Goal: Task Accomplishment & Management: Manage account settings

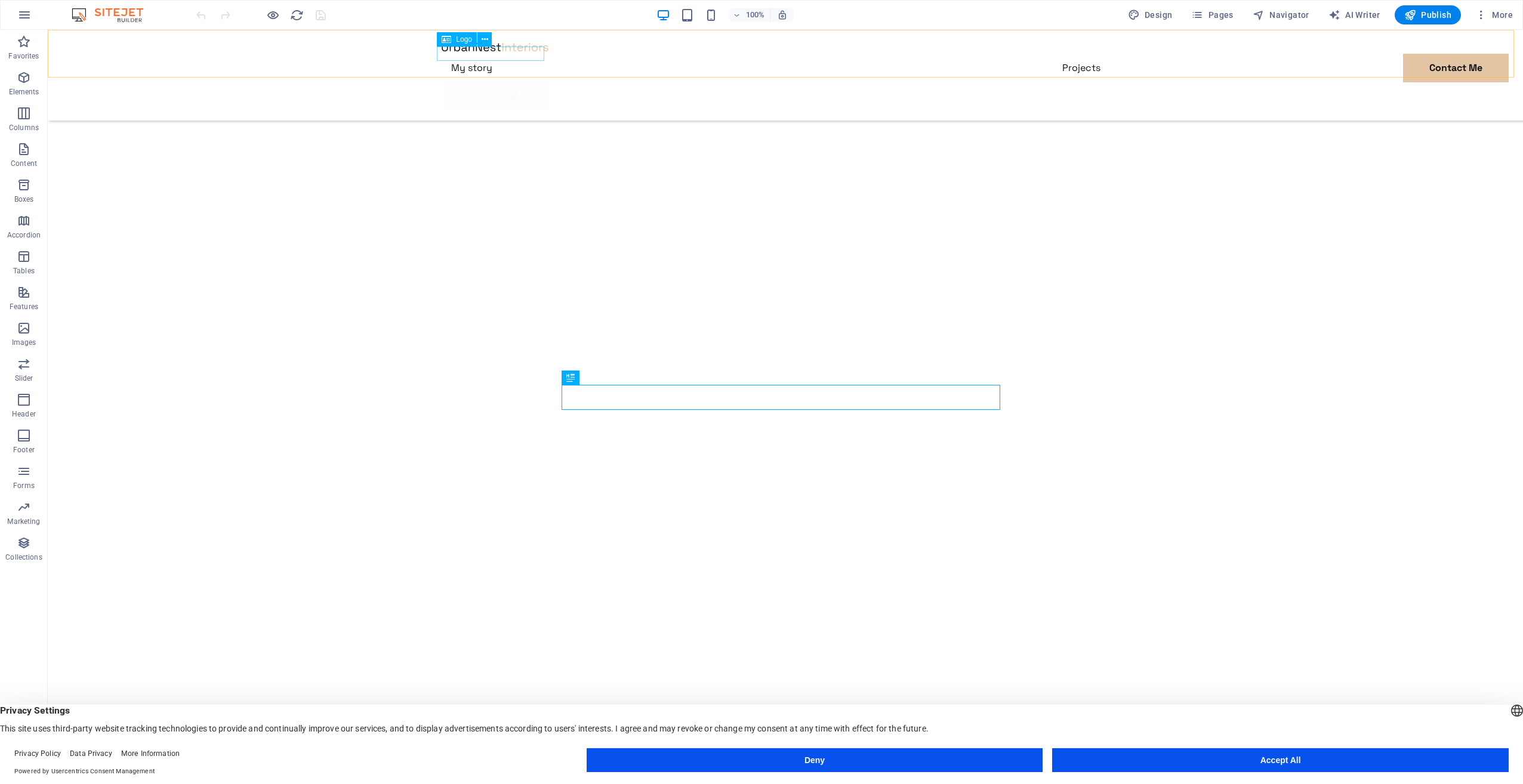
click at [467, 53] on div at bounding box center [785, 47] width 687 height 15
click at [483, 40] on icon at bounding box center [485, 39] width 7 height 13
click at [448, 50] on div at bounding box center [785, 47] width 687 height 15
click at [448, 38] on icon at bounding box center [447, 39] width 10 height 15
click at [484, 42] on icon at bounding box center [485, 39] width 7 height 13
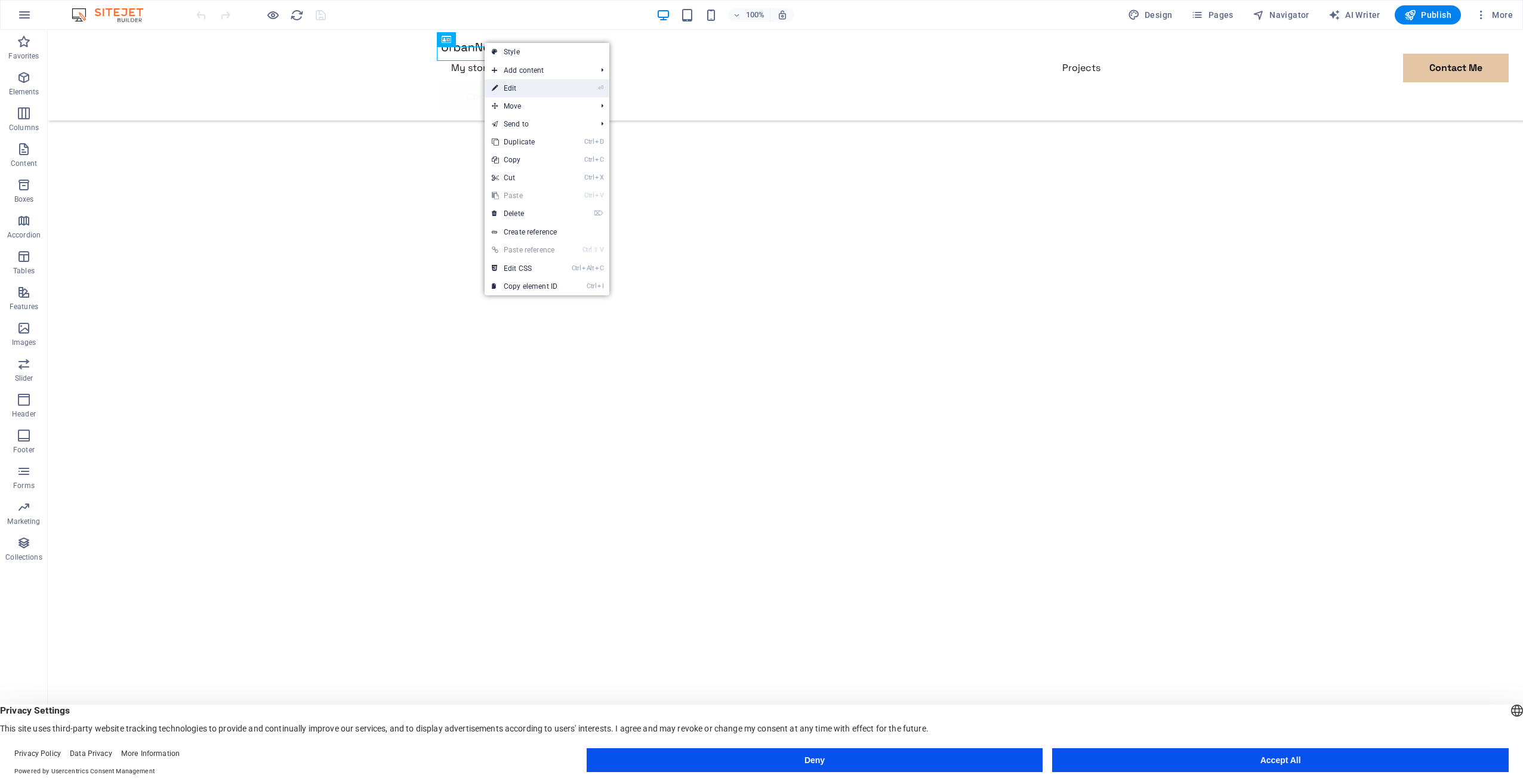
click at [540, 82] on link "⏎ Edit" at bounding box center [524, 88] width 80 height 17
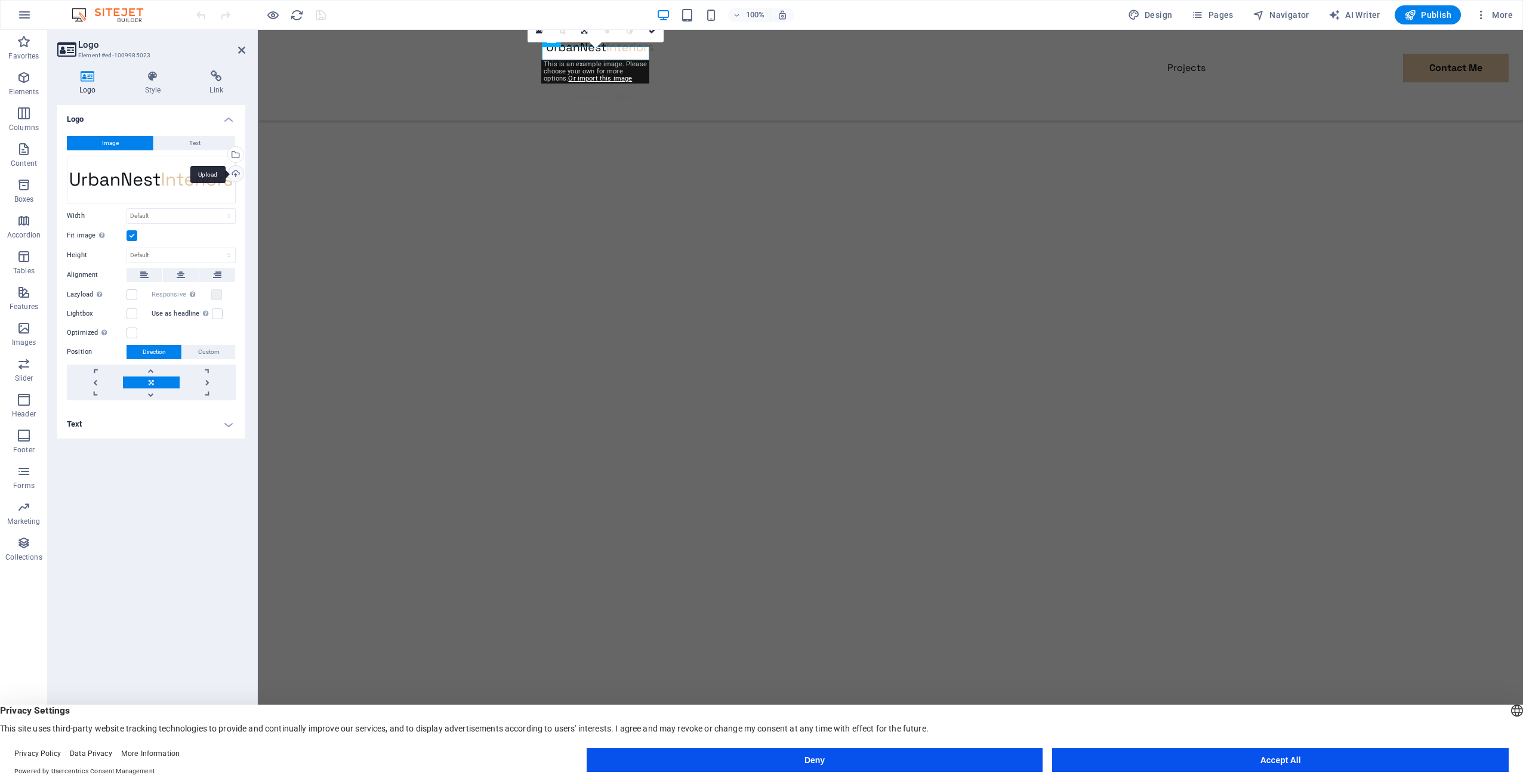
click at [237, 174] on div "Upload" at bounding box center [235, 174] width 17 height 17
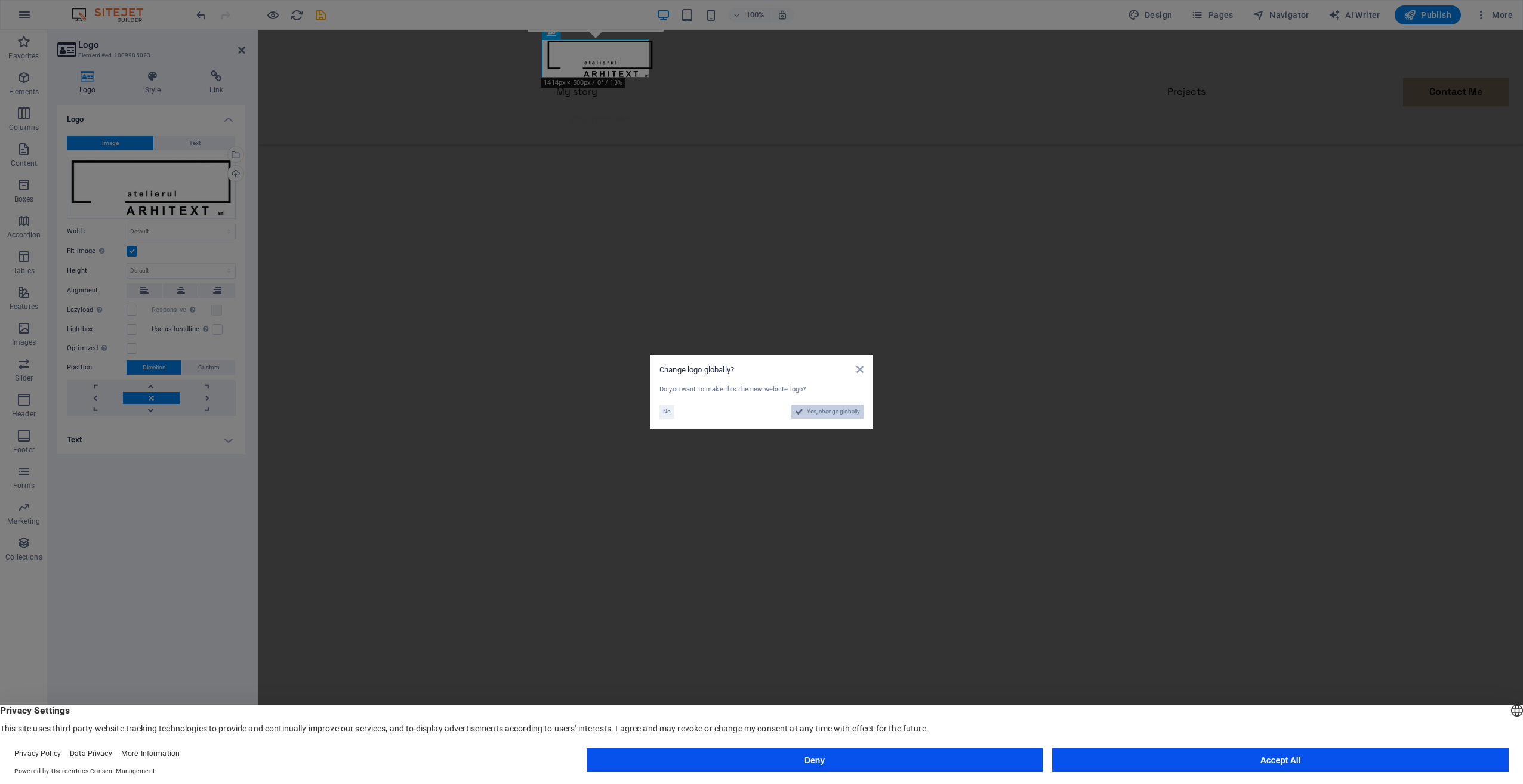
click at [820, 409] on span "Yes, change globally" at bounding box center [834, 411] width 53 height 15
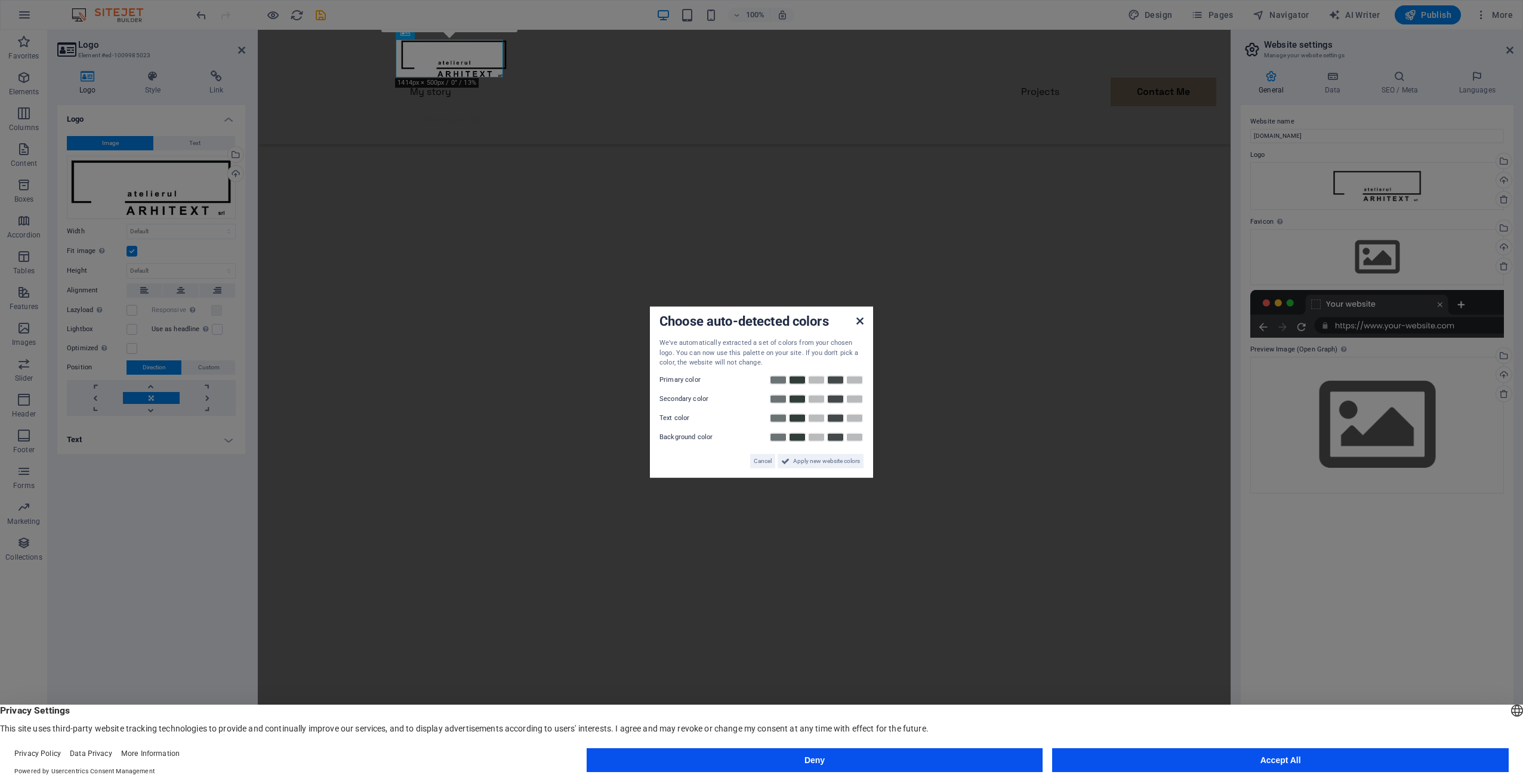
click at [859, 316] on icon at bounding box center [860, 321] width 7 height 10
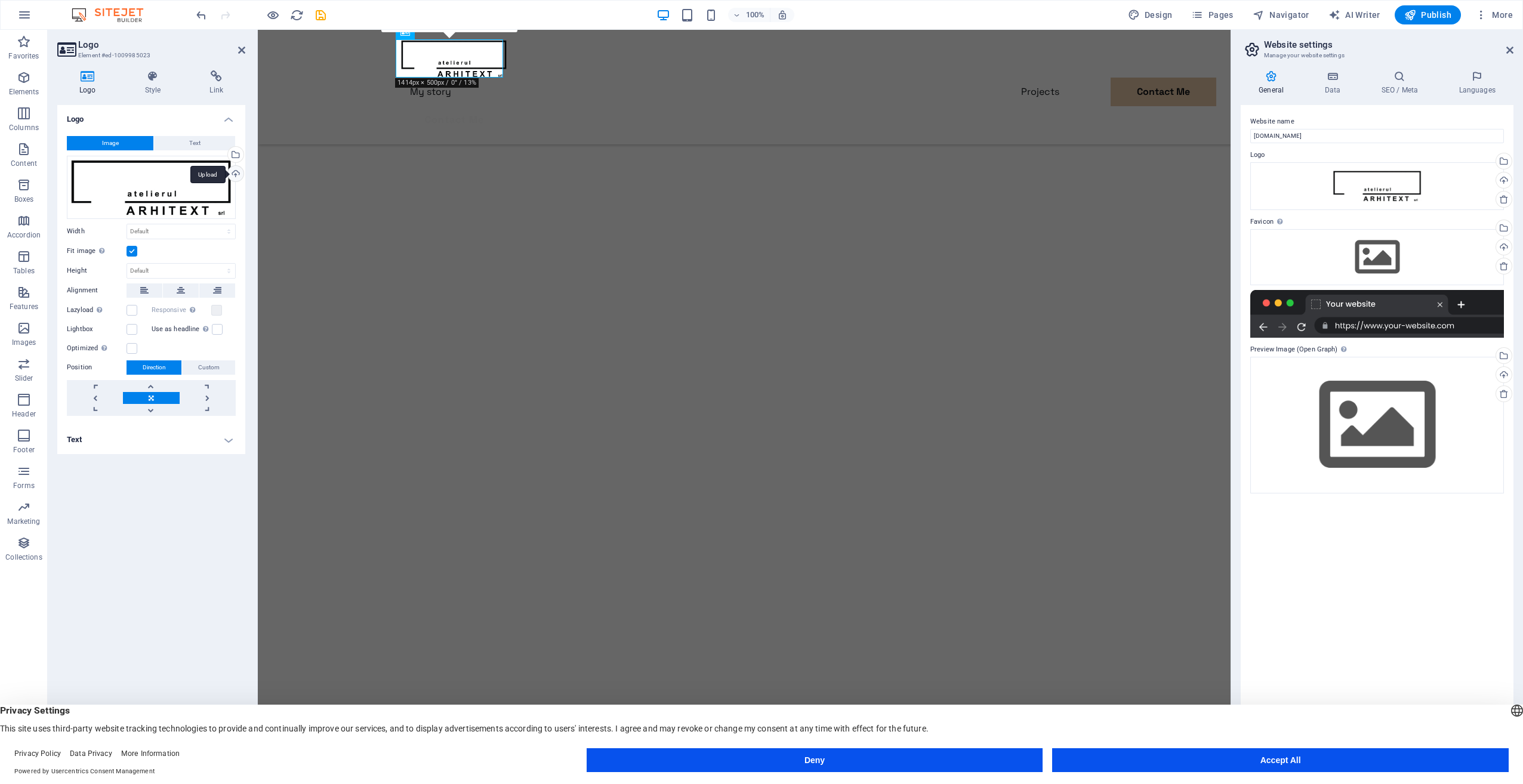
click at [232, 176] on div "Upload" at bounding box center [235, 174] width 17 height 17
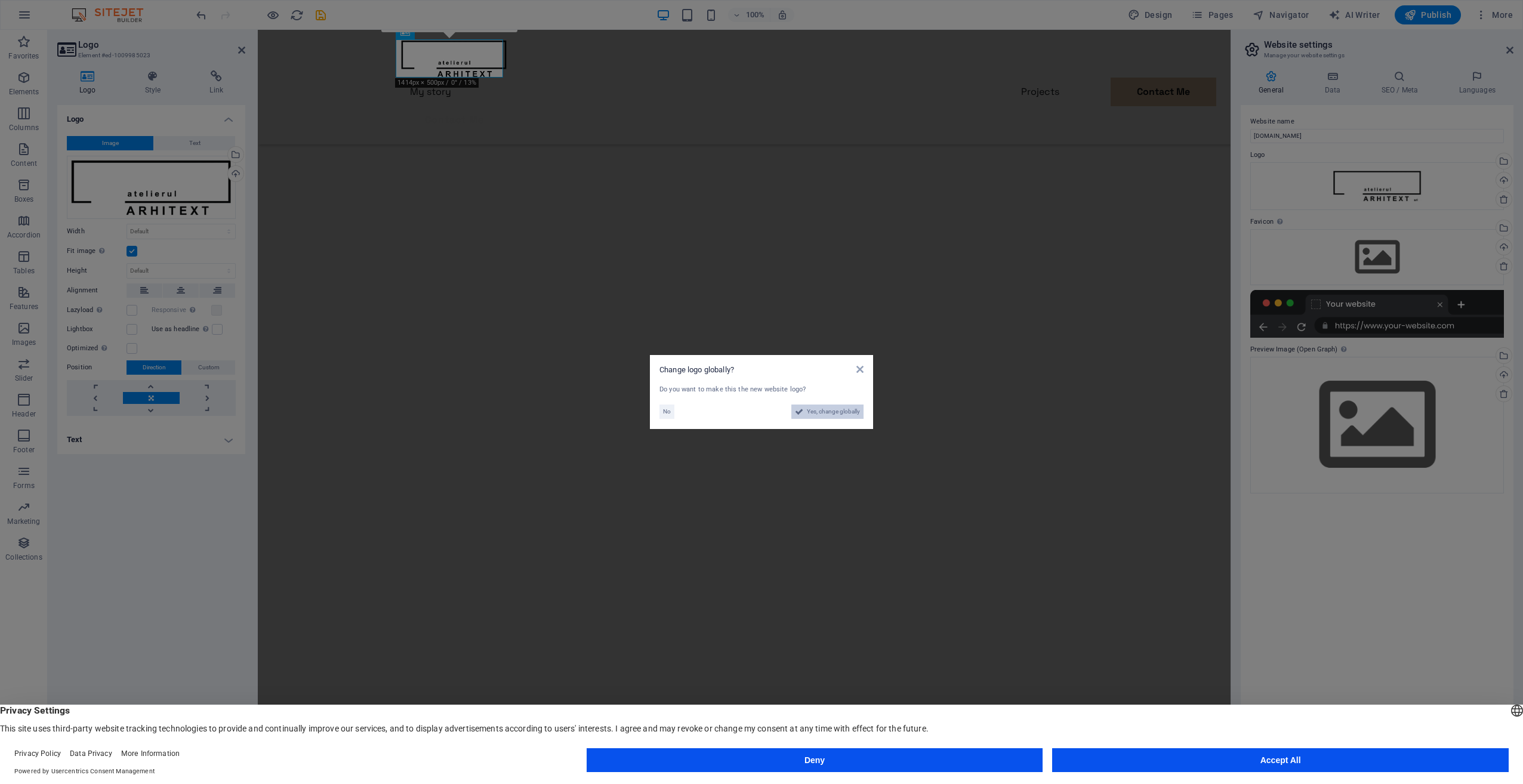
drag, startPoint x: 818, startPoint y: 409, endPoint x: 557, endPoint y: 380, distance: 262.6
click at [818, 409] on span "Yes, change globally" at bounding box center [834, 411] width 53 height 15
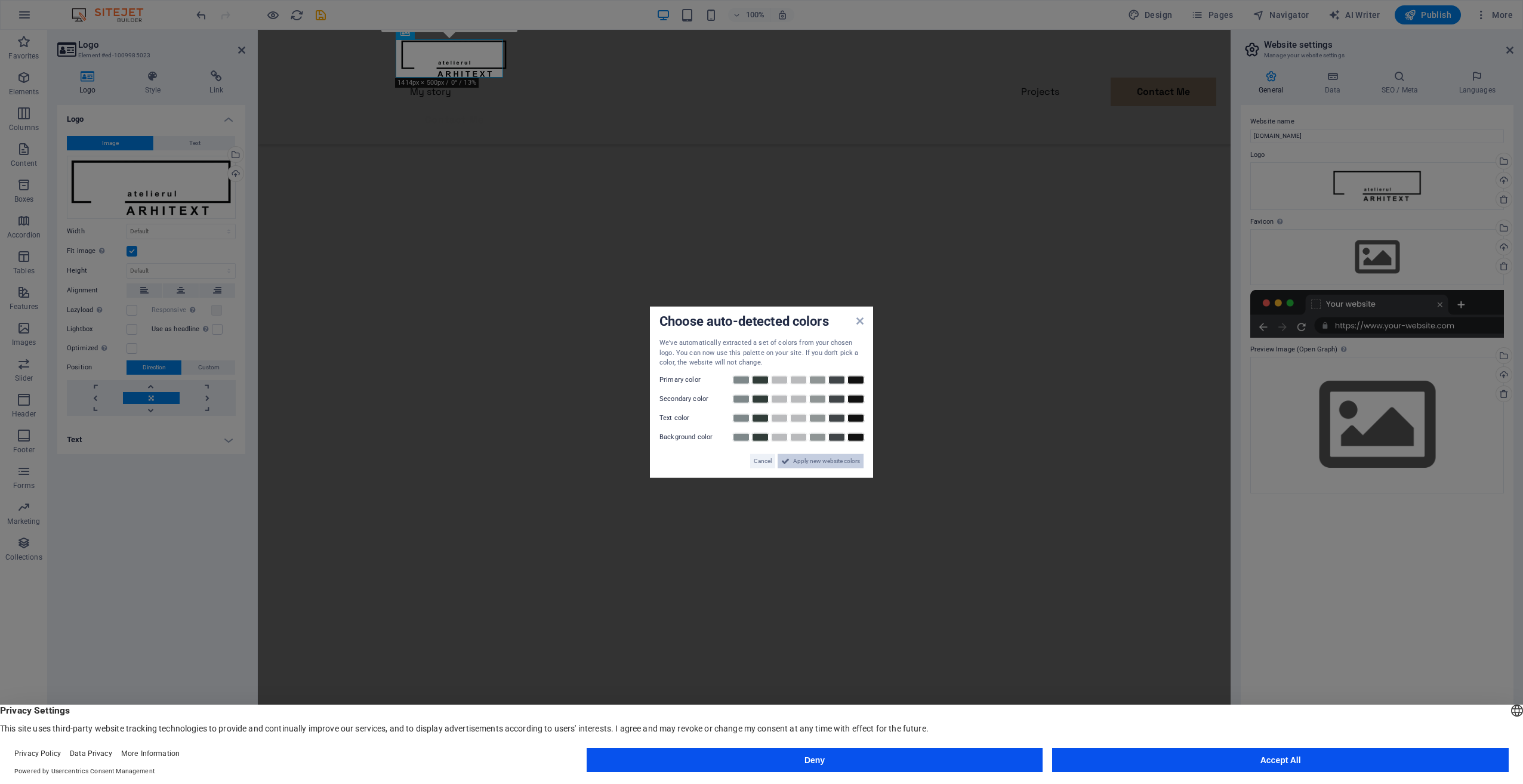
click at [840, 461] on span "Apply new website colors" at bounding box center [826, 460] width 67 height 15
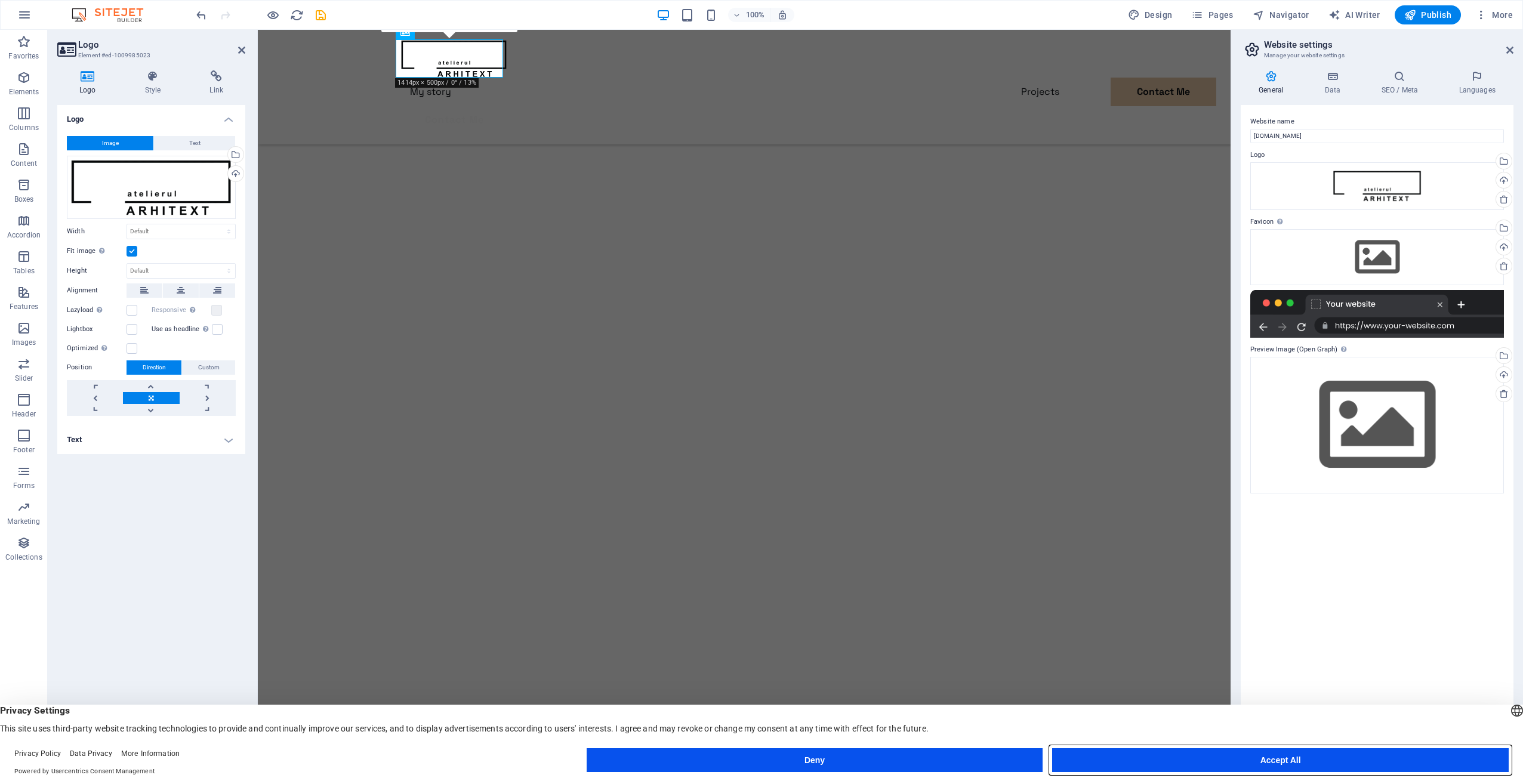
drag, startPoint x: 1203, startPoint y: 759, endPoint x: 928, endPoint y: 692, distance: 283.0
click at [1203, 759] on button "Accept All" at bounding box center [1281, 760] width 457 height 24
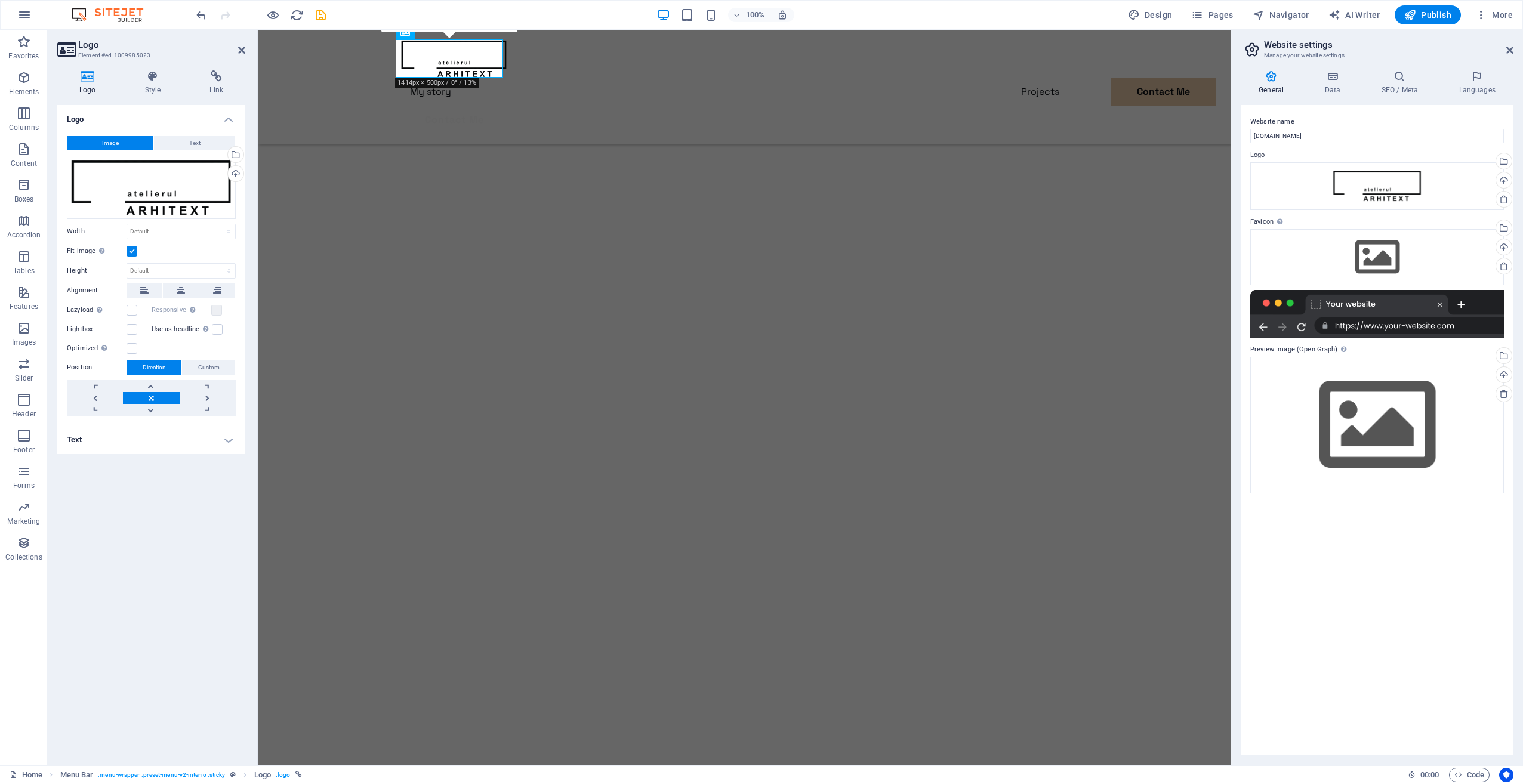
click at [243, 47] on icon at bounding box center [241, 50] width 7 height 10
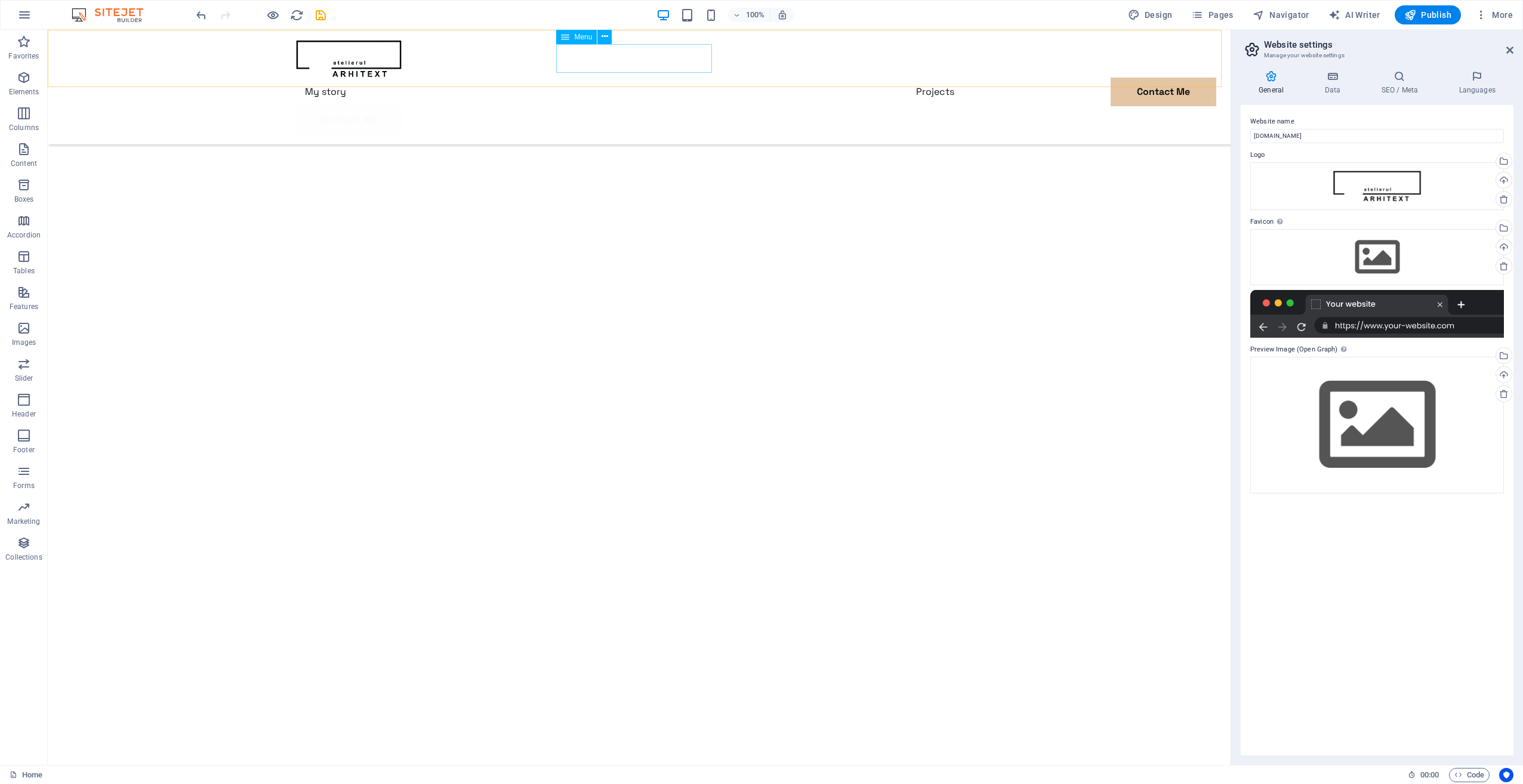
click at [587, 78] on nav "My story Projects Contact Me" at bounding box center [639, 92] width 687 height 29
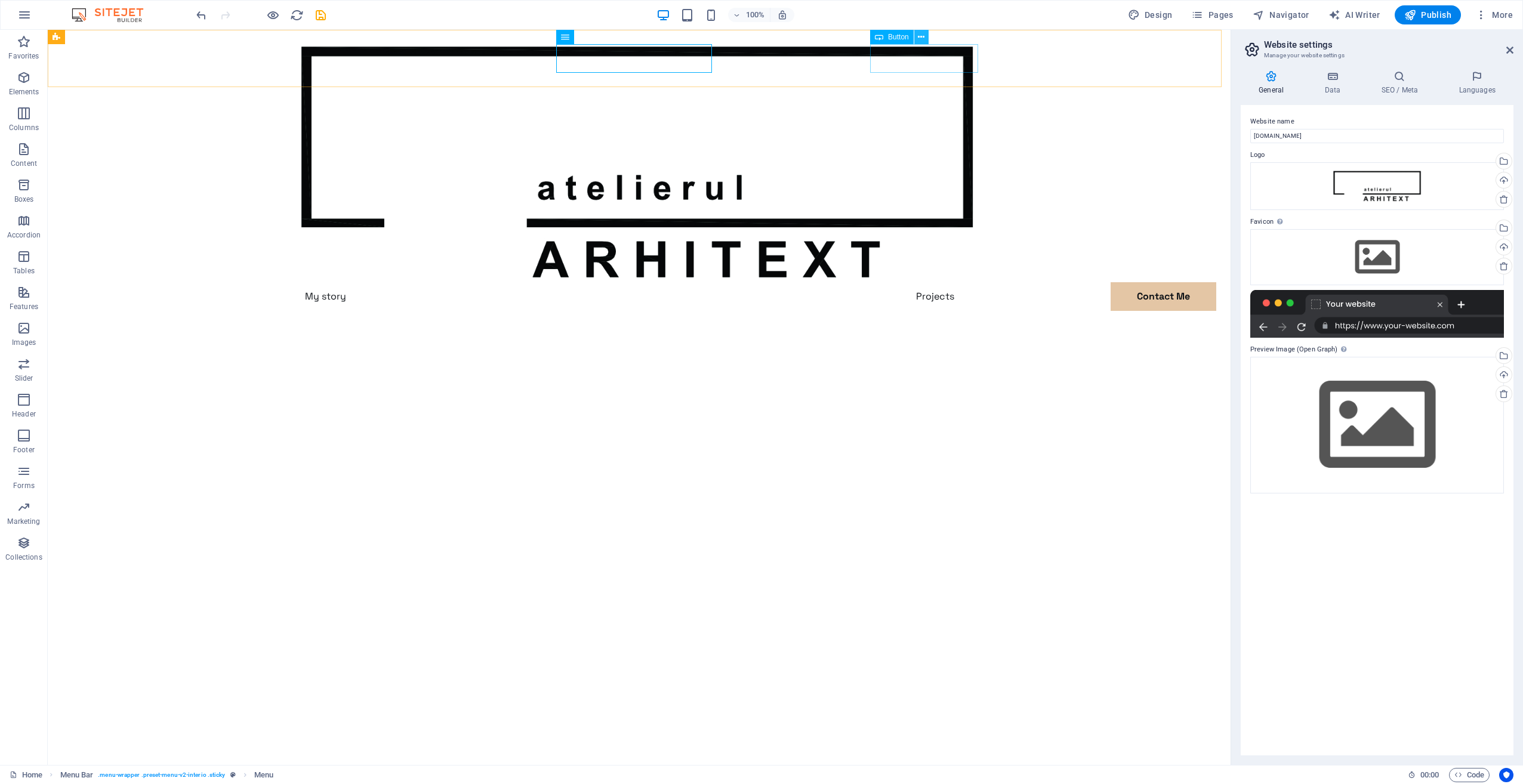
click at [921, 37] on icon at bounding box center [921, 37] width 7 height 13
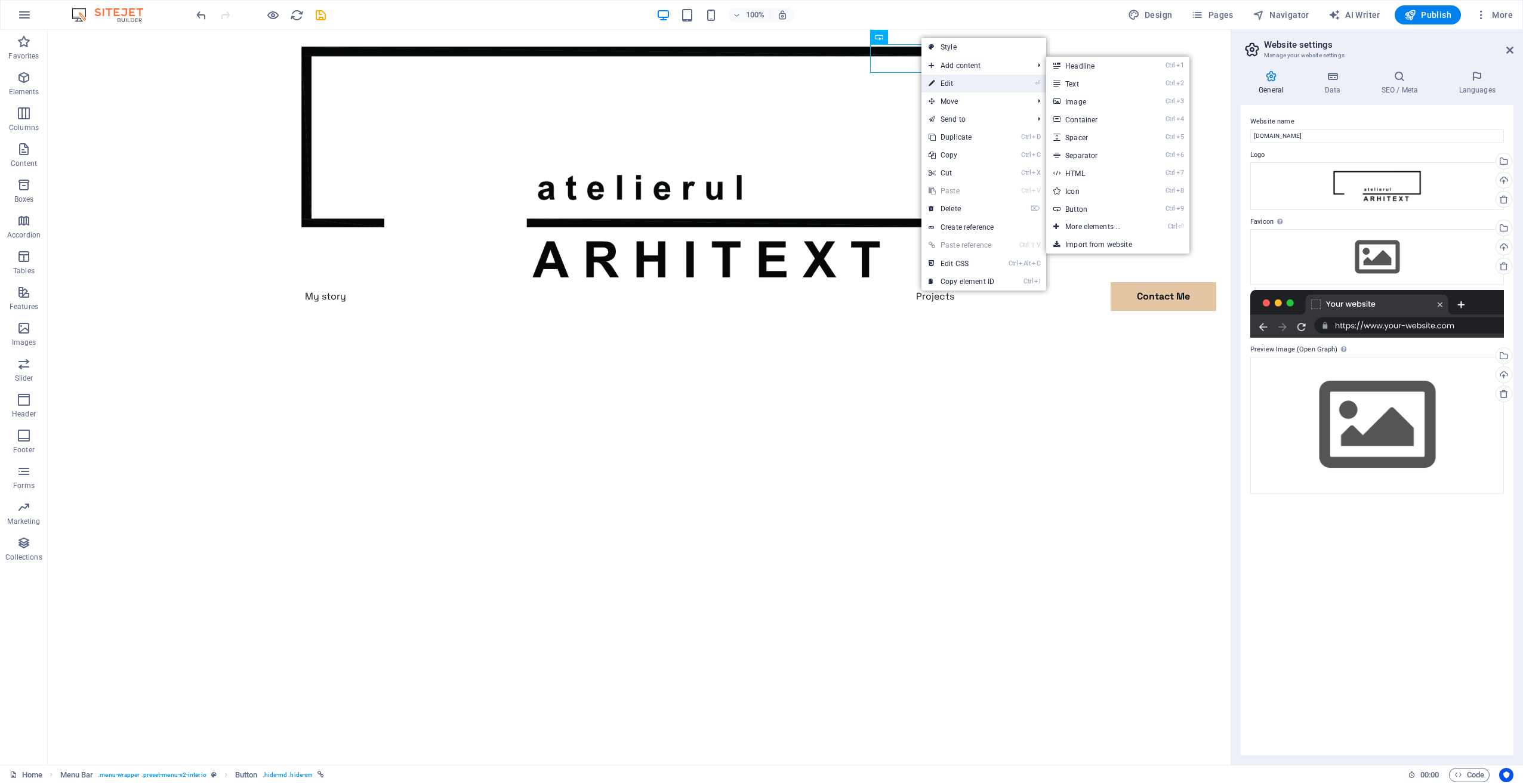
click at [970, 85] on link "⏎ Edit" at bounding box center [962, 83] width 80 height 17
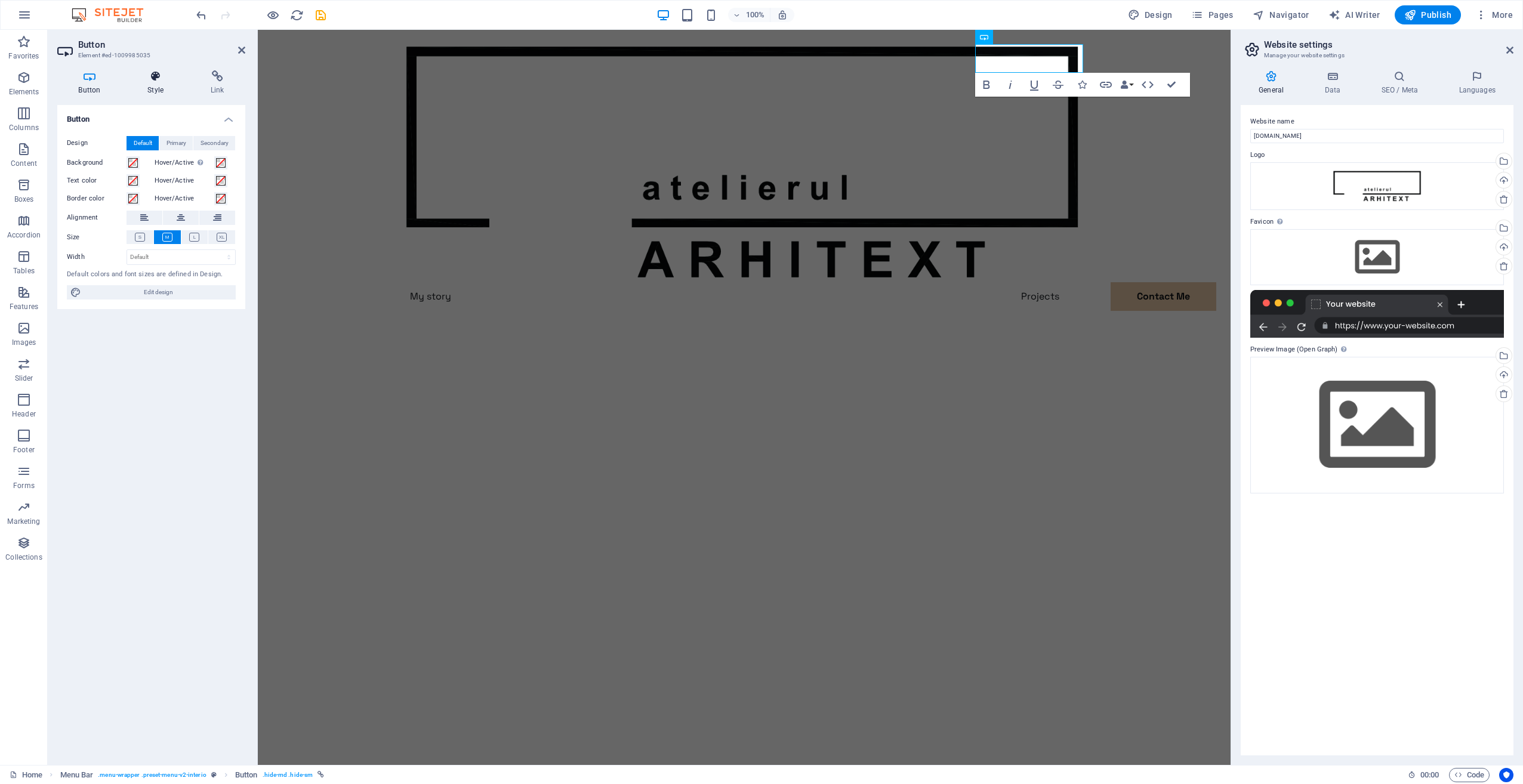
click at [150, 84] on h4 "Style" at bounding box center [158, 83] width 63 height 25
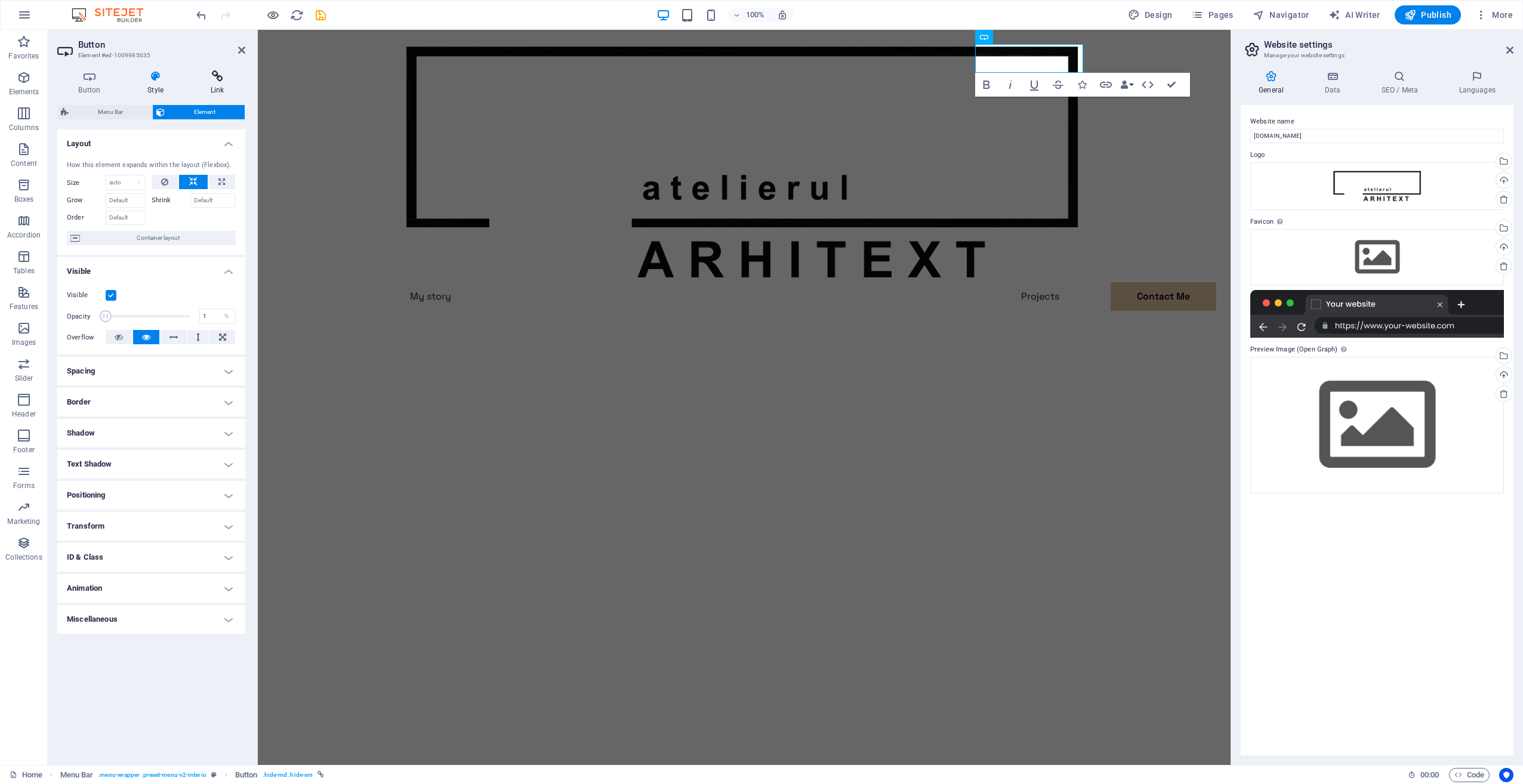
click at [223, 73] on icon at bounding box center [217, 77] width 56 height 12
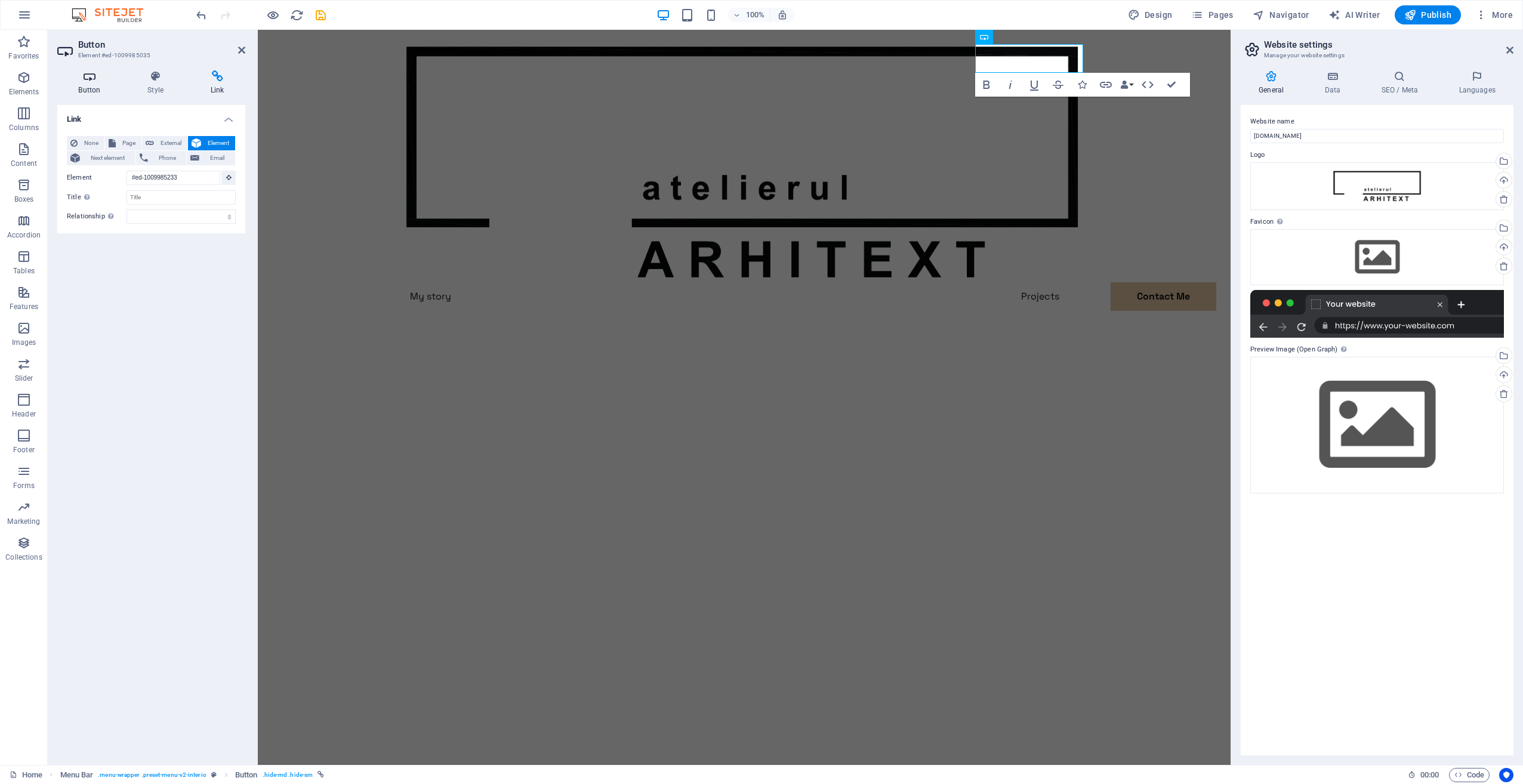
click at [79, 80] on icon at bounding box center [89, 77] width 65 height 12
click at [144, 76] on icon at bounding box center [156, 77] width 58 height 12
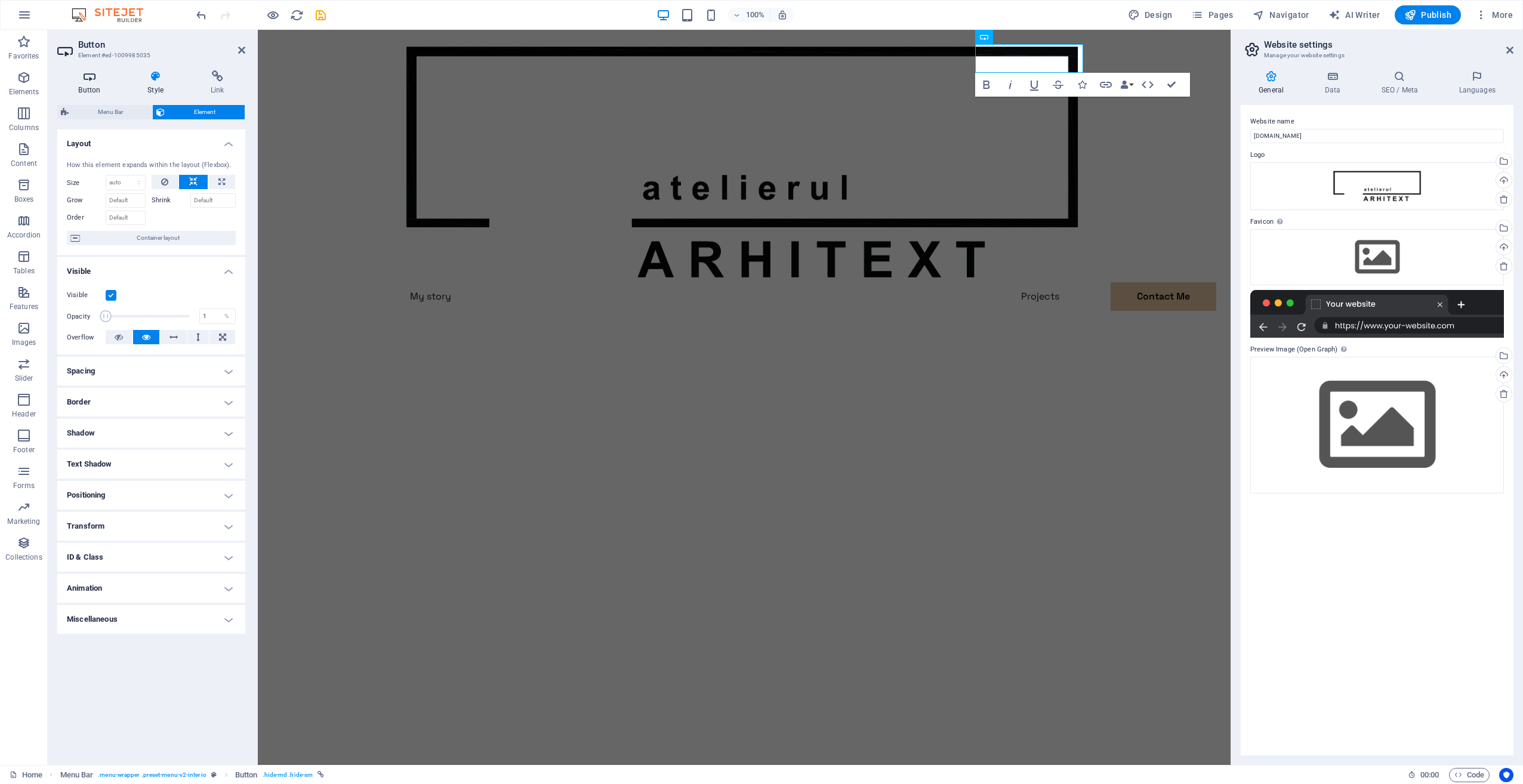
drag, startPoint x: 104, startPoint y: 77, endPoint x: 96, endPoint y: 76, distance: 8.1
click at [96, 76] on icon at bounding box center [89, 77] width 65 height 12
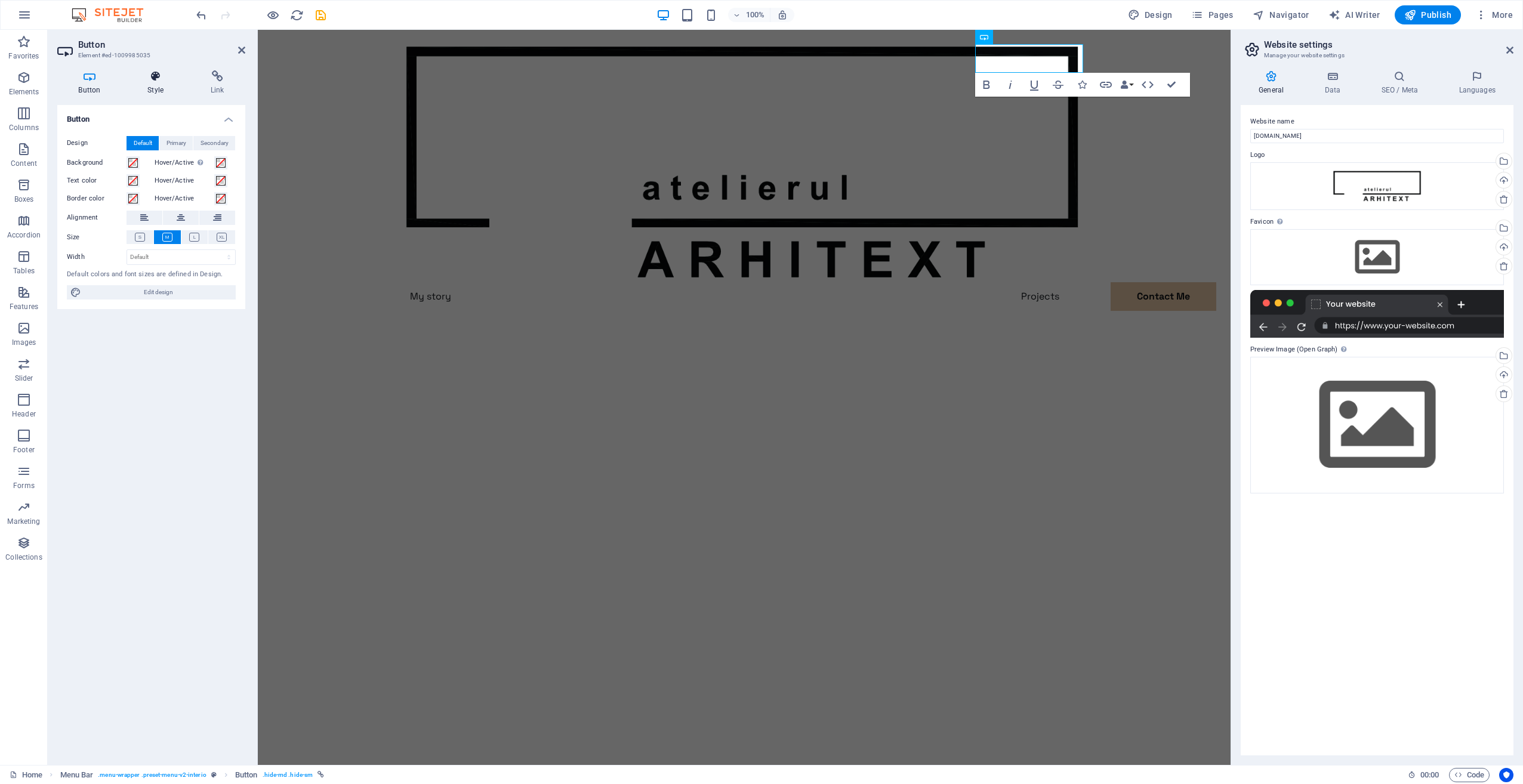
click at [143, 73] on icon at bounding box center [156, 77] width 58 height 12
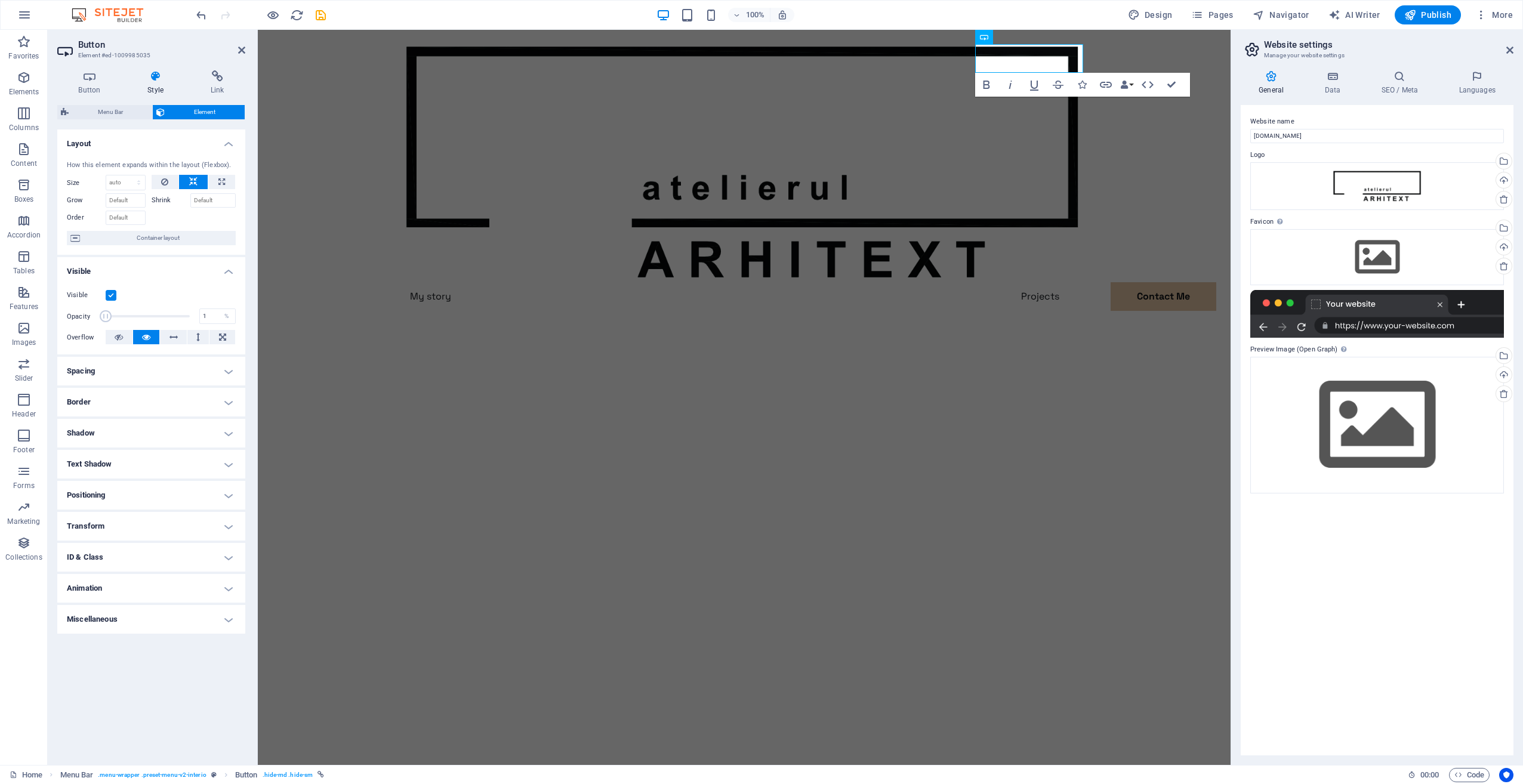
click at [103, 376] on h4 "Spacing" at bounding box center [151, 371] width 188 height 29
click at [141, 370] on h4 "Spacing" at bounding box center [151, 367] width 188 height 21
click at [140, 397] on h4 "Border" at bounding box center [151, 402] width 188 height 29
click at [140, 397] on h4 "Border" at bounding box center [151, 398] width 188 height 21
click at [155, 444] on h4 "Shadow" at bounding box center [151, 433] width 188 height 29
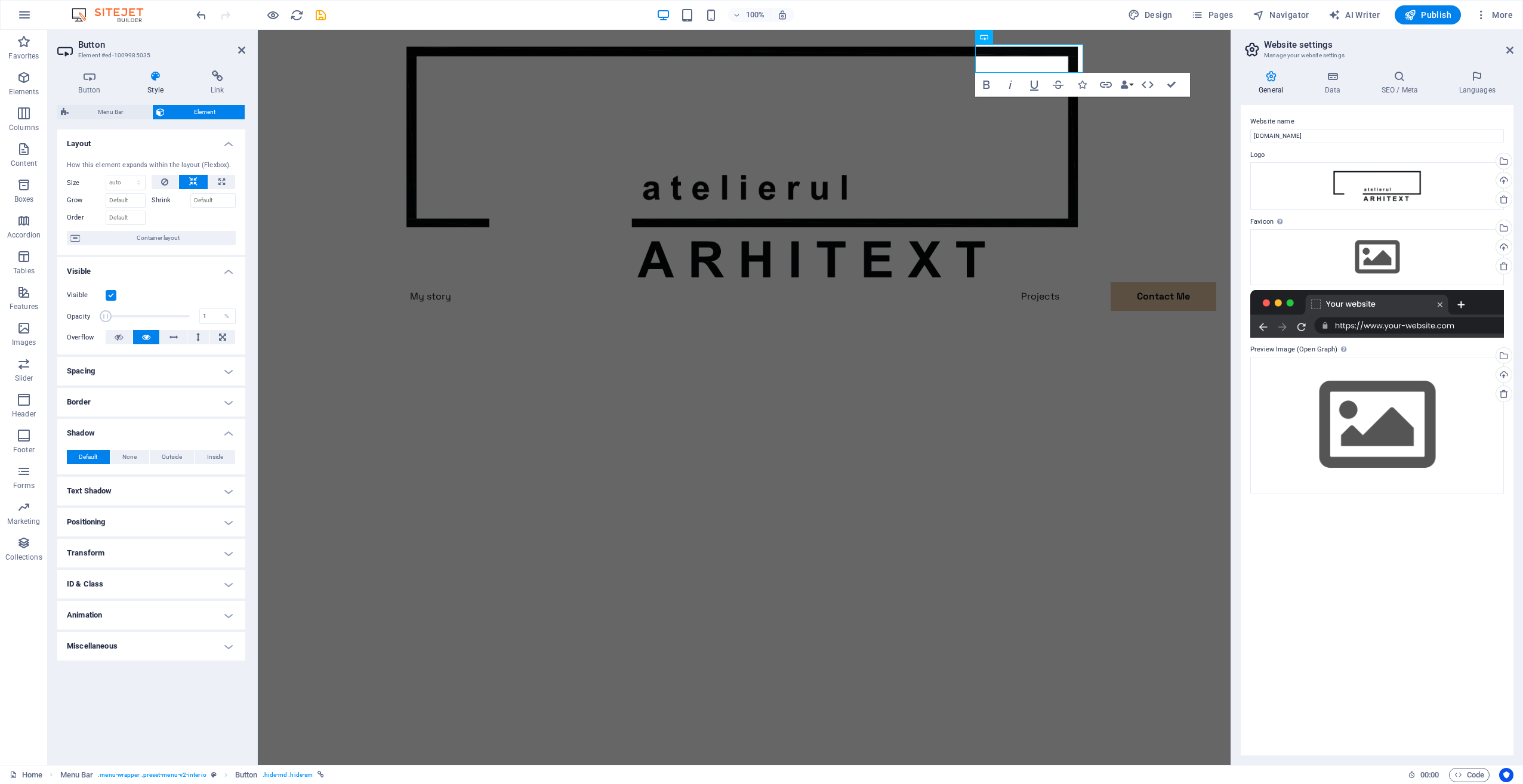
click at [160, 442] on div "Default None Outside Inside Color X offset 0 px rem vh vw Y offset 0 px rem vh …" at bounding box center [151, 456] width 188 height 34
click at [153, 479] on h4 "Text Shadow" at bounding box center [151, 491] width 188 height 29
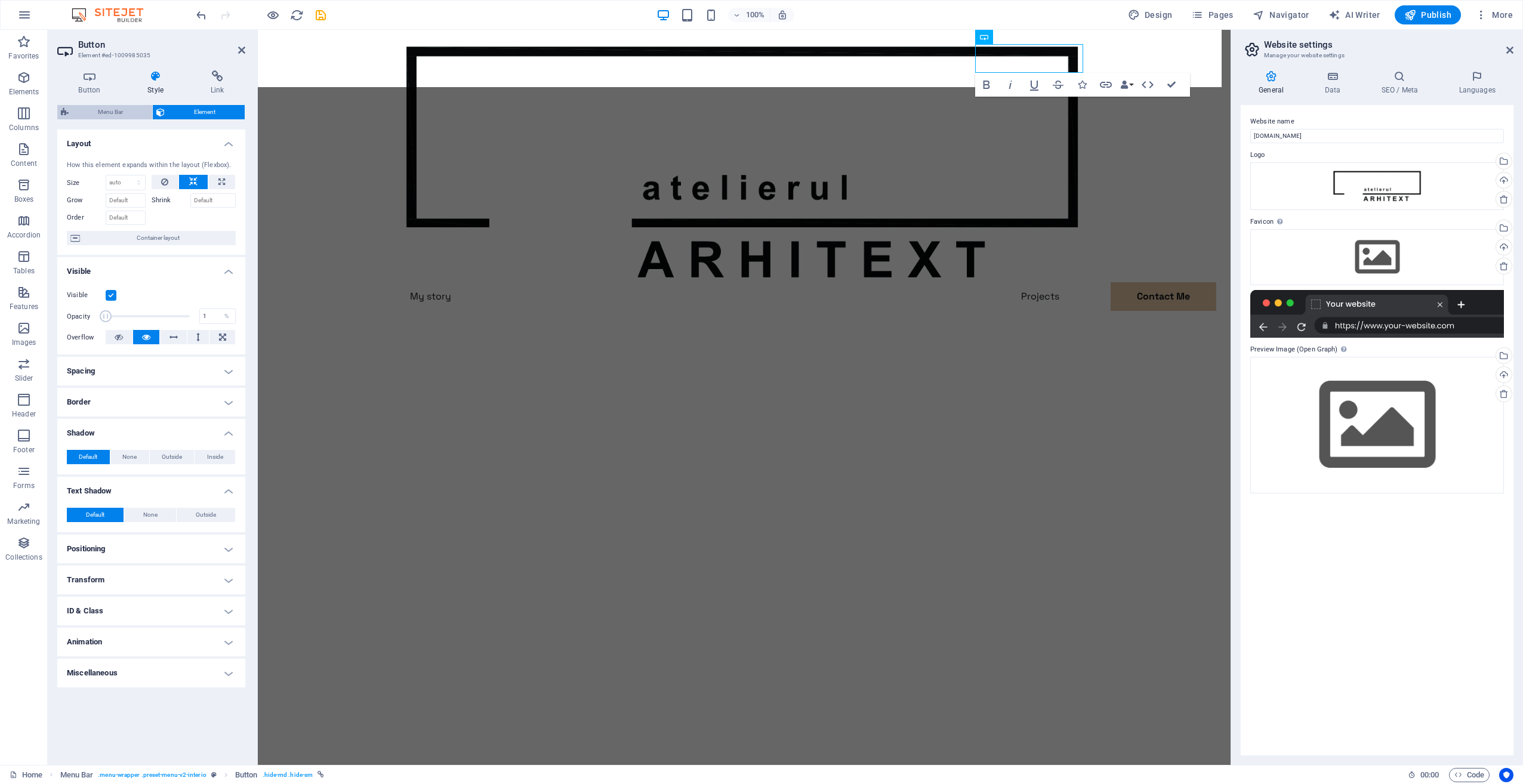
click at [111, 110] on span "Menu Bar" at bounding box center [111, 111] width 77 height 15
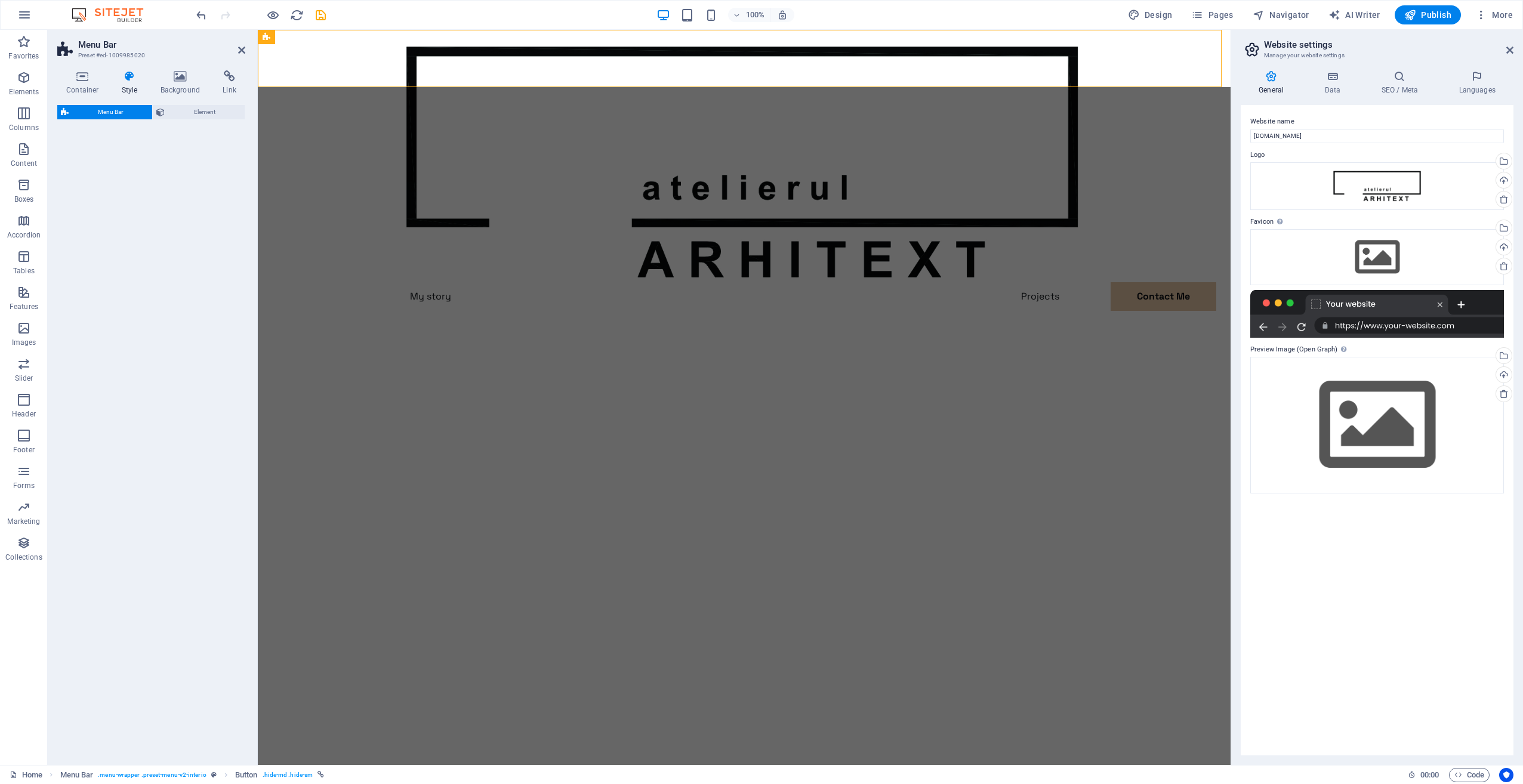
select select "rem"
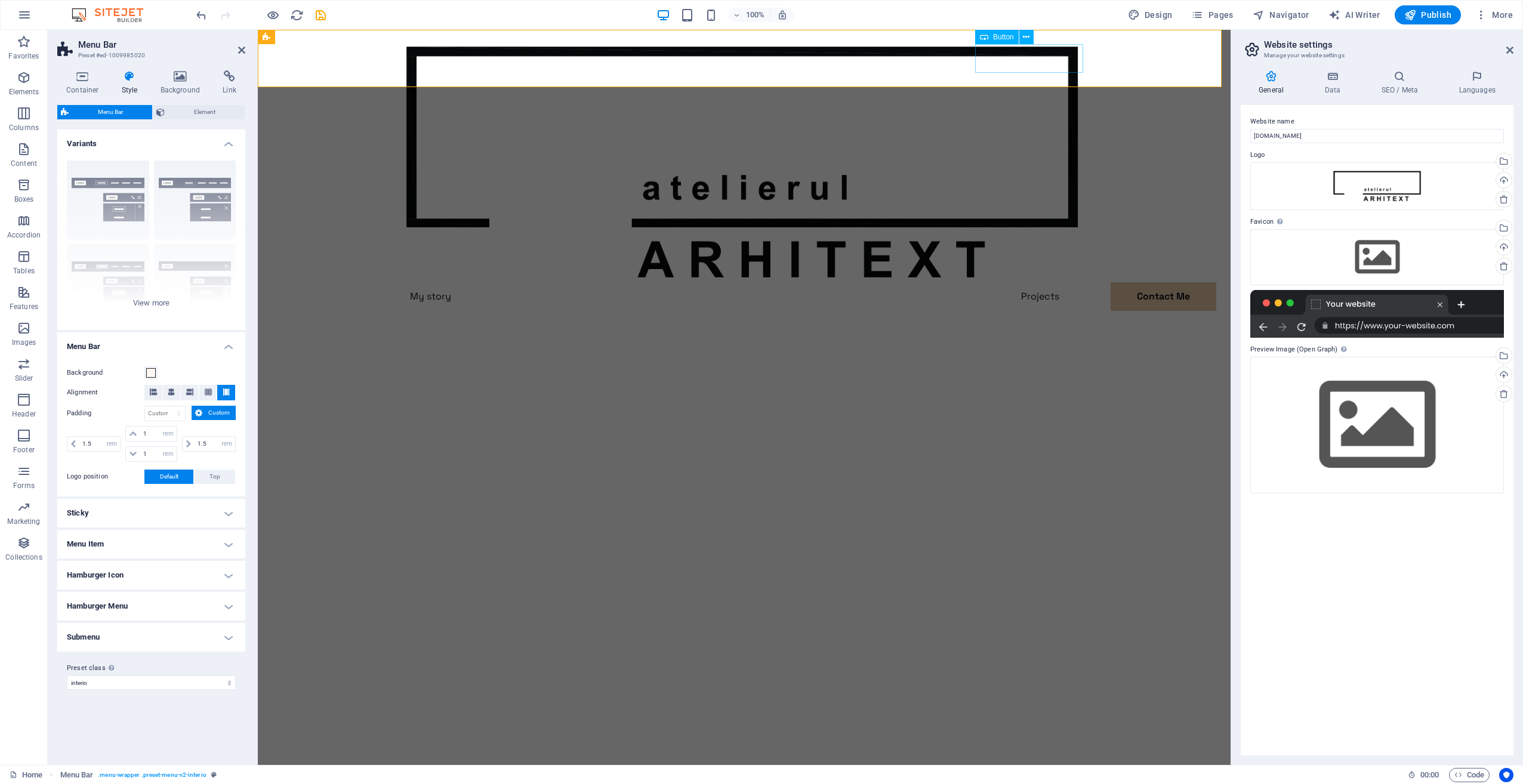
click at [1055, 311] on div "Contact Me" at bounding box center [744, 326] width 687 height 29
click at [1036, 311] on div "Contact Me" at bounding box center [744, 326] width 687 height 29
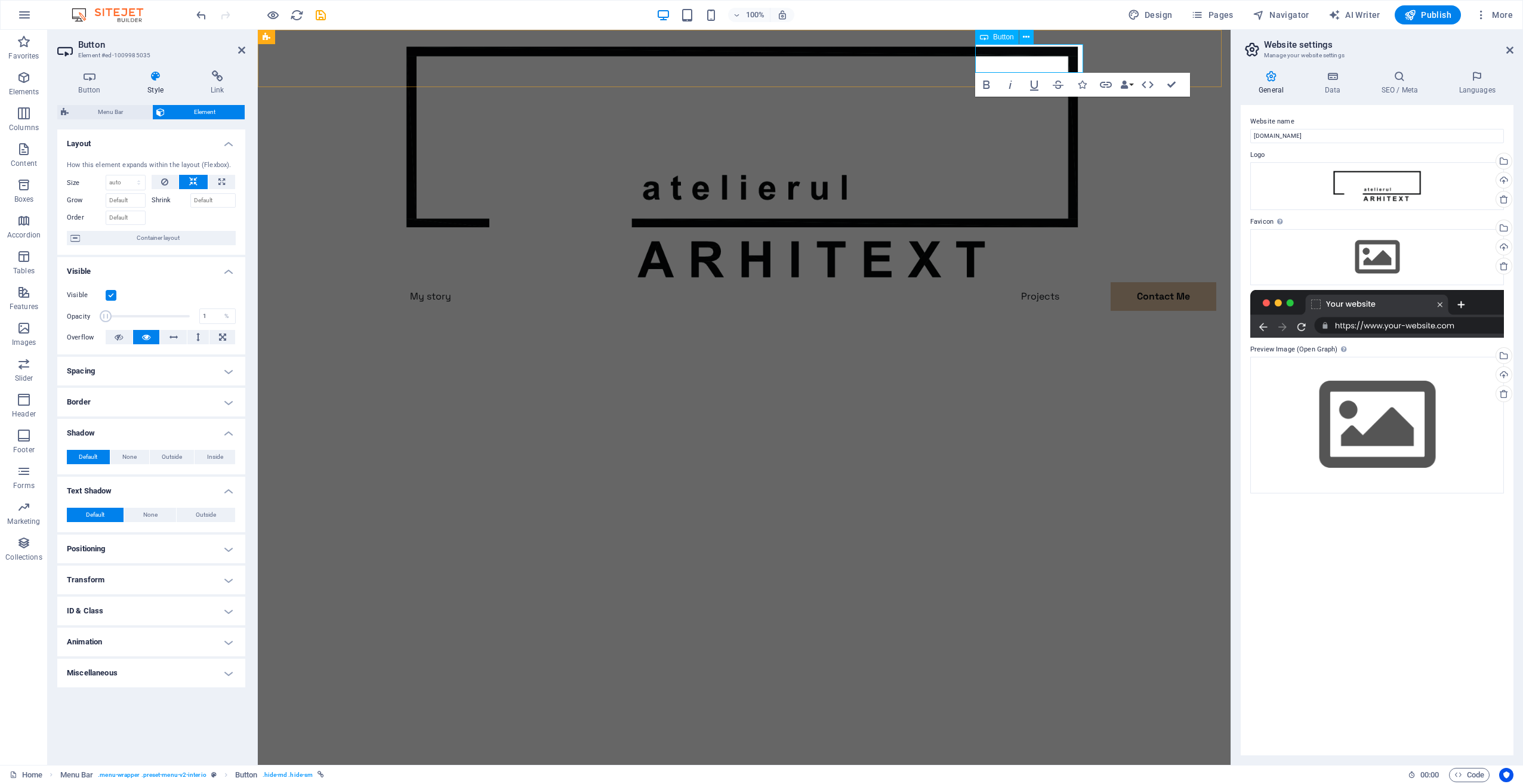
click at [509, 311] on link "Contact Me" at bounding box center [454, 326] width 108 height 29
click at [87, 79] on icon at bounding box center [89, 77] width 65 height 12
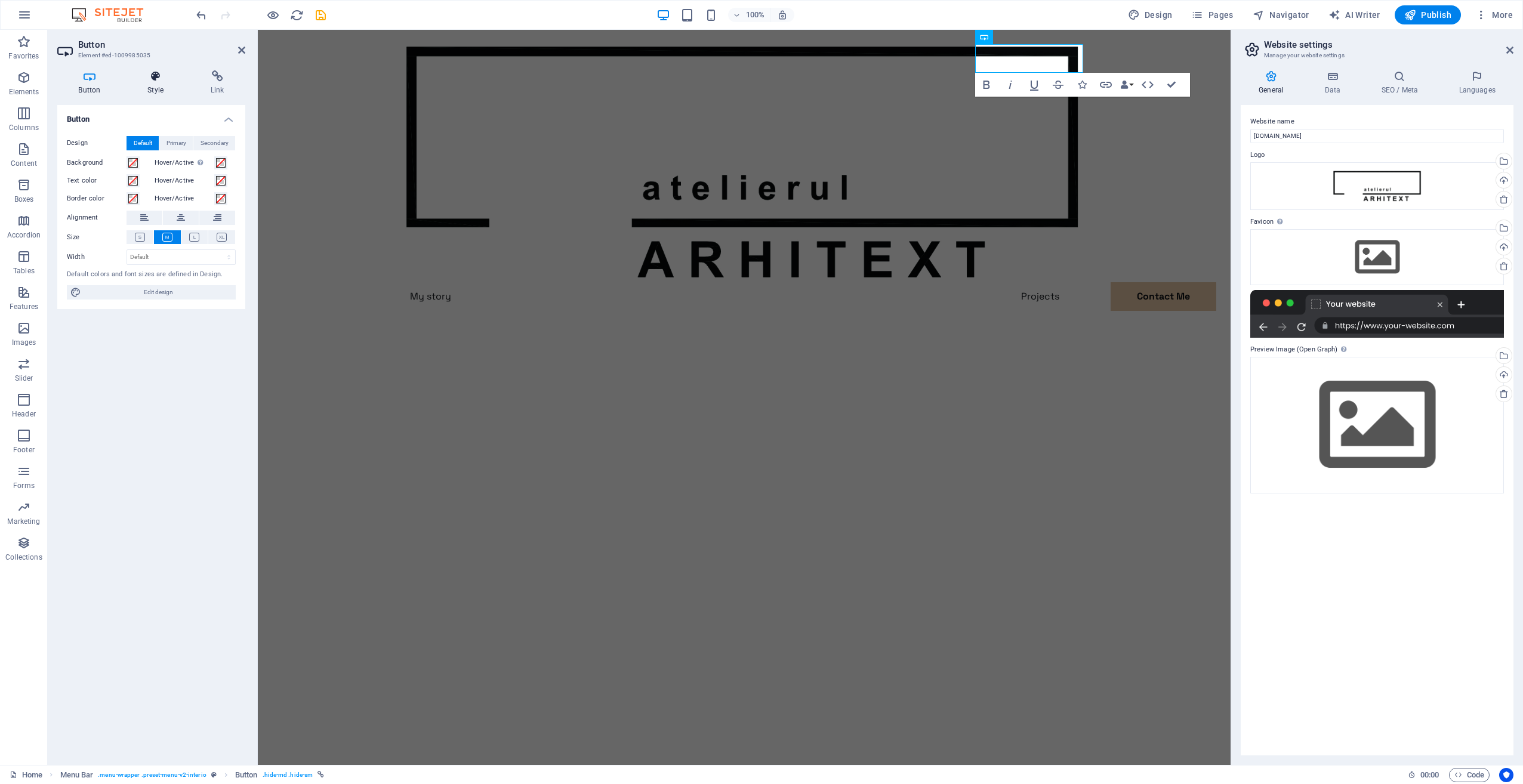
click at [159, 80] on icon at bounding box center [156, 77] width 58 height 12
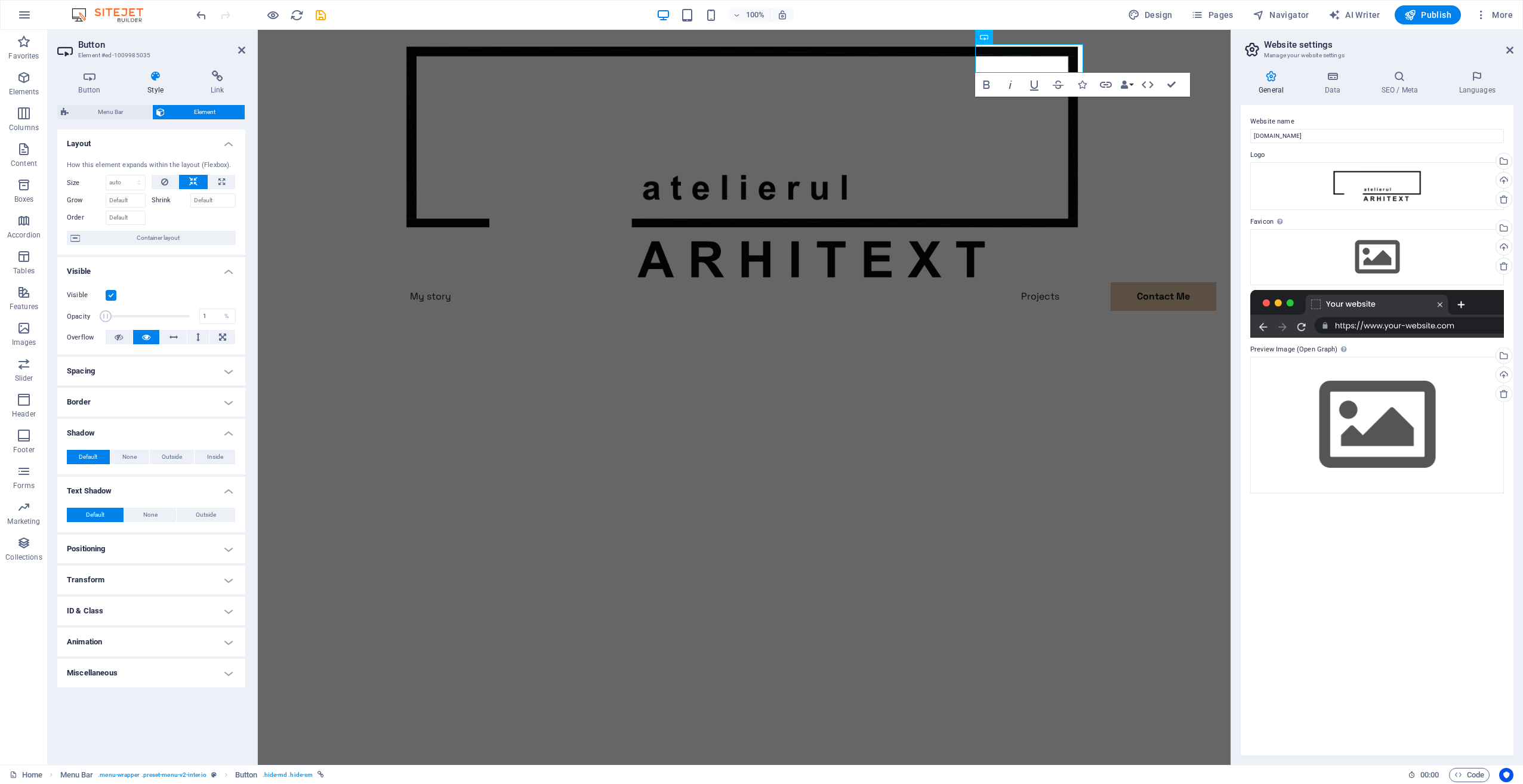
click at [107, 674] on h4 "Miscellaneous" at bounding box center [151, 674] width 188 height 29
click at [110, 671] on h4 "Miscellaneous" at bounding box center [151, 670] width 188 height 21
click at [130, 546] on h4 "Positioning" at bounding box center [151, 549] width 188 height 29
click at [130, 546] on h4 "Positioning" at bounding box center [151, 546] width 188 height 21
click at [212, 83] on h4 "Link" at bounding box center [217, 83] width 56 height 25
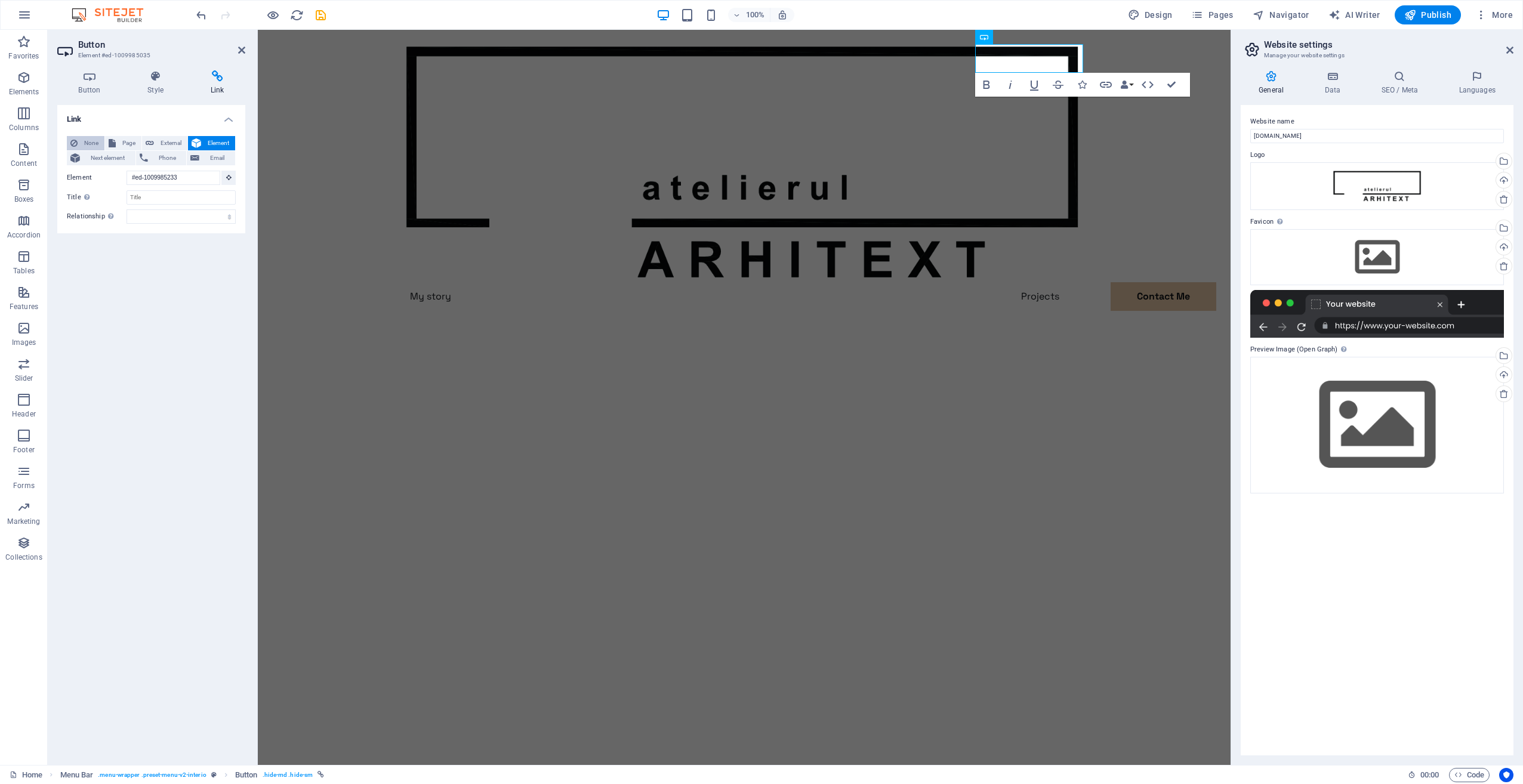
click at [92, 143] on span "None" at bounding box center [91, 142] width 19 height 15
click at [228, 141] on span "Element" at bounding box center [218, 142] width 27 height 15
click at [84, 73] on icon at bounding box center [89, 77] width 65 height 12
click at [150, 74] on icon at bounding box center [156, 77] width 58 height 12
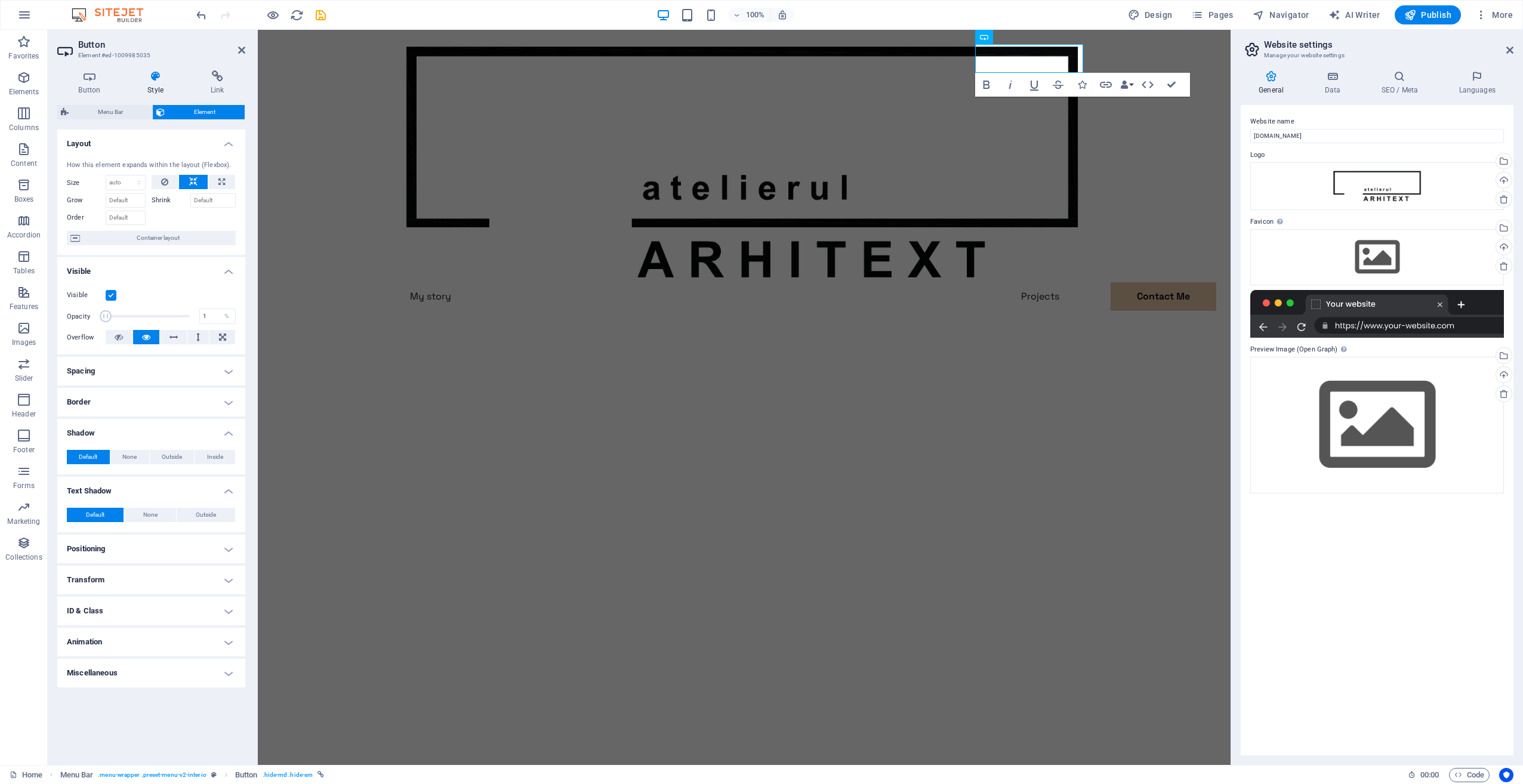
click at [126, 373] on h4 "Spacing" at bounding box center [151, 371] width 188 height 29
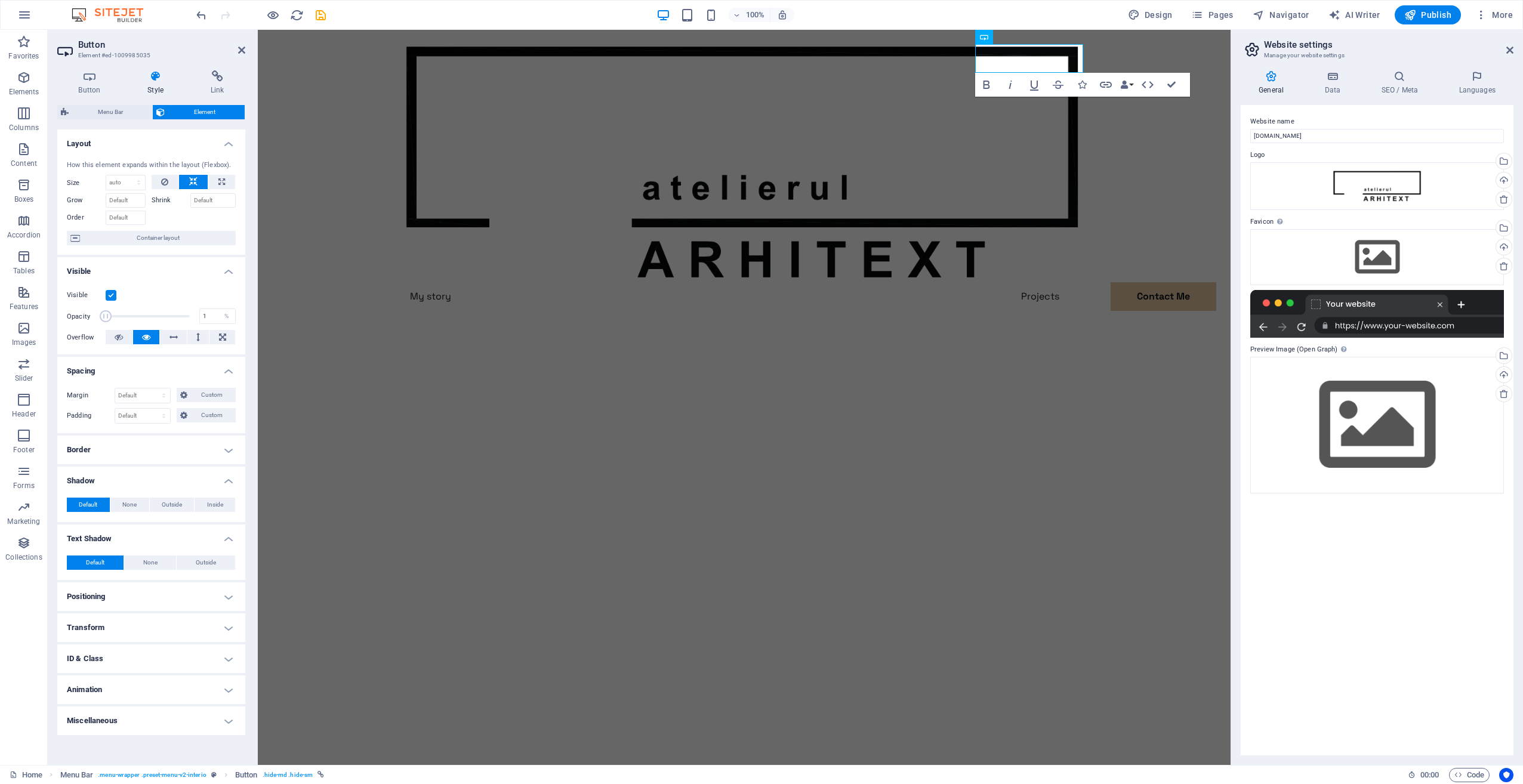
click at [126, 373] on h4 "Spacing" at bounding box center [151, 367] width 188 height 21
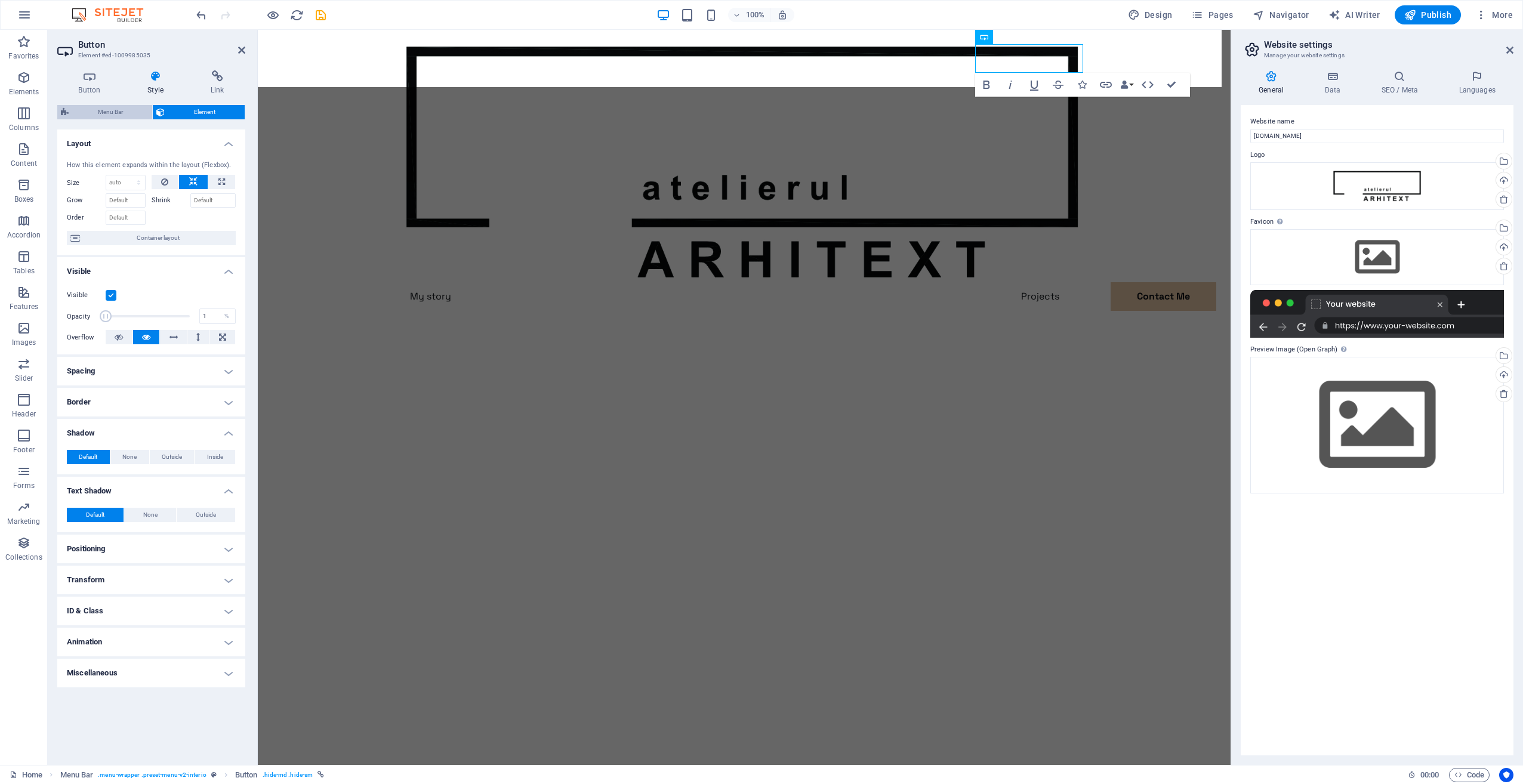
click at [118, 114] on span "Menu Bar" at bounding box center [111, 111] width 77 height 15
select select "rem"
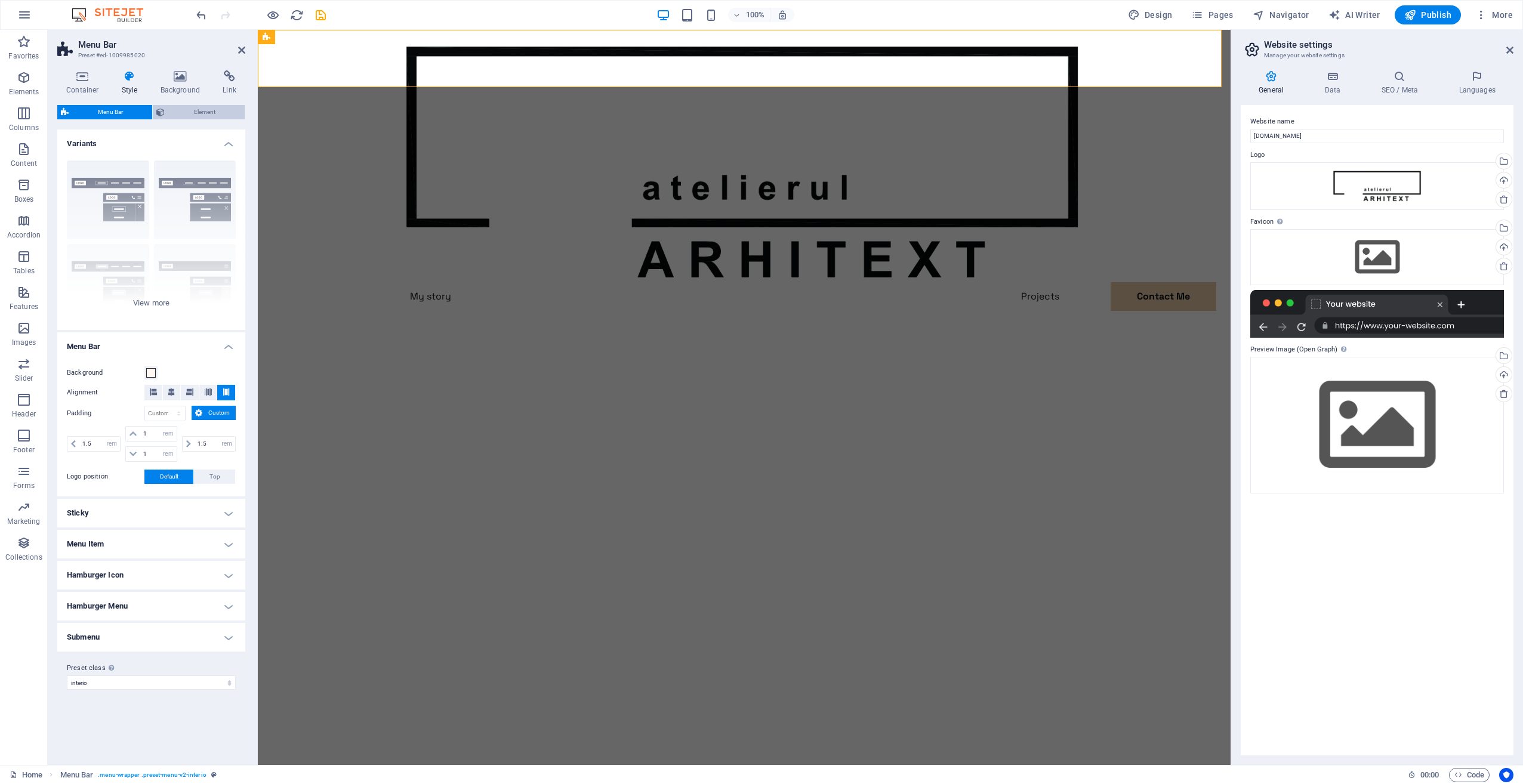
click at [198, 109] on span "Element" at bounding box center [205, 111] width 73 height 15
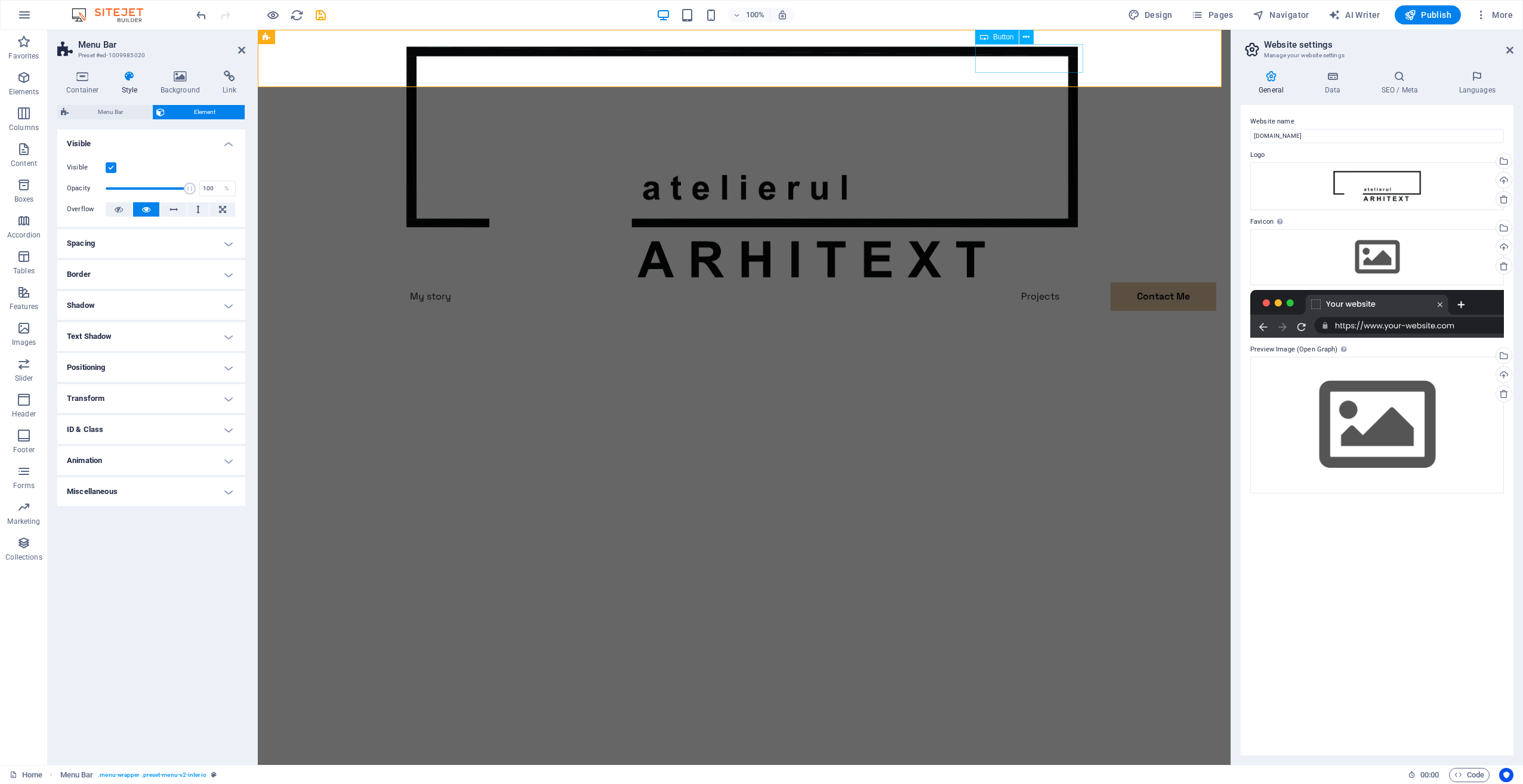
click at [1048, 311] on div "Contact Me" at bounding box center [744, 326] width 687 height 29
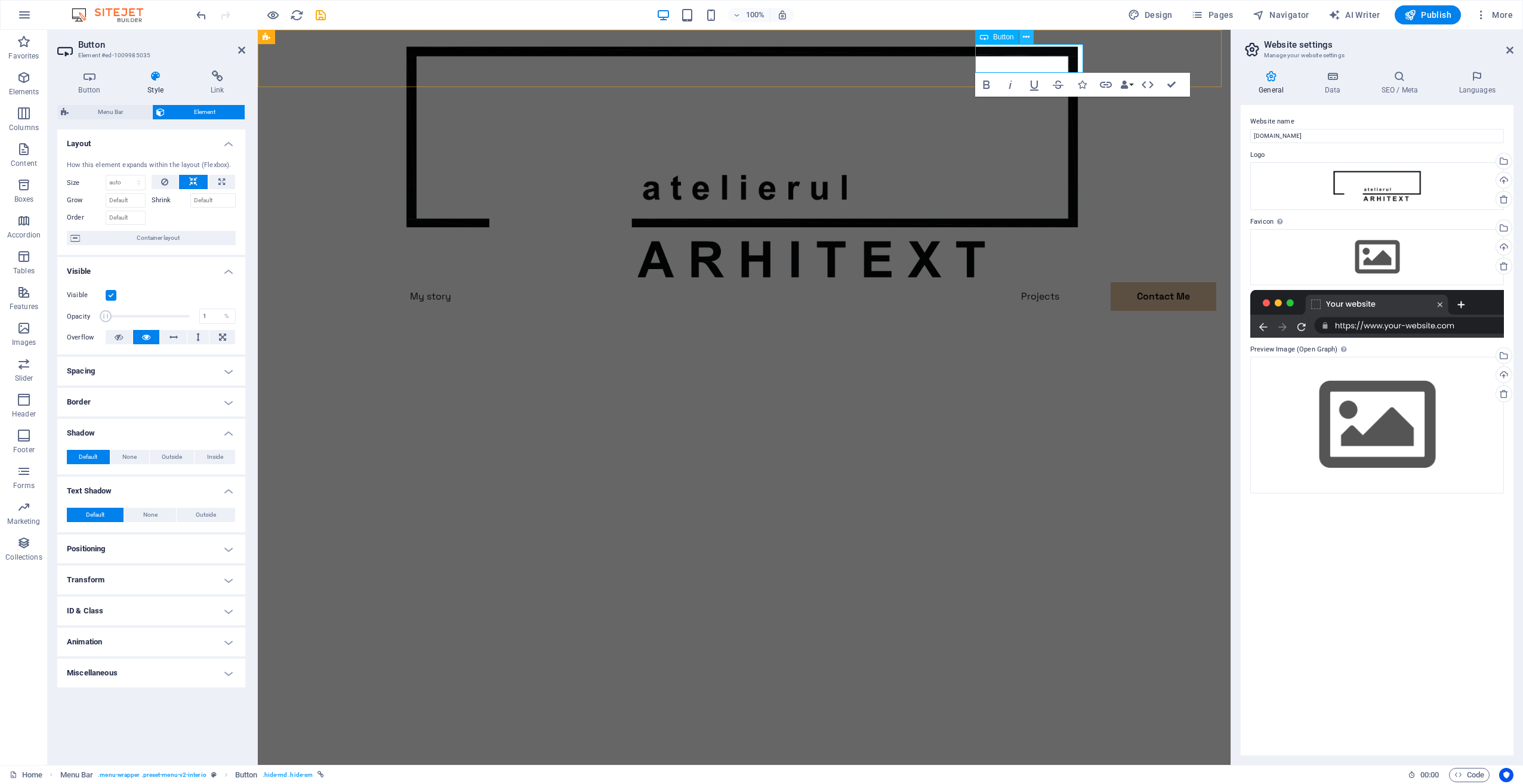
click at [1022, 37] on button at bounding box center [1027, 37] width 15 height 15
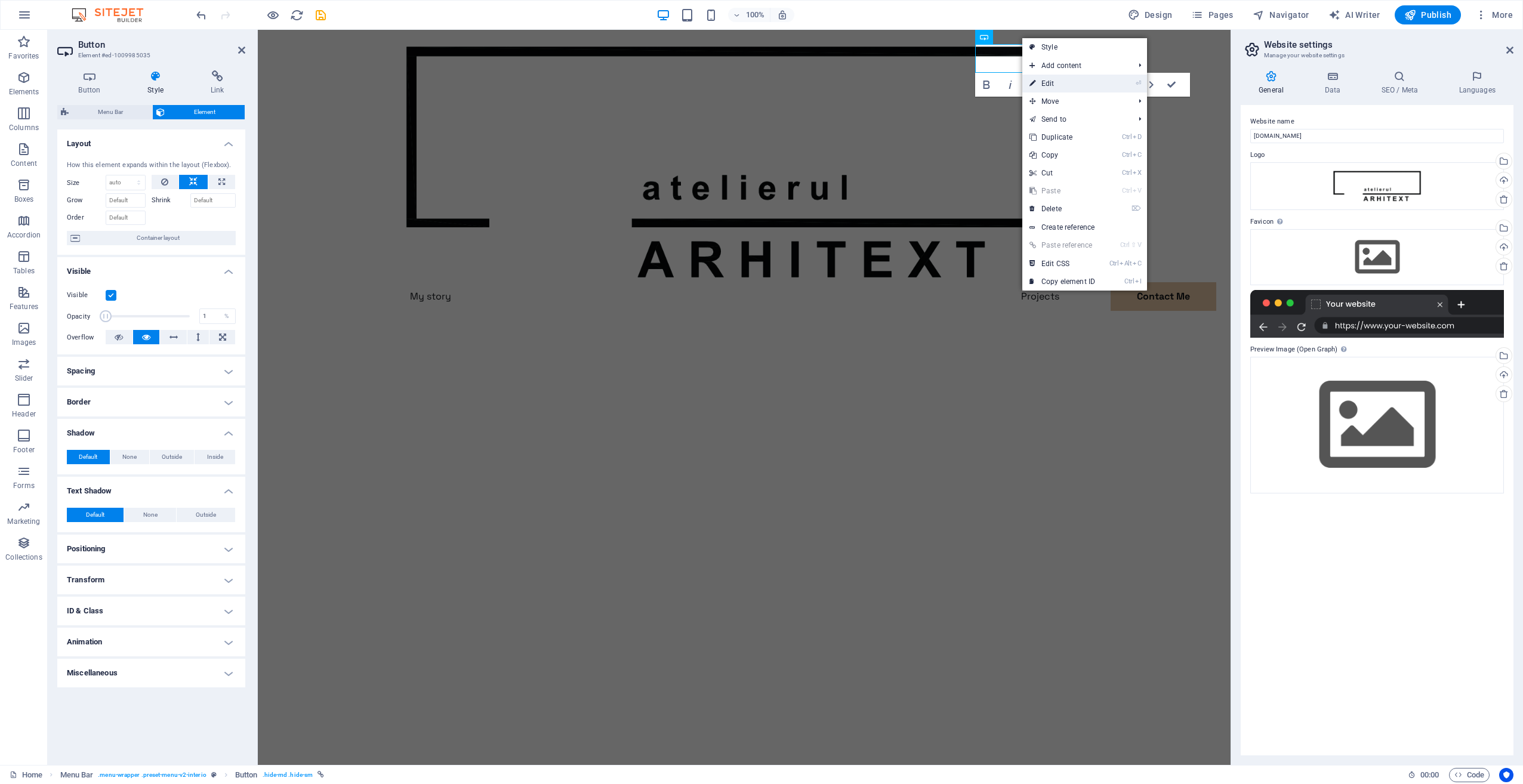
click at [1079, 84] on link "⏎ Edit" at bounding box center [1063, 83] width 80 height 17
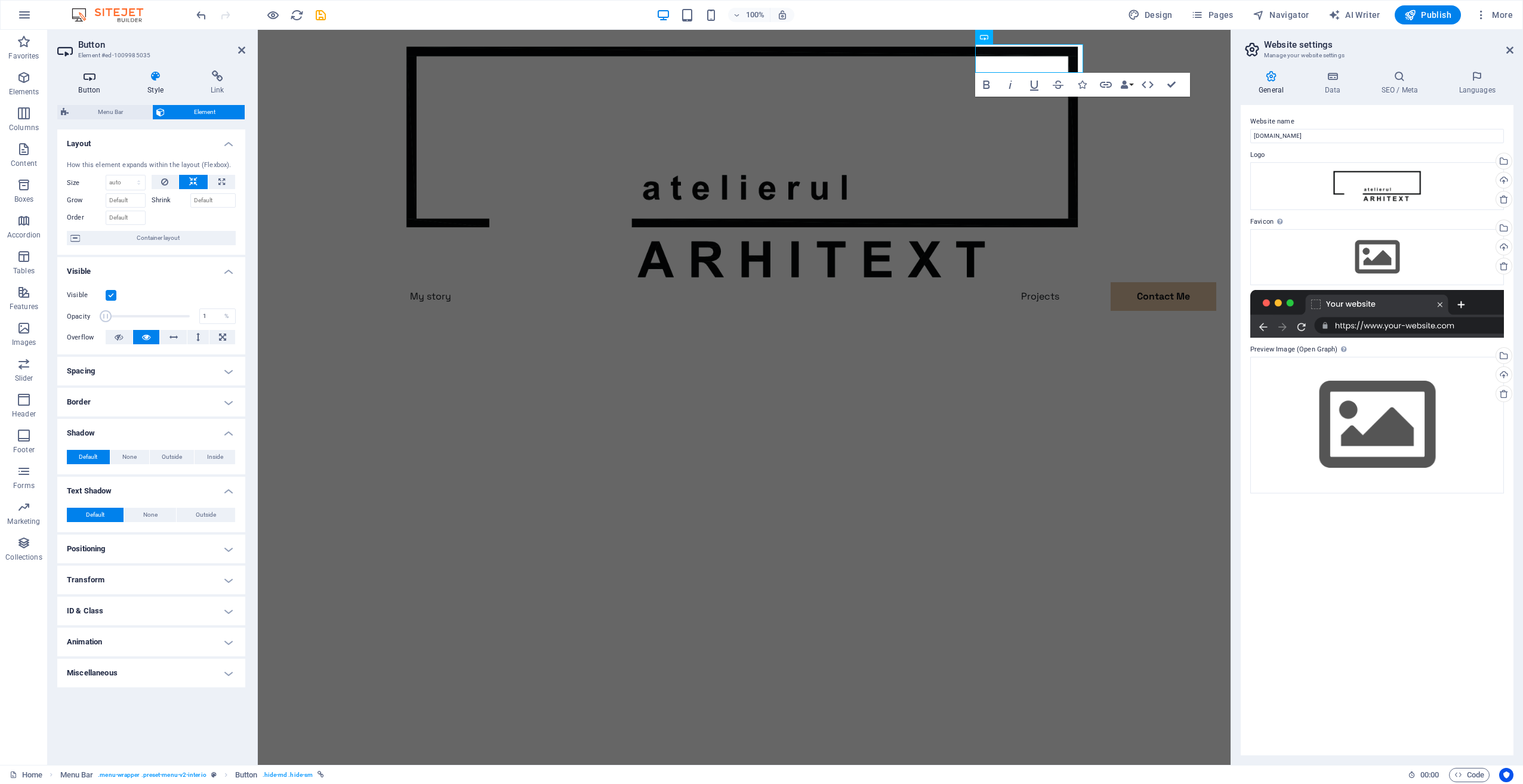
click at [93, 82] on h4 "Button" at bounding box center [91, 83] width 69 height 25
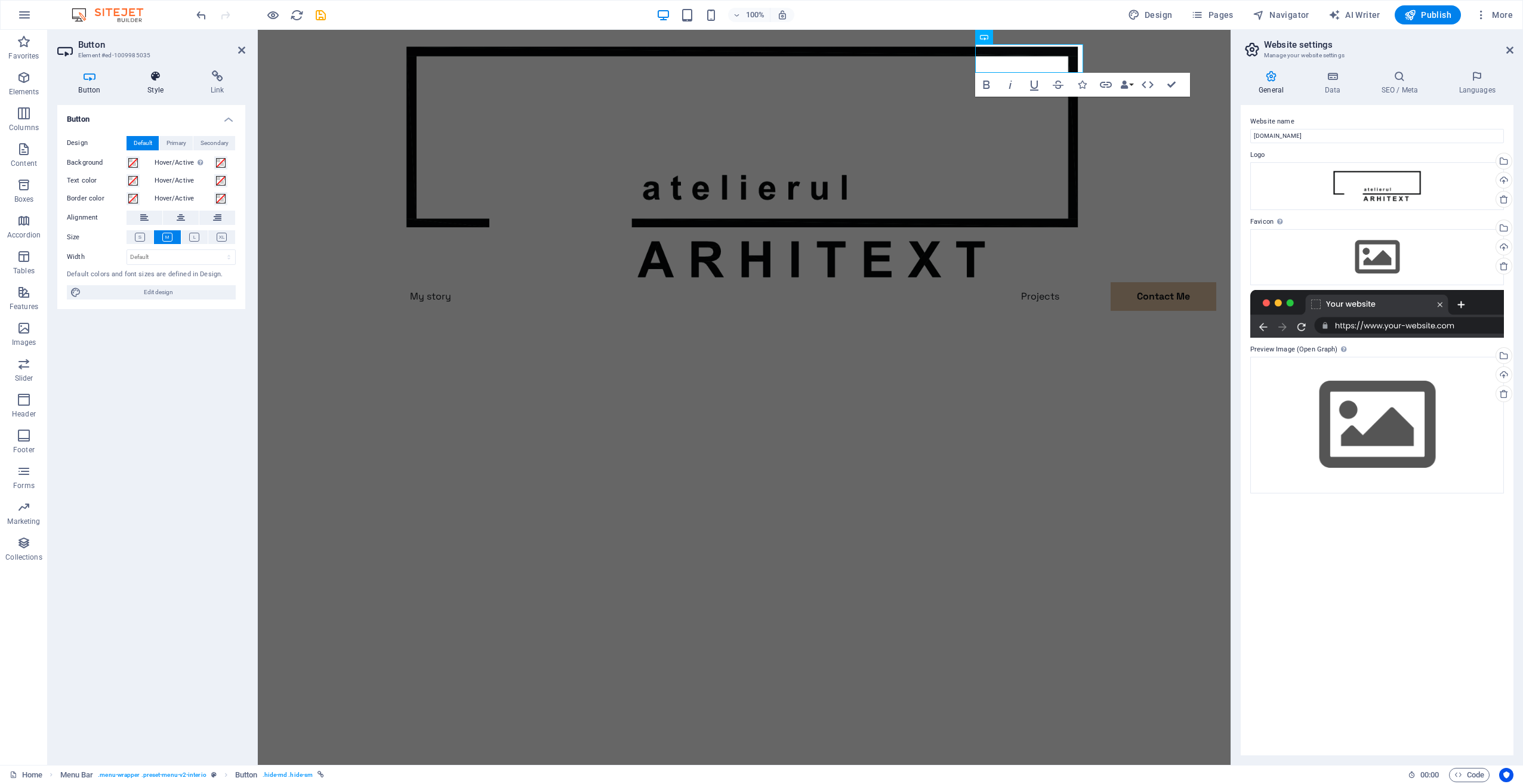
click at [148, 77] on icon at bounding box center [156, 77] width 58 height 12
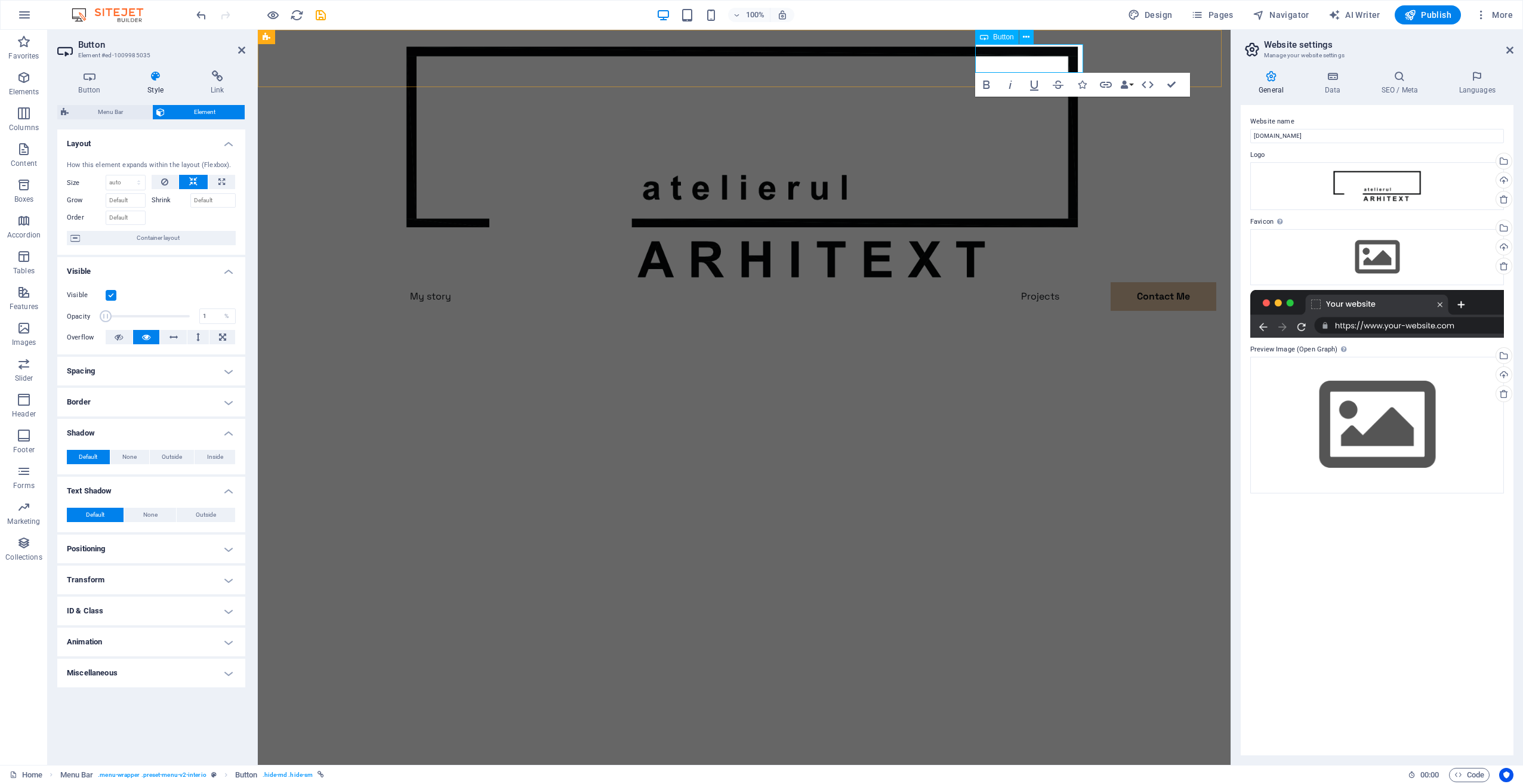
click at [509, 311] on link "Contact Me" at bounding box center [454, 326] width 108 height 29
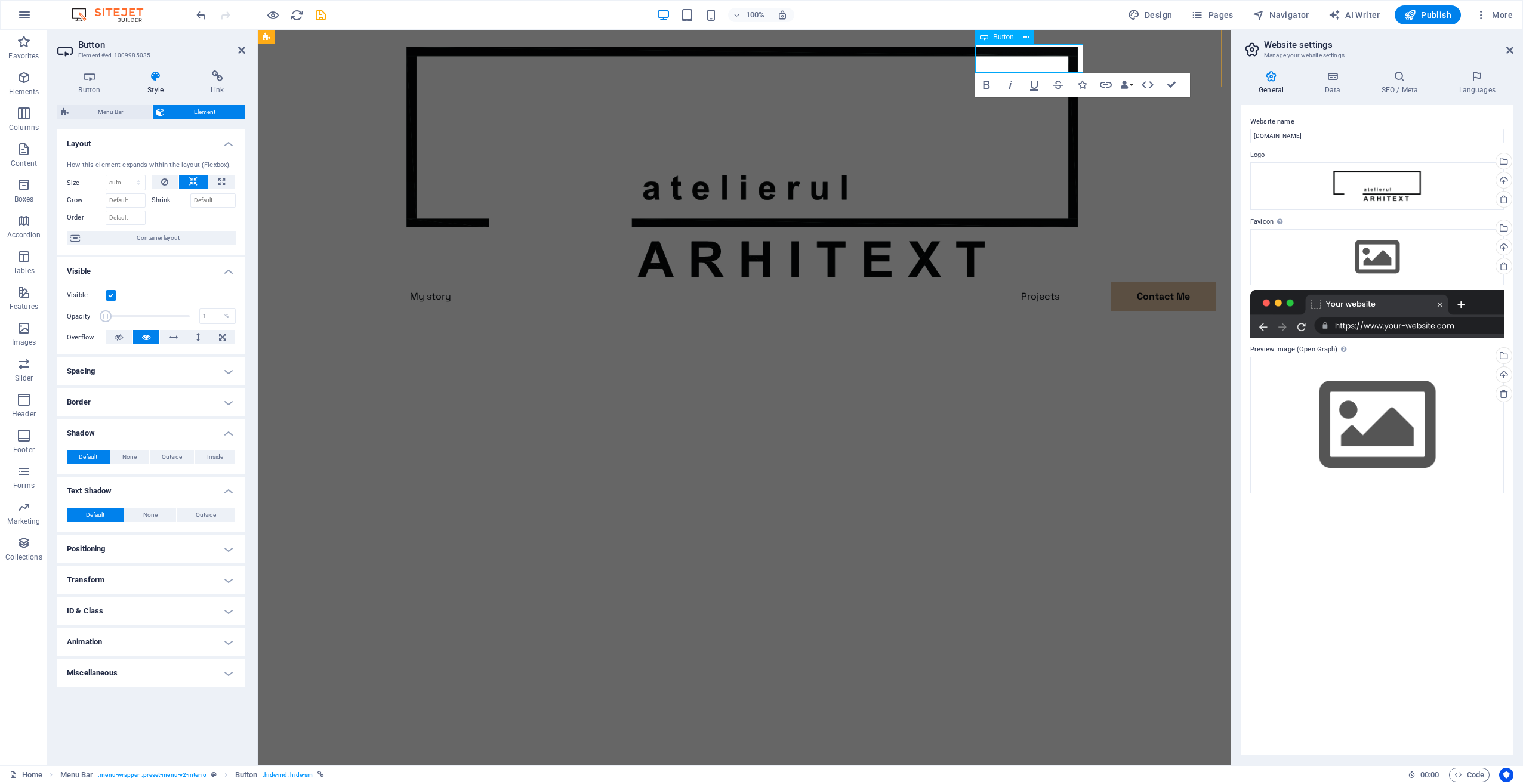
click at [509, 311] on link "Contact Me" at bounding box center [454, 326] width 108 height 29
click at [1485, 82] on h4 "Languages" at bounding box center [1476, 83] width 73 height 25
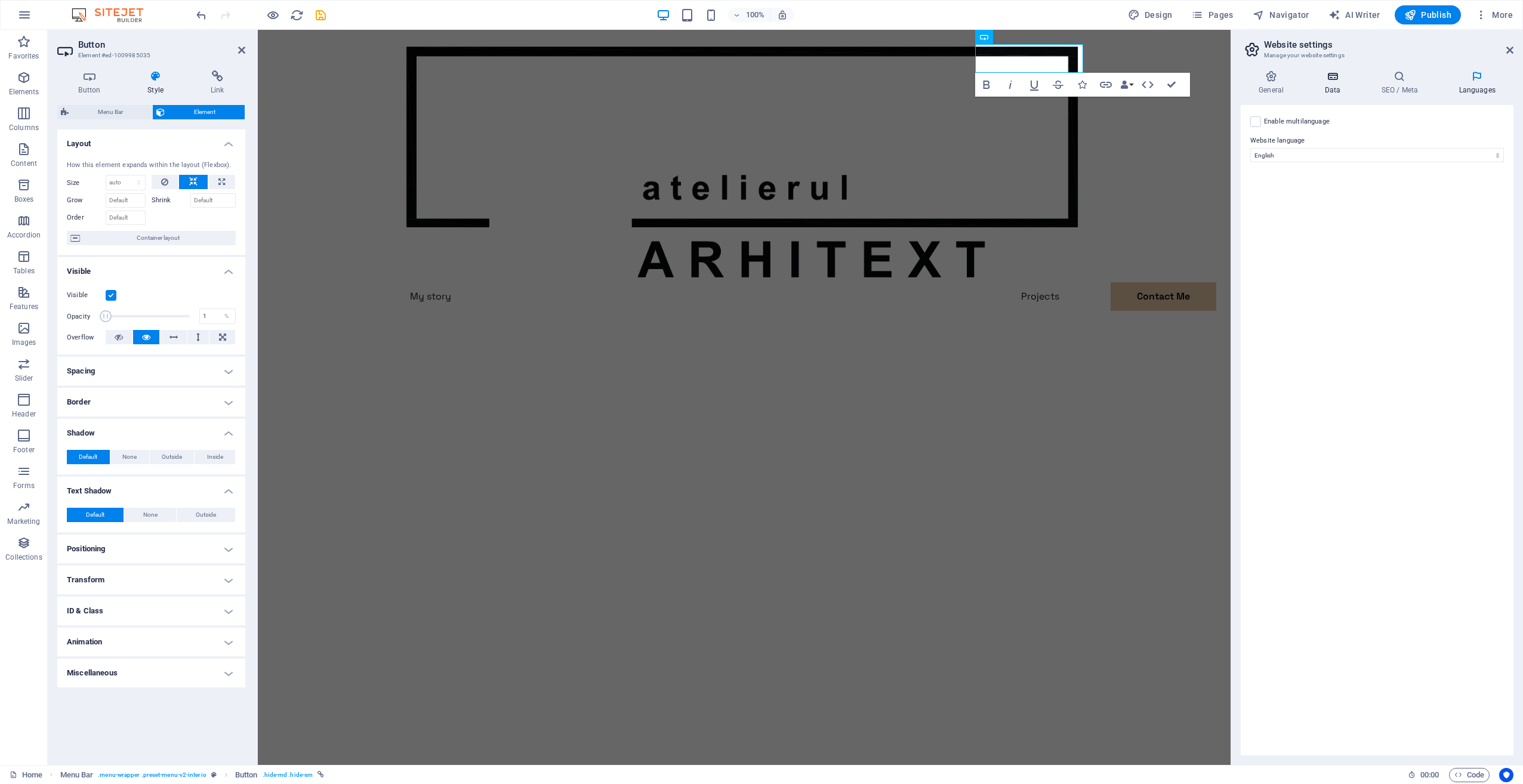
click at [1326, 72] on icon at bounding box center [1333, 77] width 52 height 12
click at [1275, 77] on icon at bounding box center [1271, 77] width 61 height 12
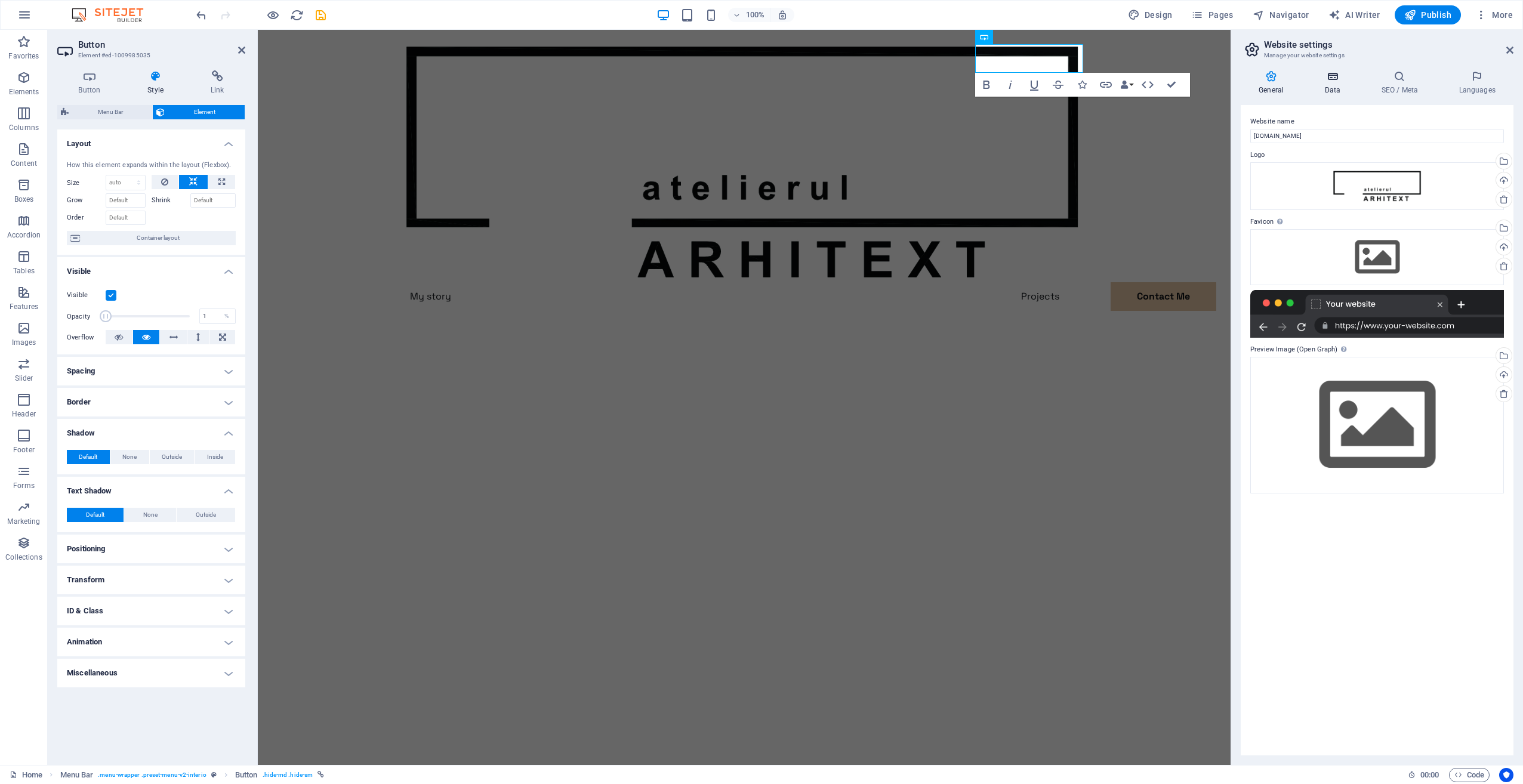
click at [1334, 72] on icon at bounding box center [1333, 77] width 52 height 12
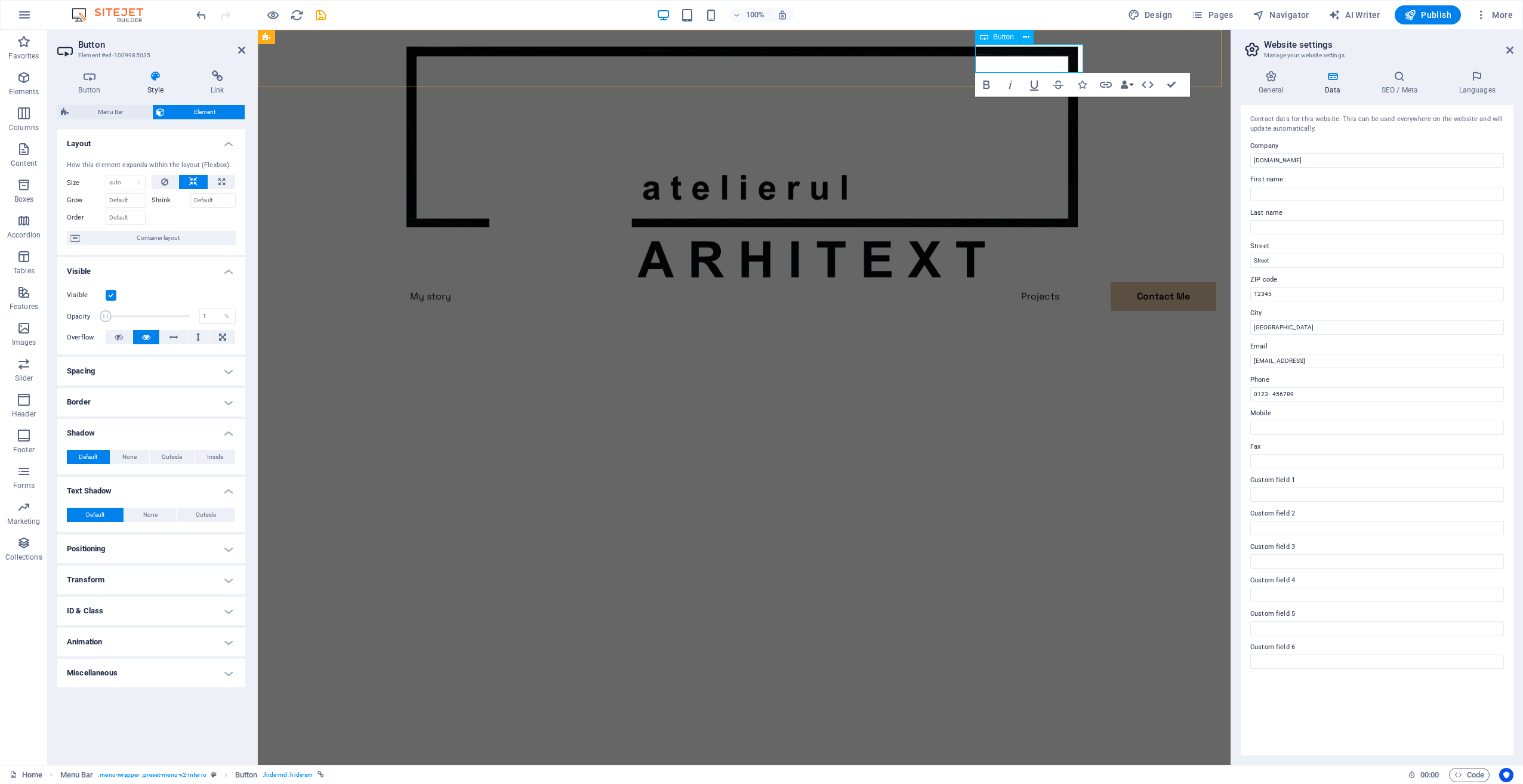
click at [509, 311] on link "Contact Me" at bounding box center [454, 326] width 108 height 29
click at [1027, 33] on div "Menu My story Projects Contact Me Contact Me" at bounding box center [745, 190] width 973 height 320
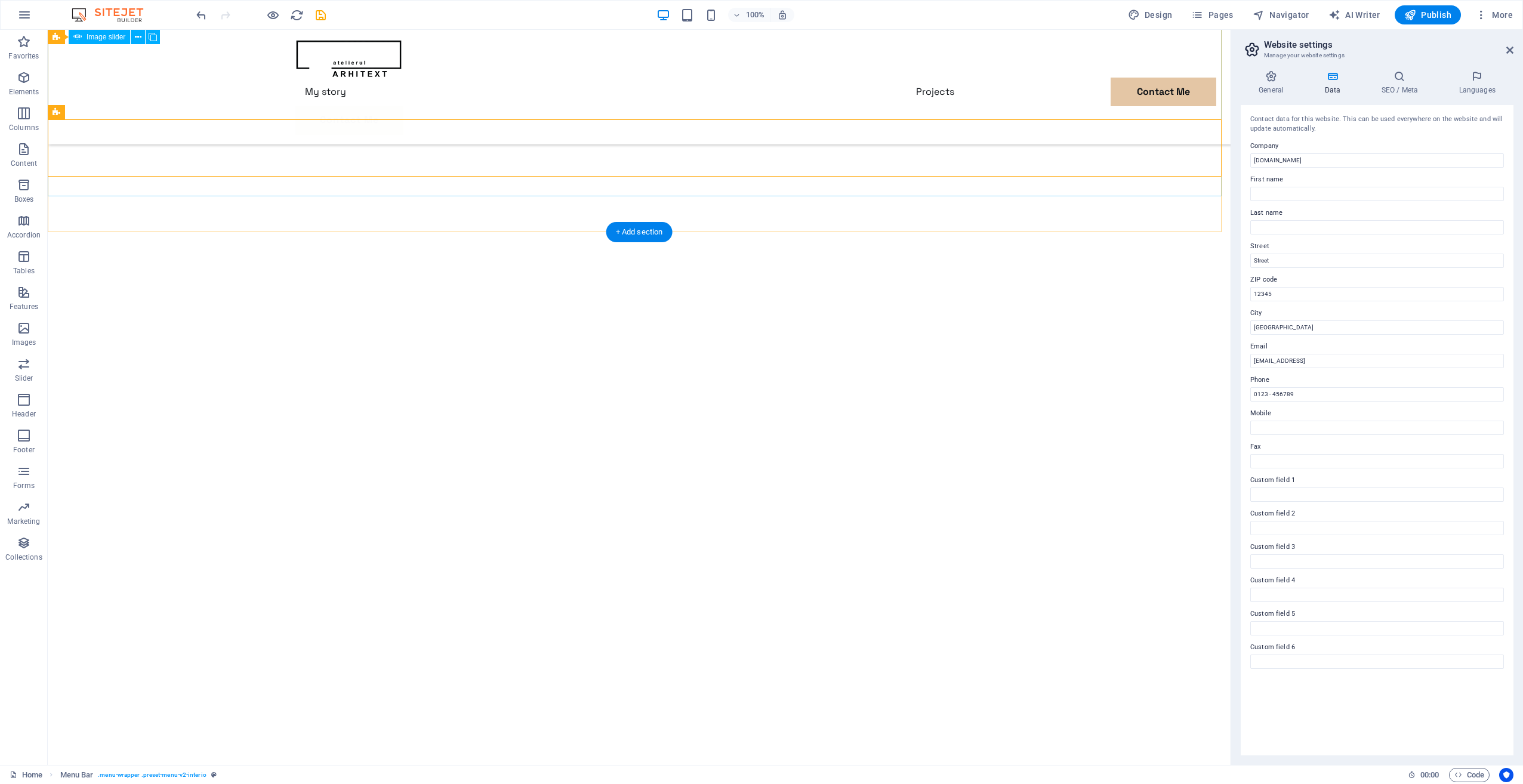
scroll to position [60, 0]
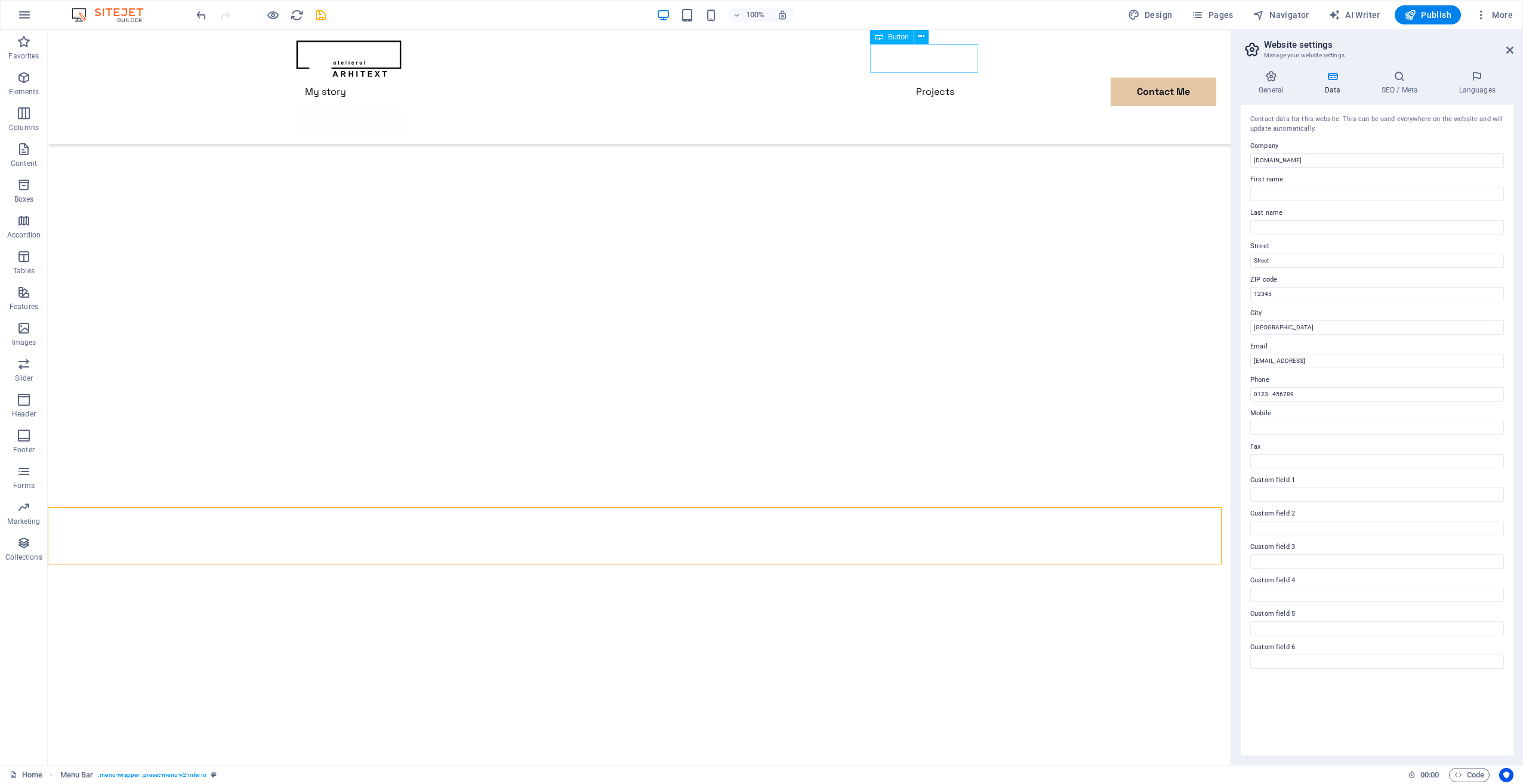
click at [924, 107] on div "Contact Me" at bounding box center [639, 121] width 687 height 29
click at [813, 58] on div "Menu My story Projects Contact Me Contact Me" at bounding box center [639, 87] width 1183 height 114
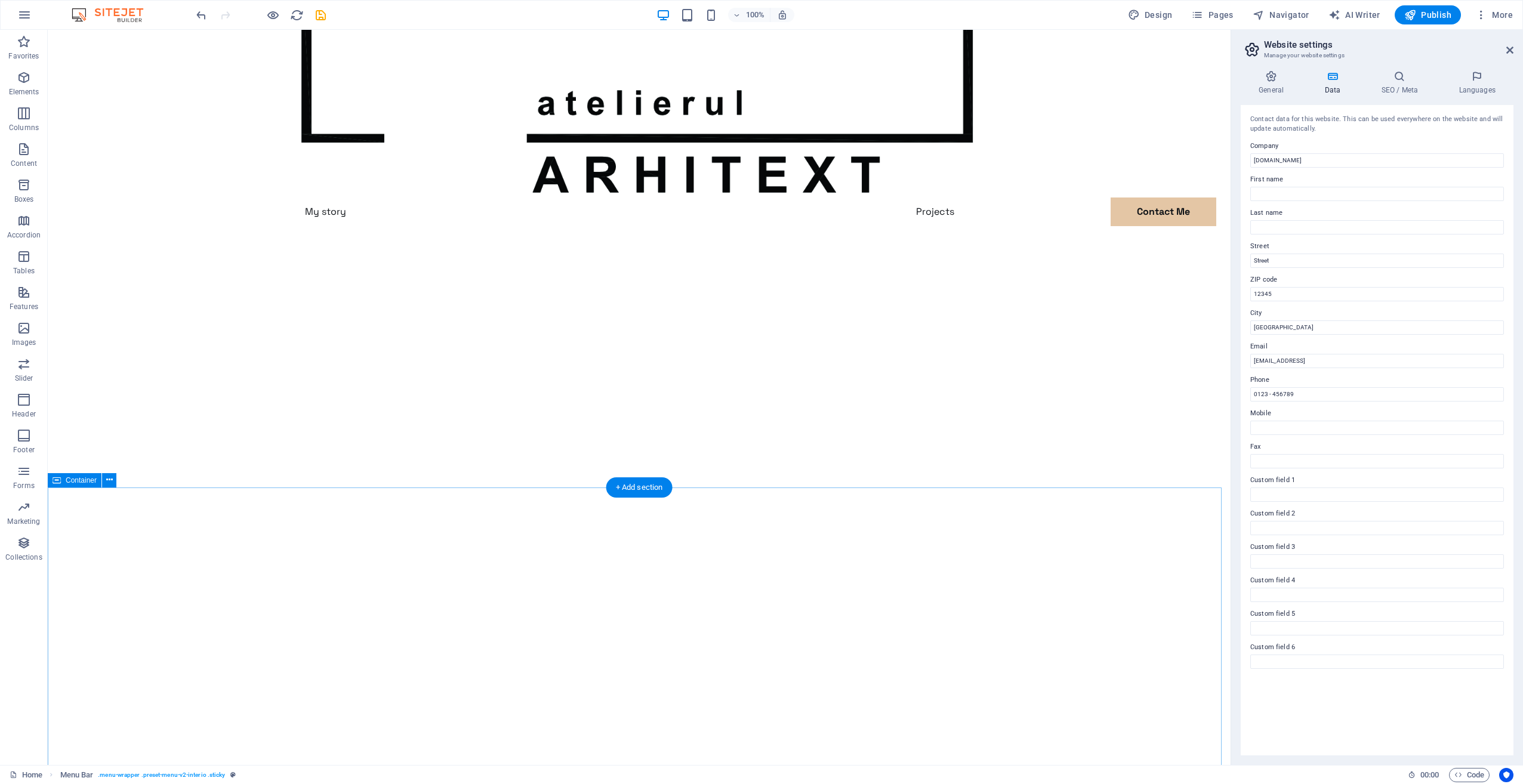
scroll to position [0, 0]
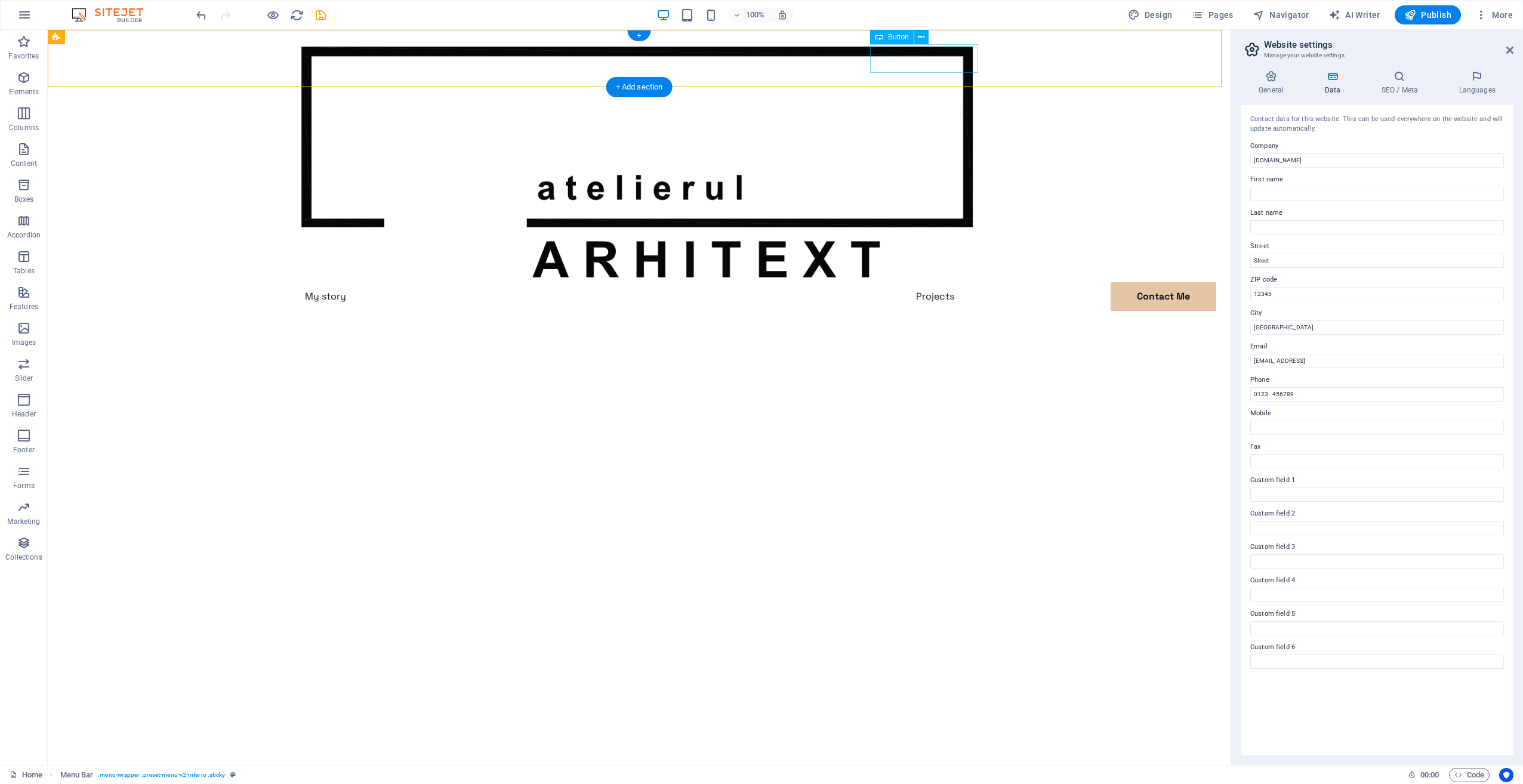
click at [919, 311] on div "Contact Me" at bounding box center [639, 326] width 687 height 29
click at [925, 43] on button at bounding box center [921, 37] width 15 height 15
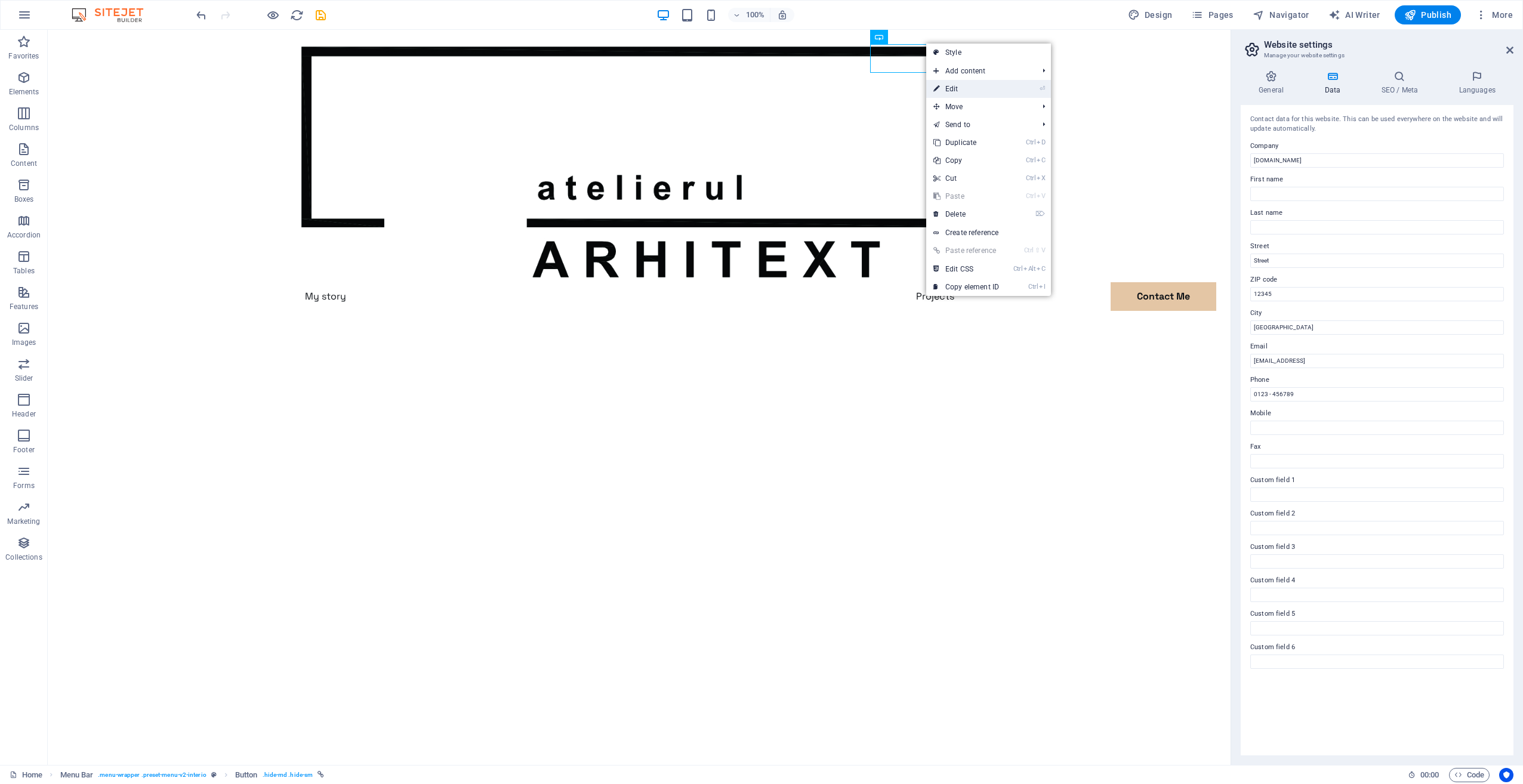
click at [992, 94] on link "⏎ Edit" at bounding box center [967, 89] width 80 height 17
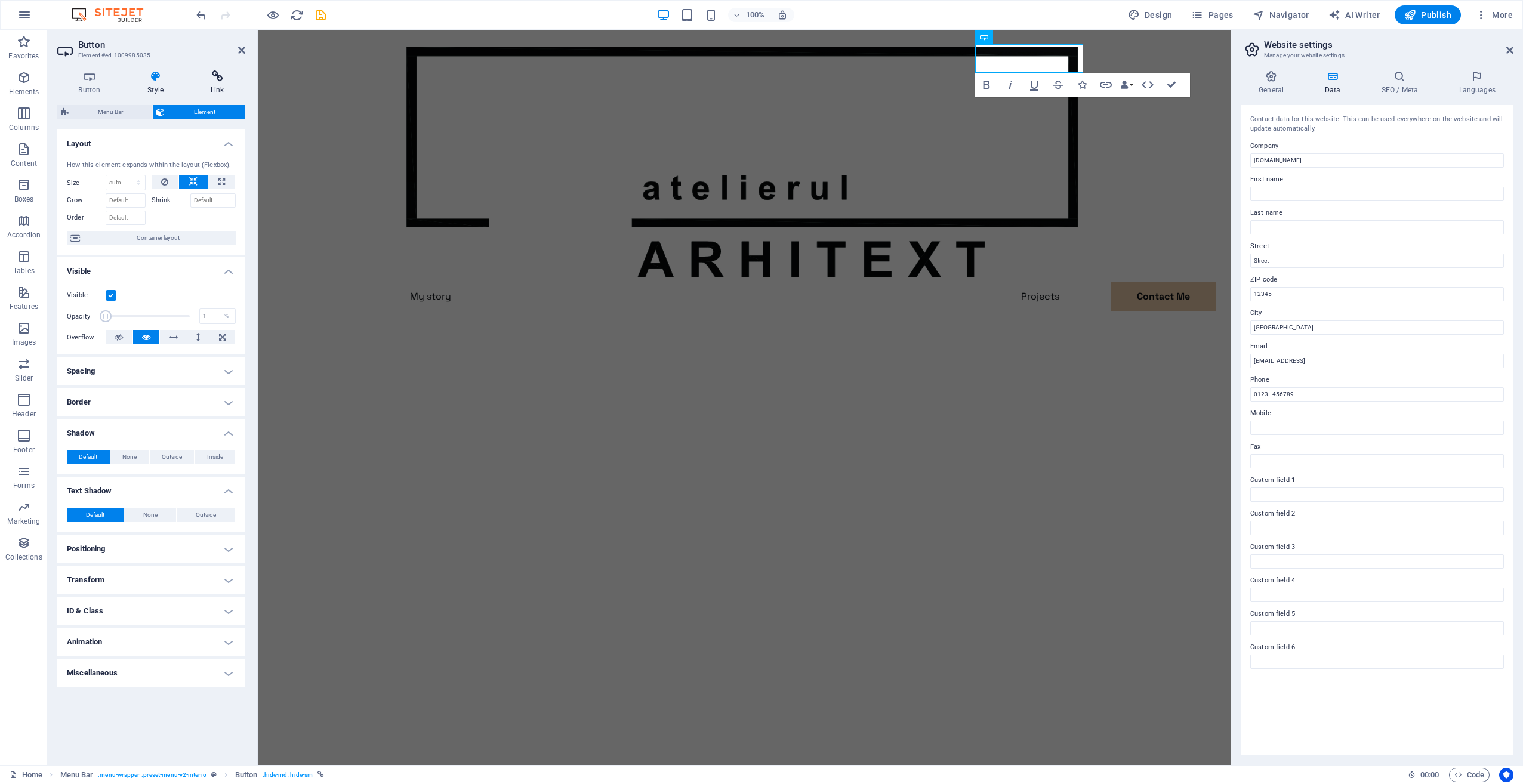
click at [222, 76] on icon at bounding box center [217, 77] width 56 height 12
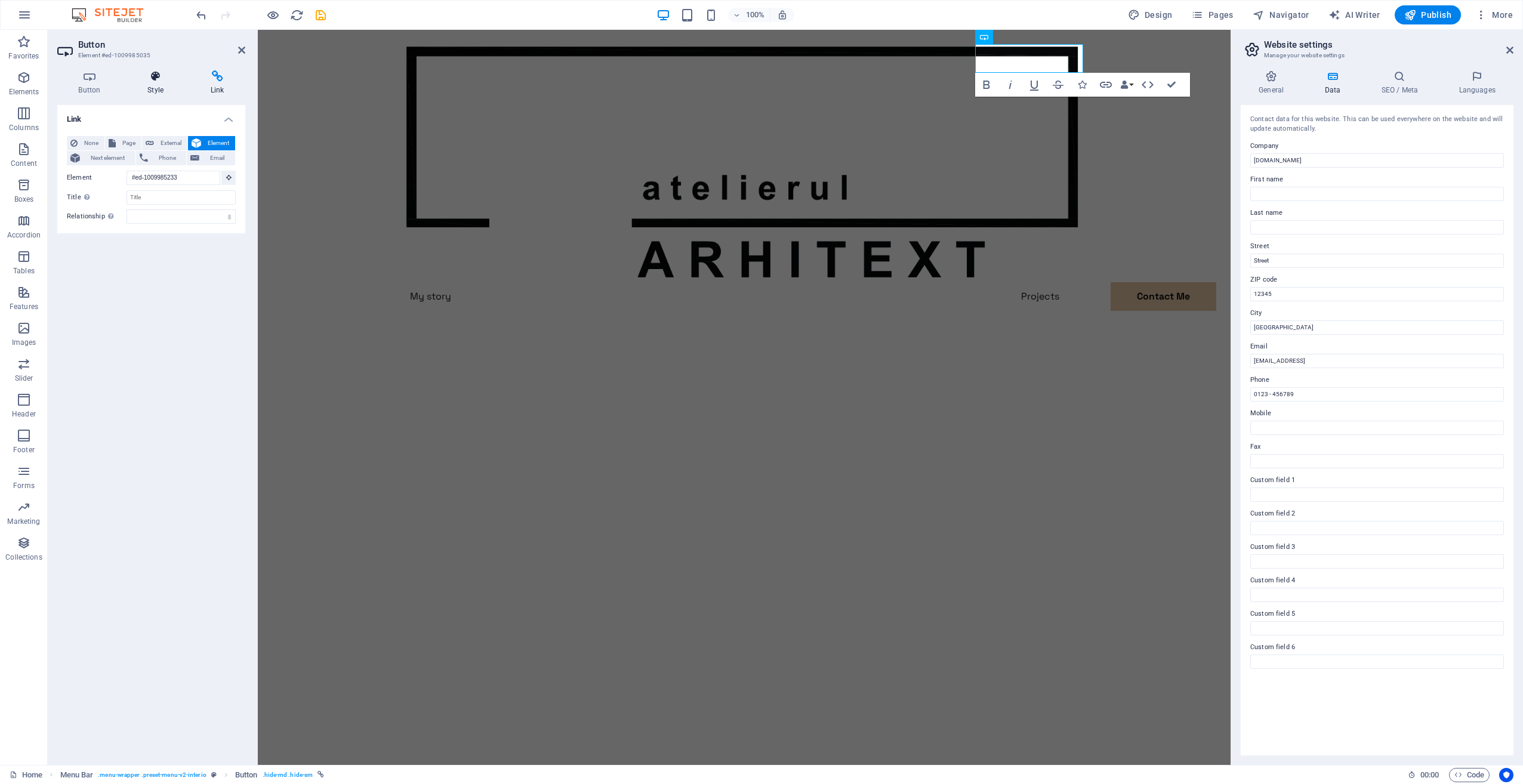
click at [164, 81] on icon at bounding box center [156, 77] width 58 height 12
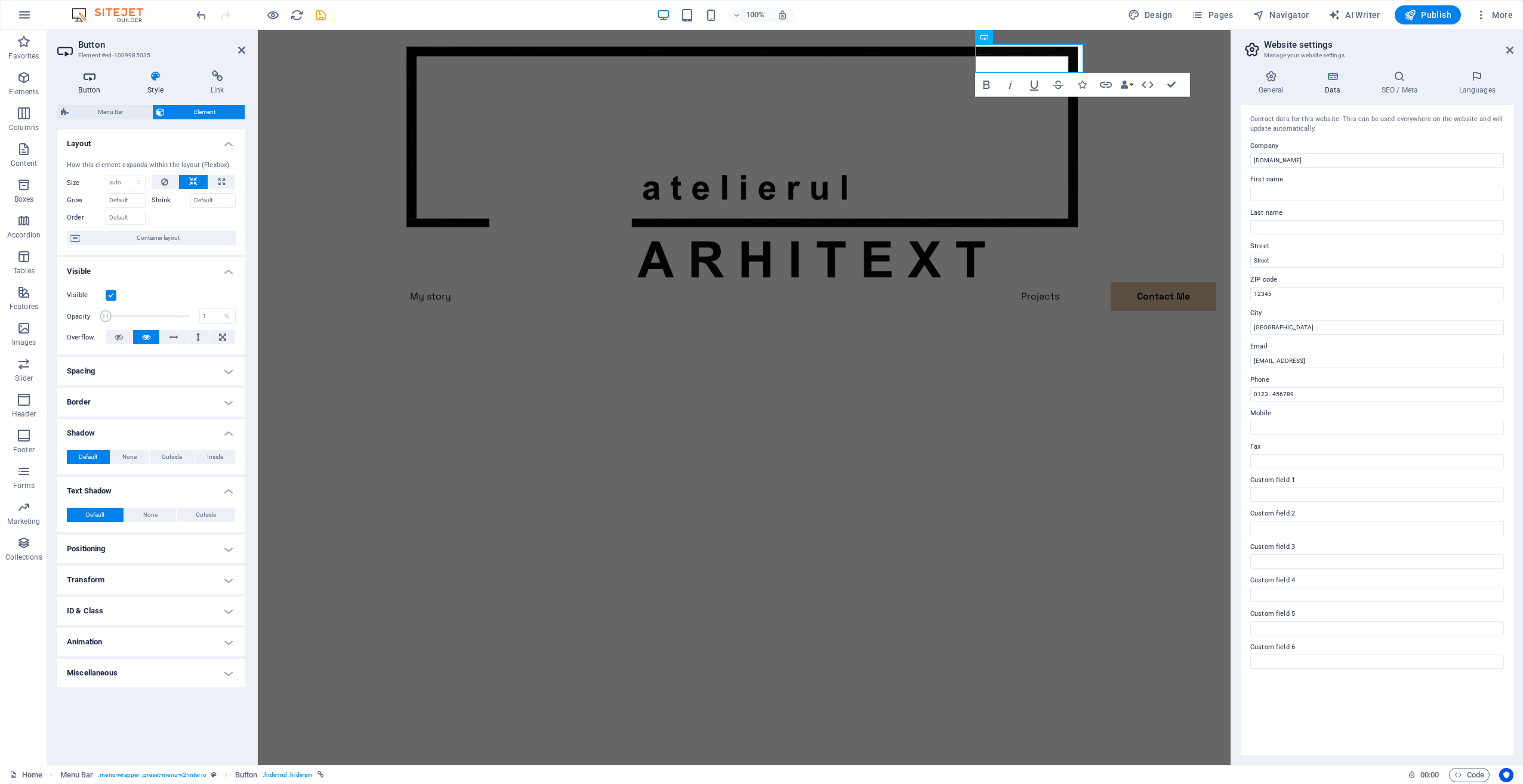
click at [94, 73] on icon at bounding box center [89, 77] width 65 height 12
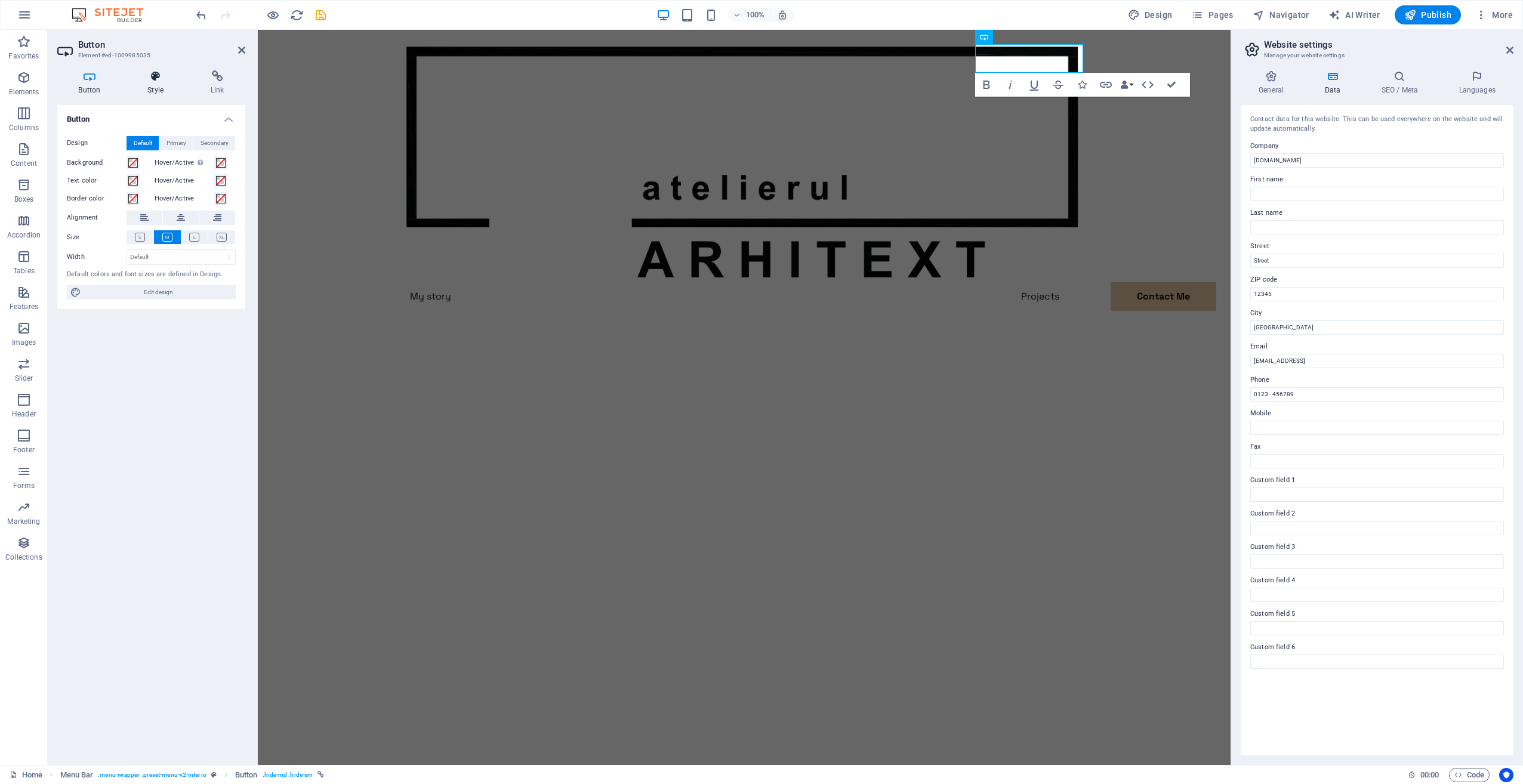
click at [151, 84] on h4 "Style" at bounding box center [158, 83] width 63 height 25
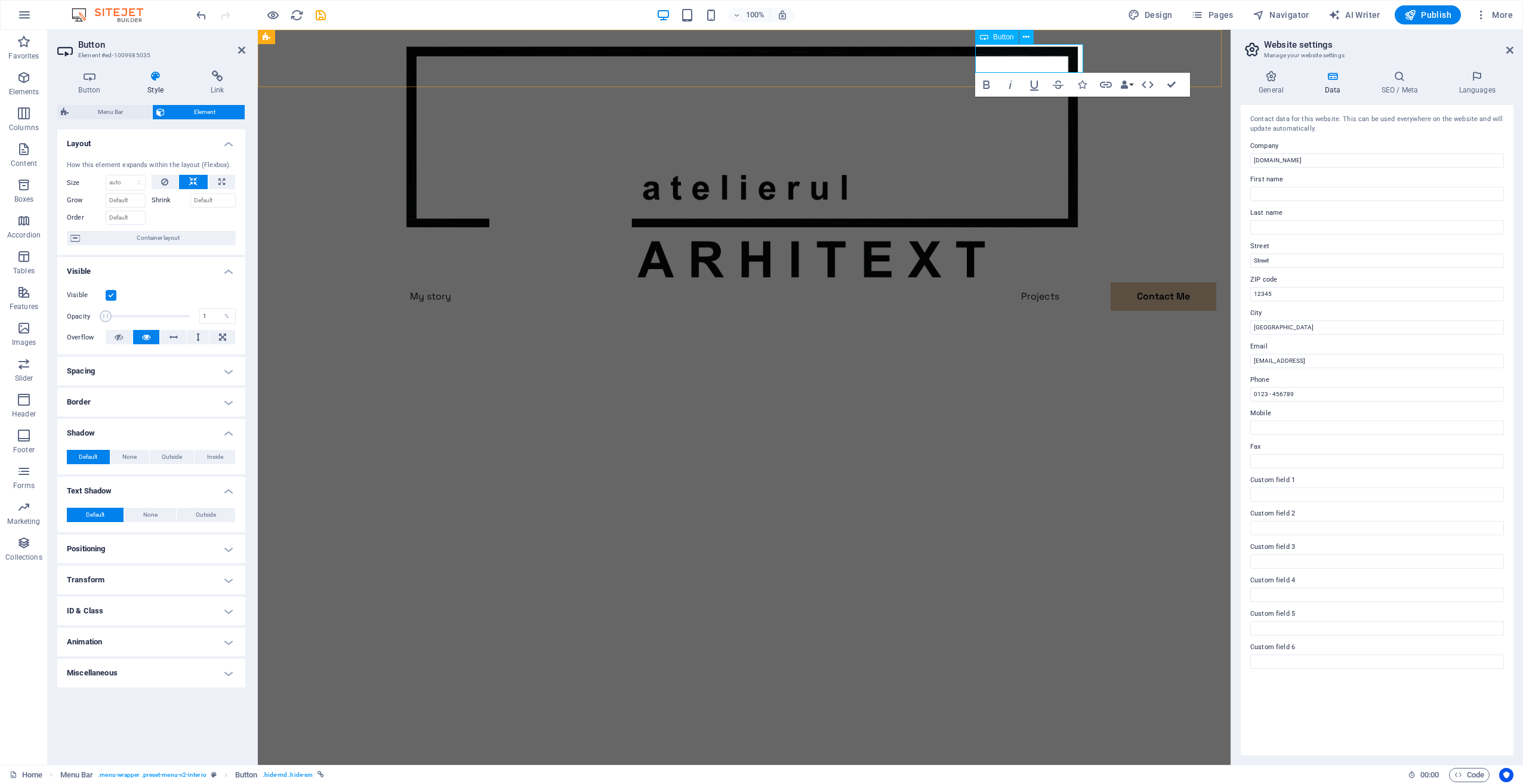
click at [987, 35] on icon at bounding box center [984, 37] width 9 height 15
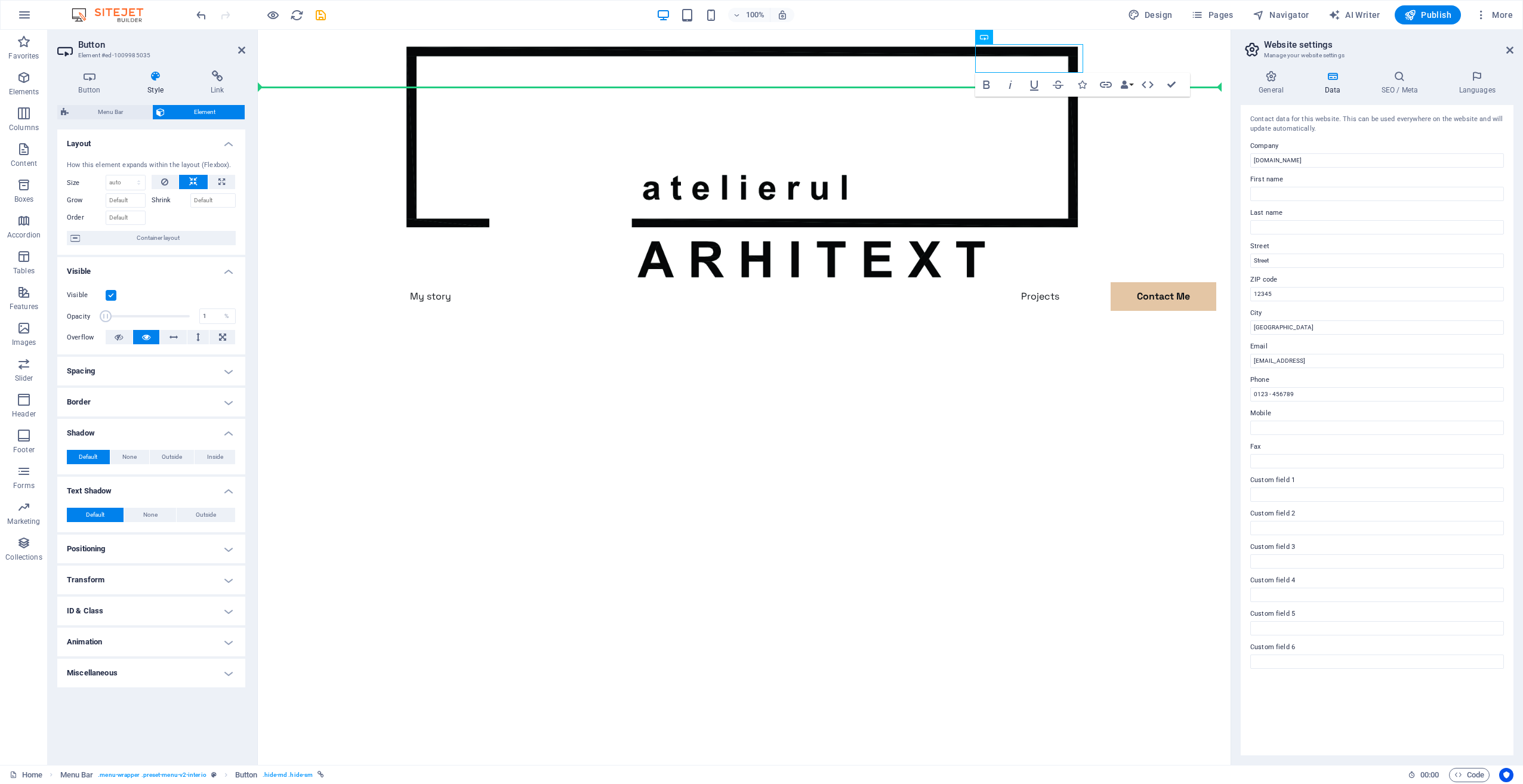
drag, startPoint x: 973, startPoint y: 40, endPoint x: 907, endPoint y: 60, distance: 69.0
click at [1025, 36] on icon at bounding box center [1026, 37] width 7 height 13
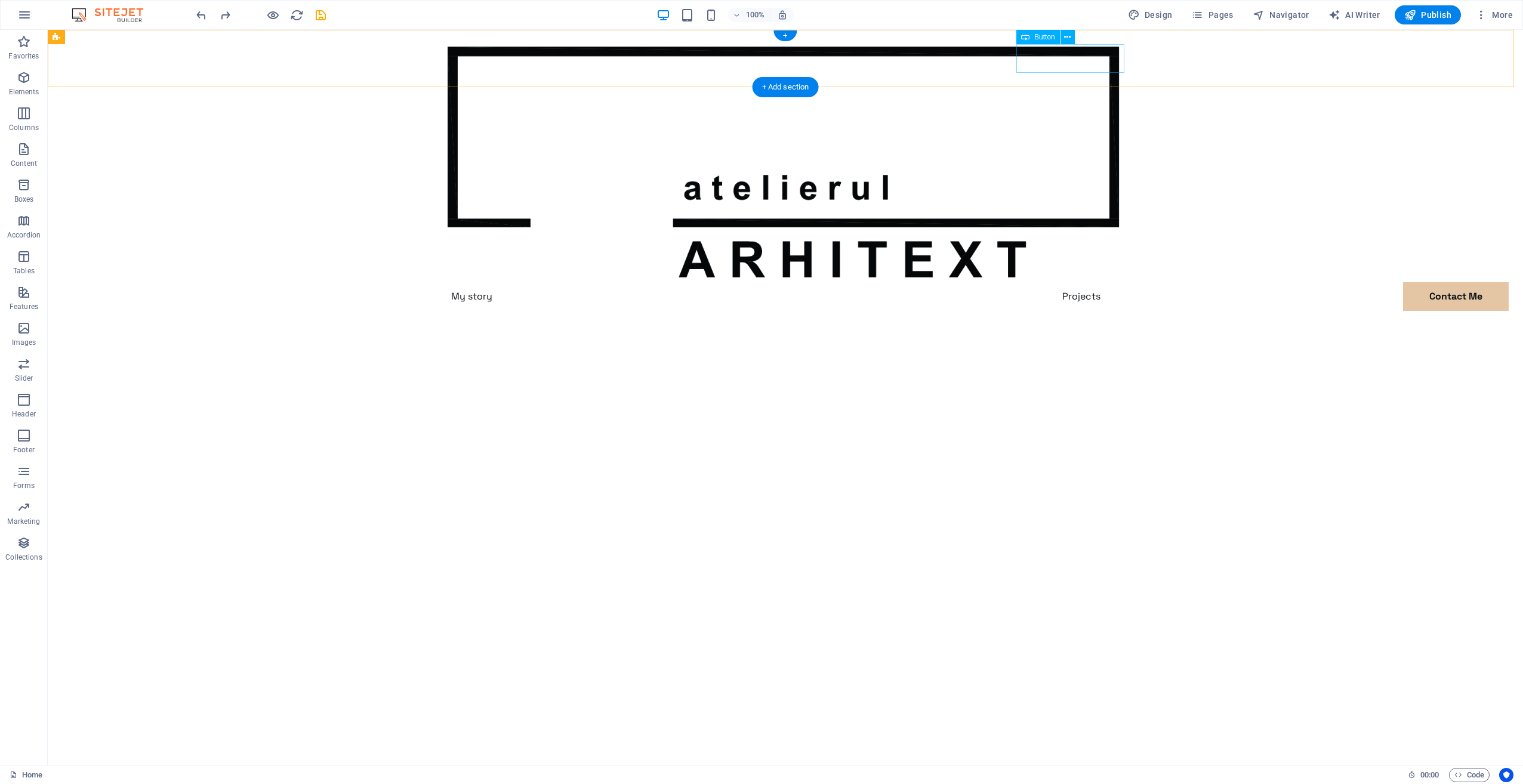
click at [1076, 311] on div "Contact Me" at bounding box center [785, 326] width 687 height 29
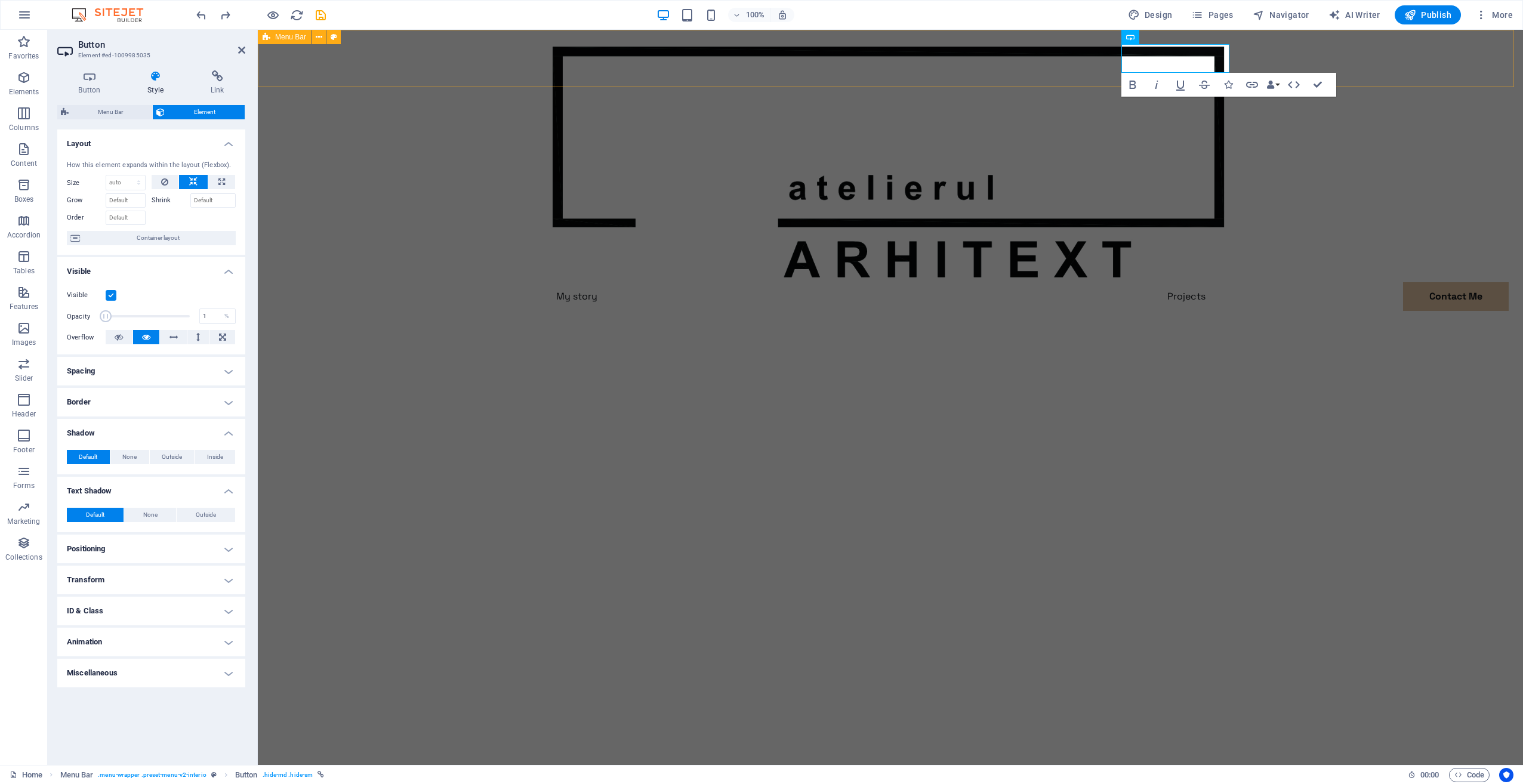
click at [1076, 61] on div "Menu My story Projects Contact Me Contact Me" at bounding box center [890, 190] width 1265 height 320
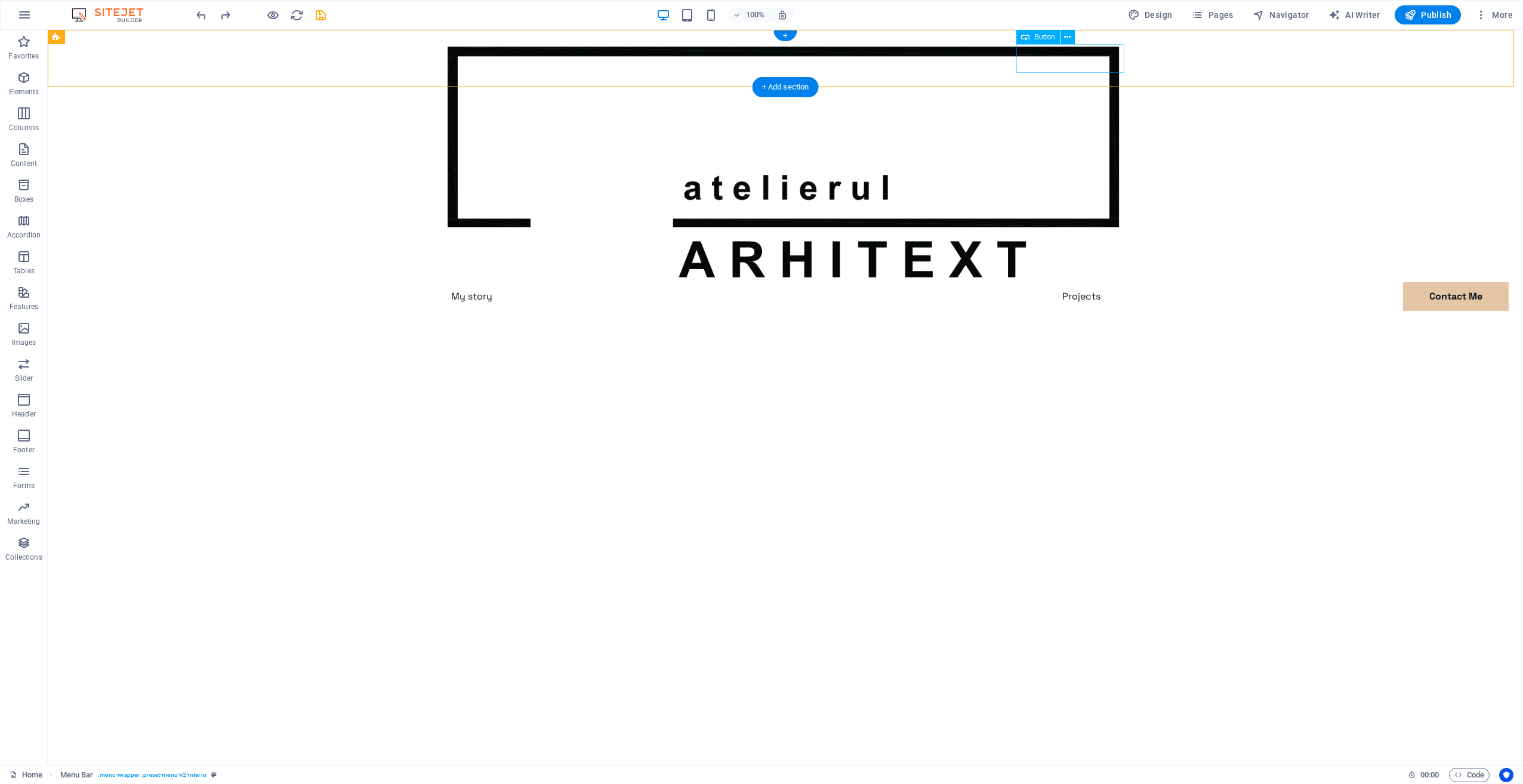
click at [1053, 311] on div "Contact Me" at bounding box center [785, 326] width 687 height 29
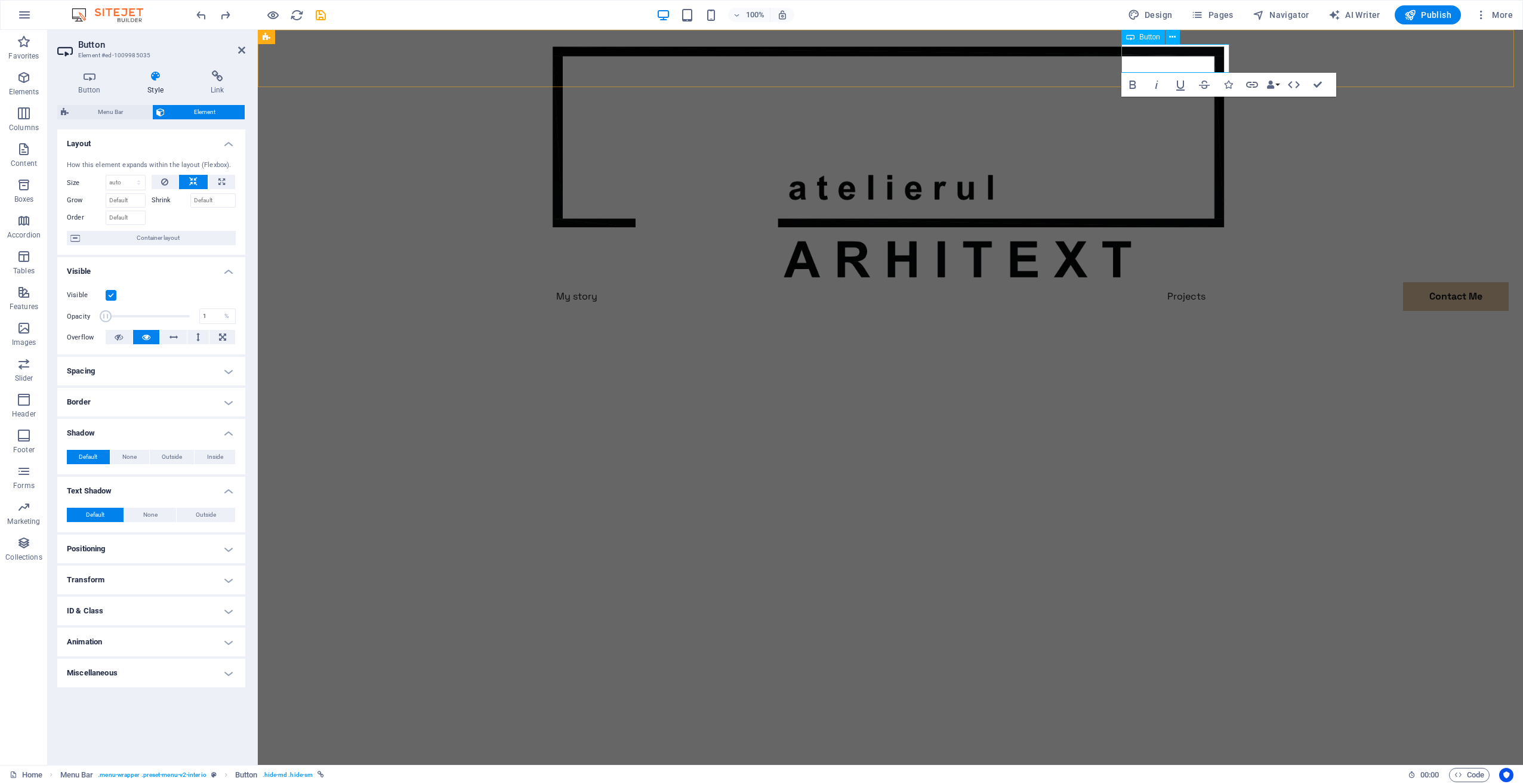
click at [654, 311] on link "Contact Me" at bounding box center [600, 326] width 108 height 29
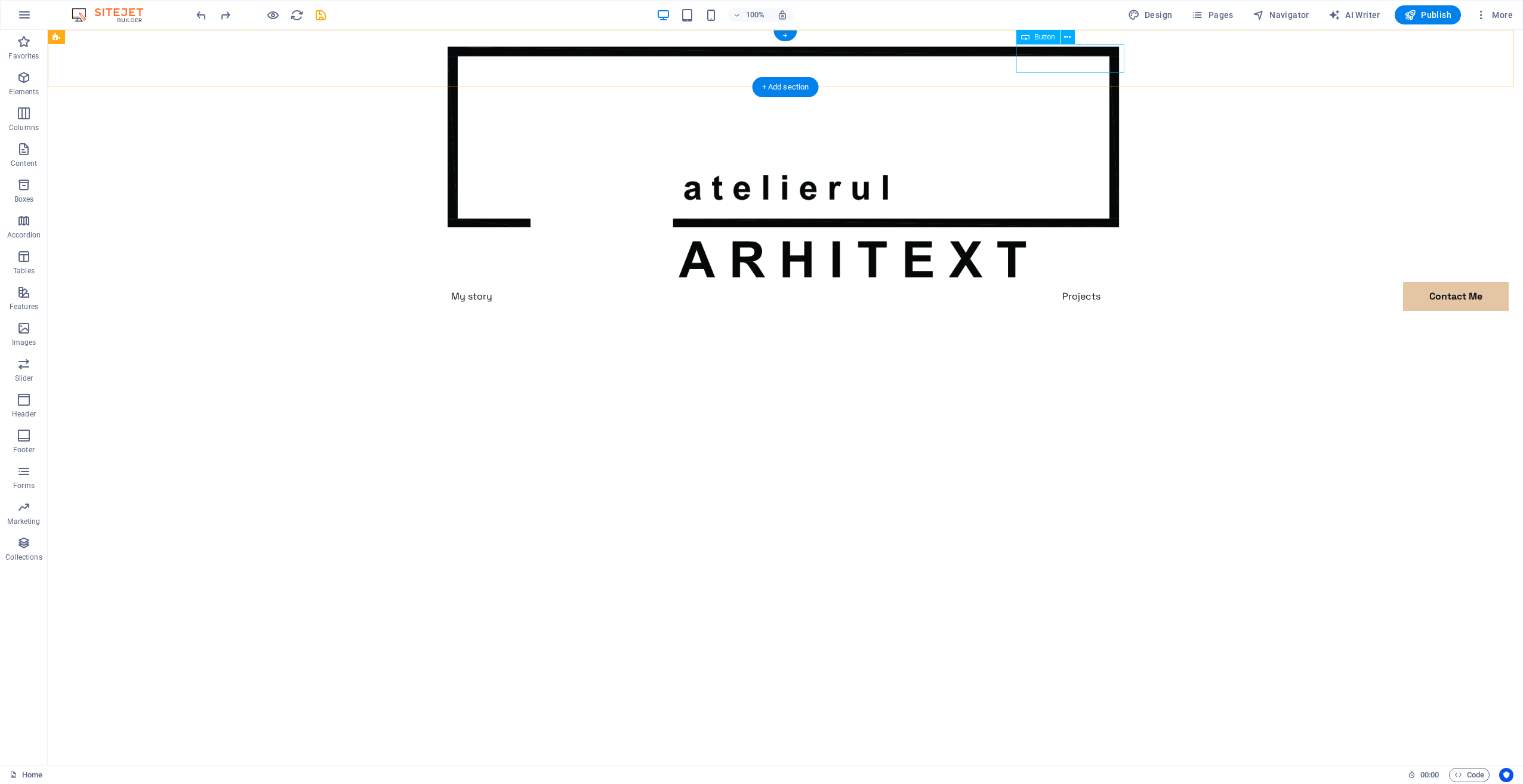
click at [1066, 311] on div "Contact Me" at bounding box center [785, 326] width 687 height 29
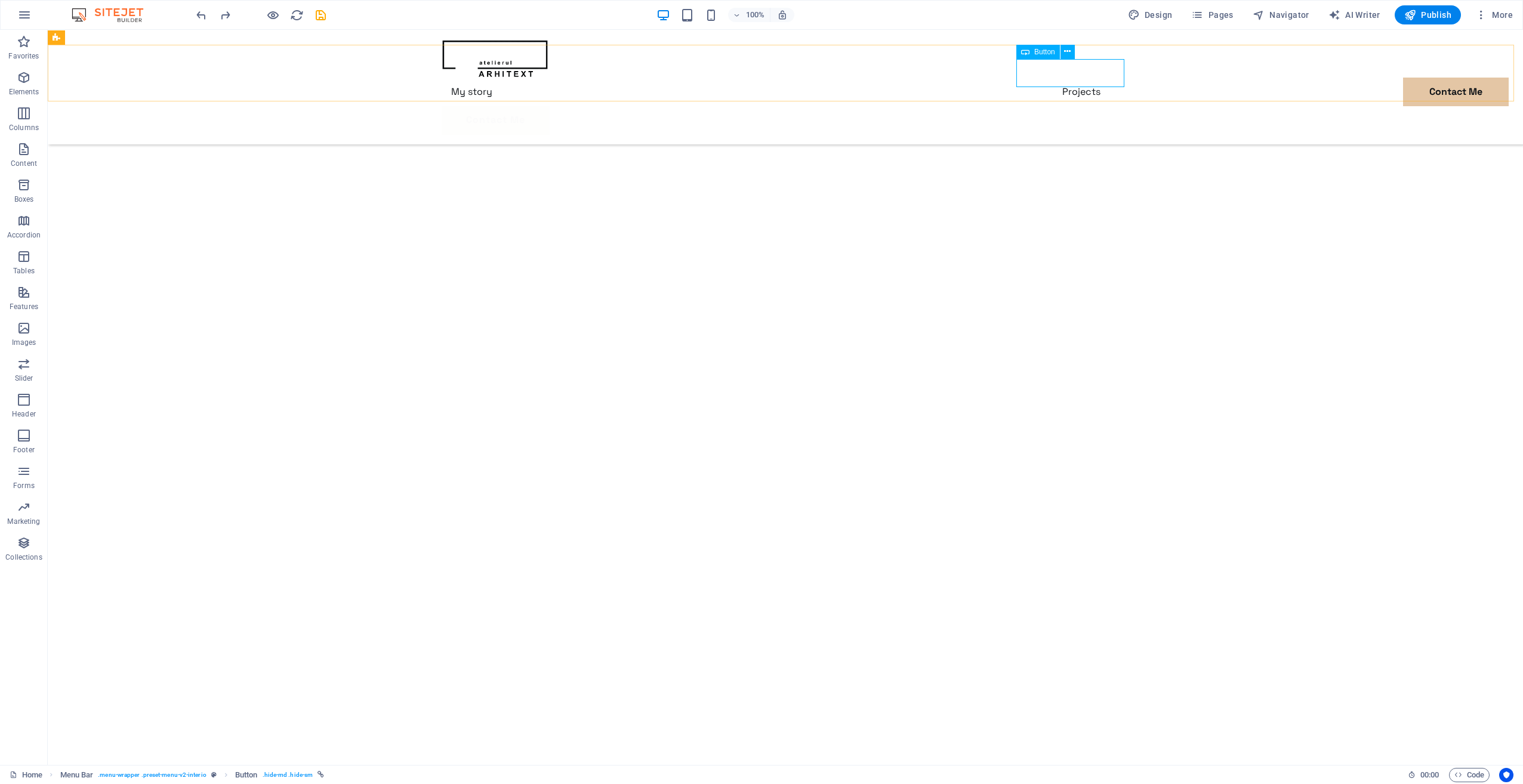
scroll to position [118, 0]
click at [1147, 55] on div "Menu My story Projects Contact Me Contact Me" at bounding box center [785, 87] width 1475 height 114
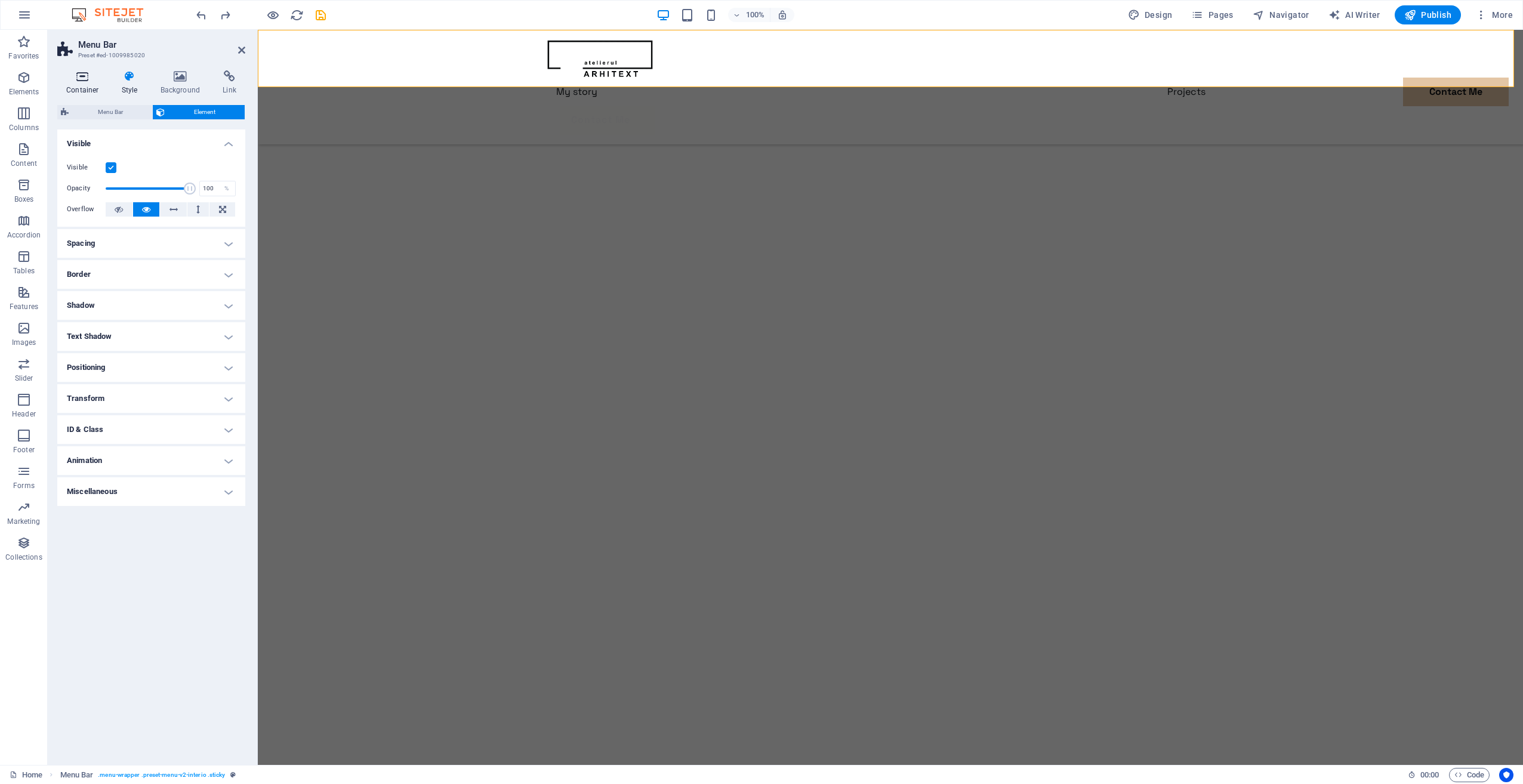
click at [86, 81] on icon at bounding box center [82, 77] width 50 height 12
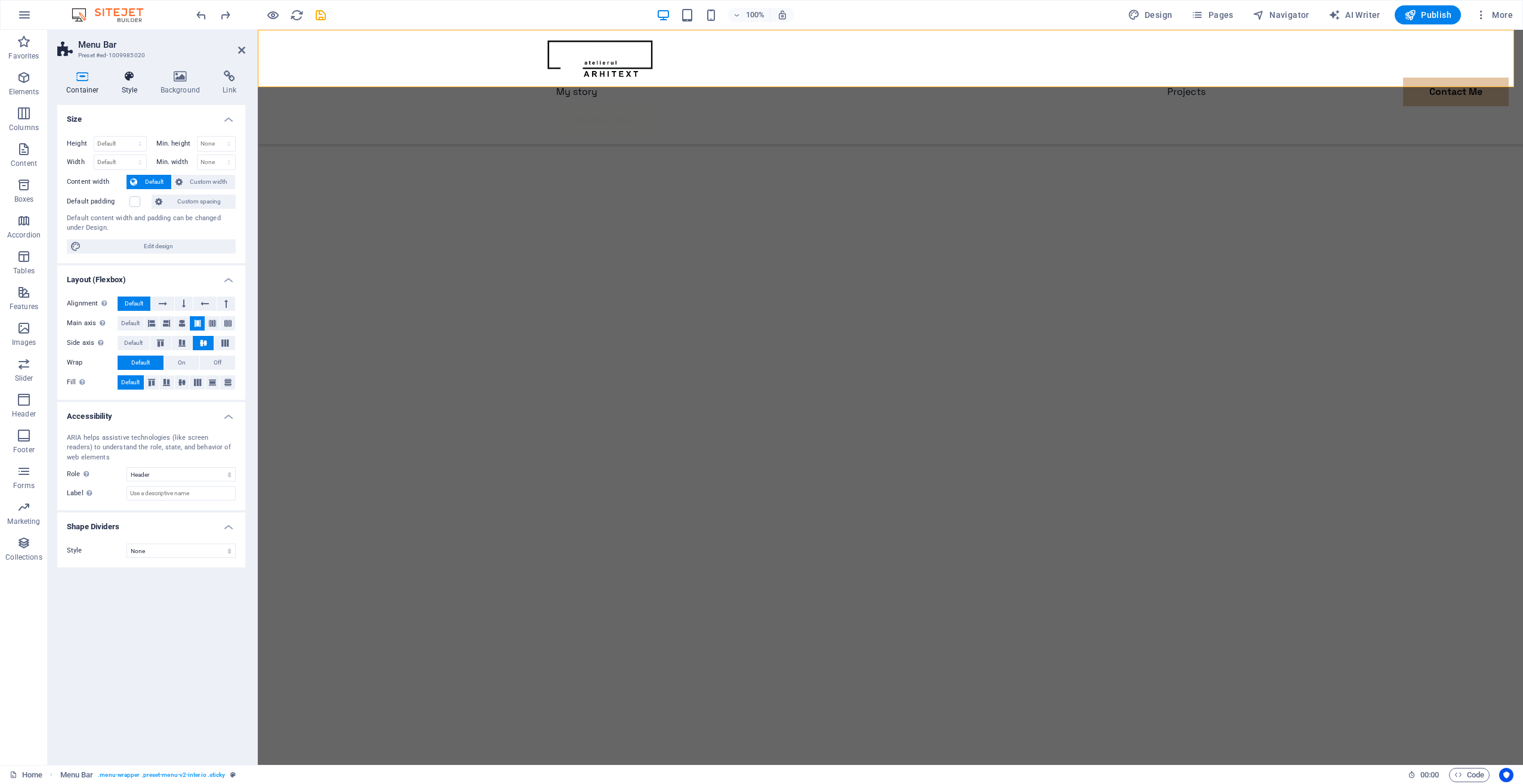
click at [131, 80] on icon at bounding box center [129, 77] width 34 height 12
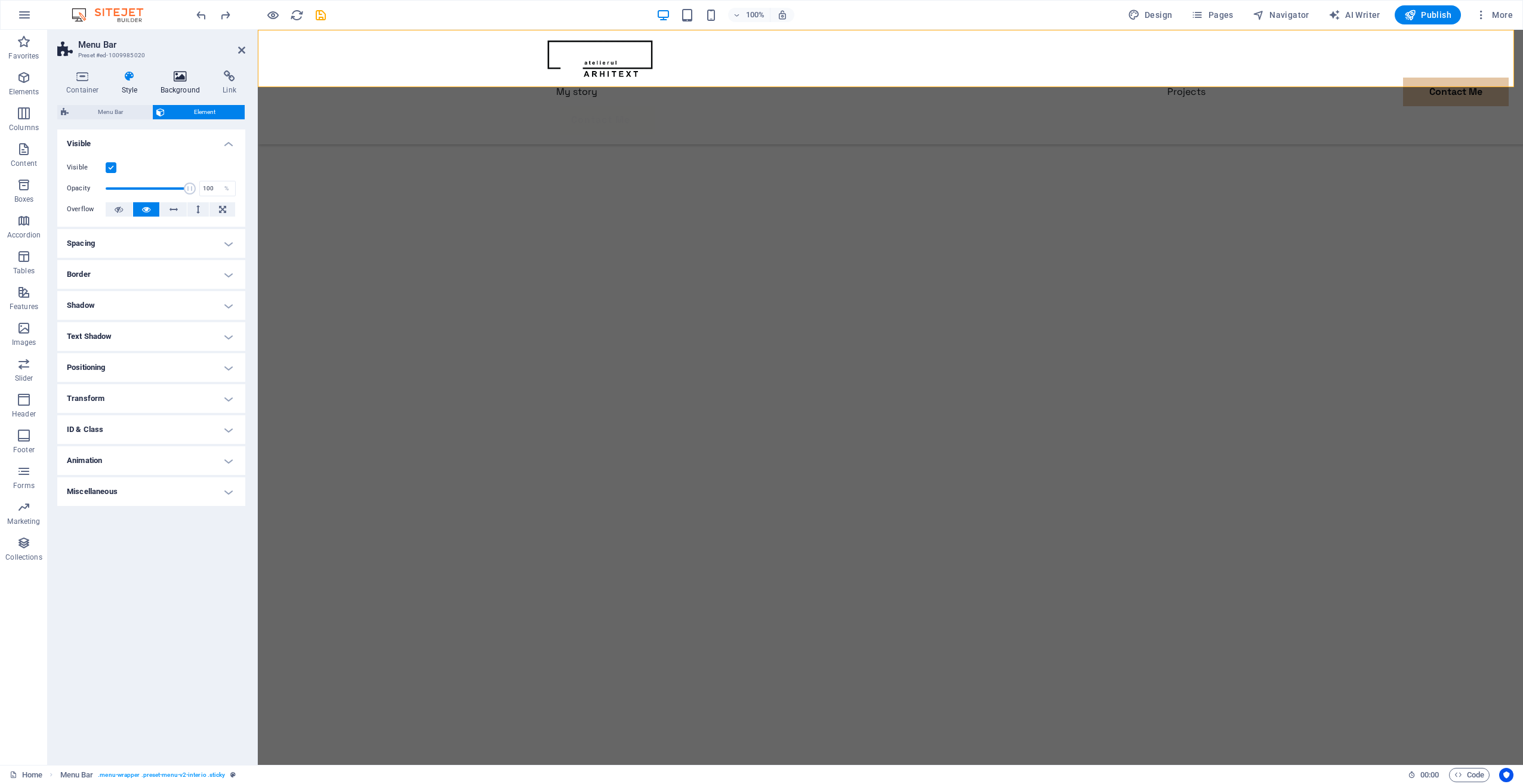
click at [171, 77] on icon at bounding box center [180, 77] width 58 height 12
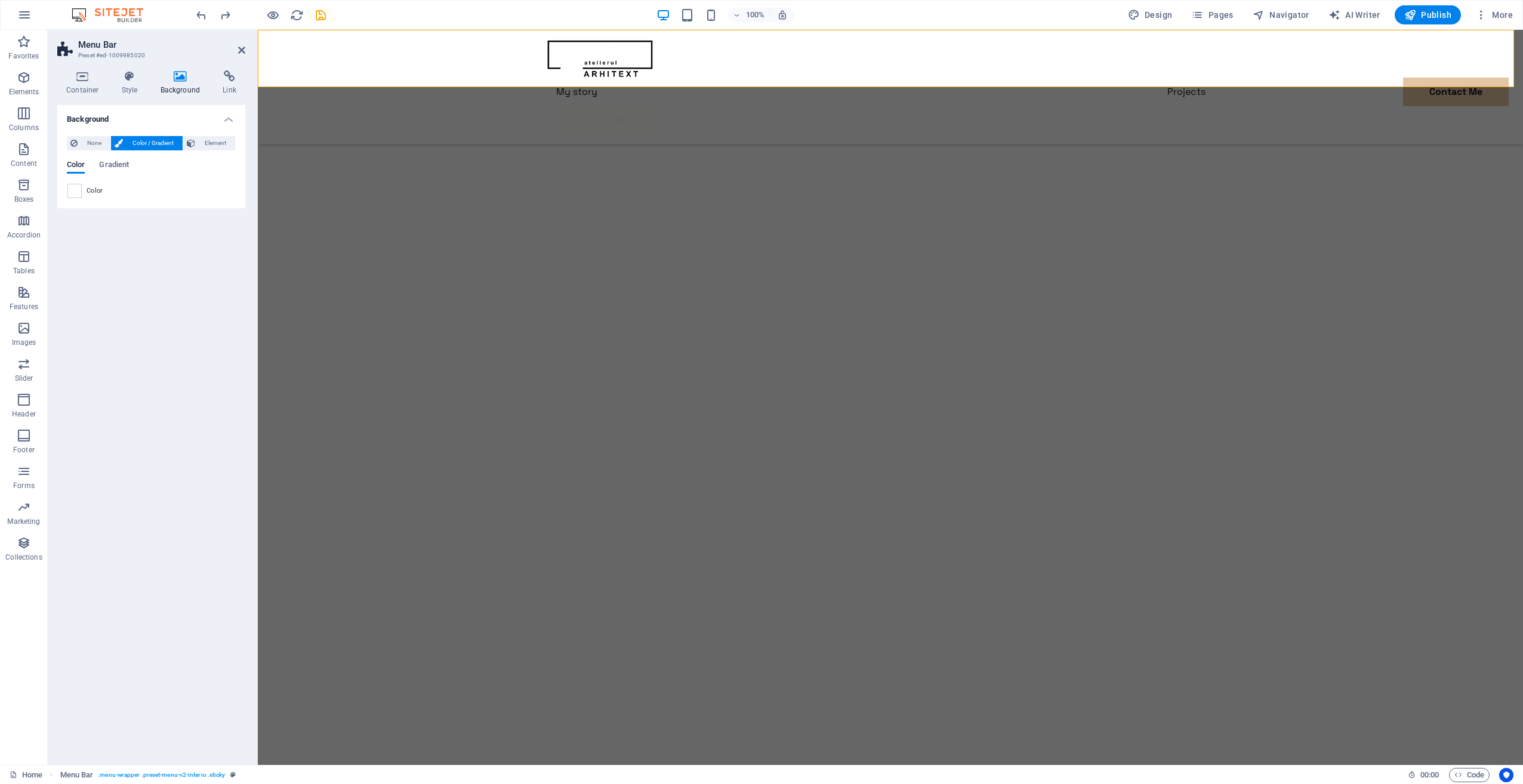
click at [209, 77] on h4 "Background" at bounding box center [182, 83] width 63 height 25
click at [222, 83] on h4 "Link" at bounding box center [229, 83] width 32 height 25
click at [1186, 107] on div "Contact Me" at bounding box center [890, 121] width 687 height 29
click at [1180, 107] on div "Contact Me" at bounding box center [890, 121] width 687 height 29
click at [1176, 31] on icon at bounding box center [1172, 36] width 7 height 13
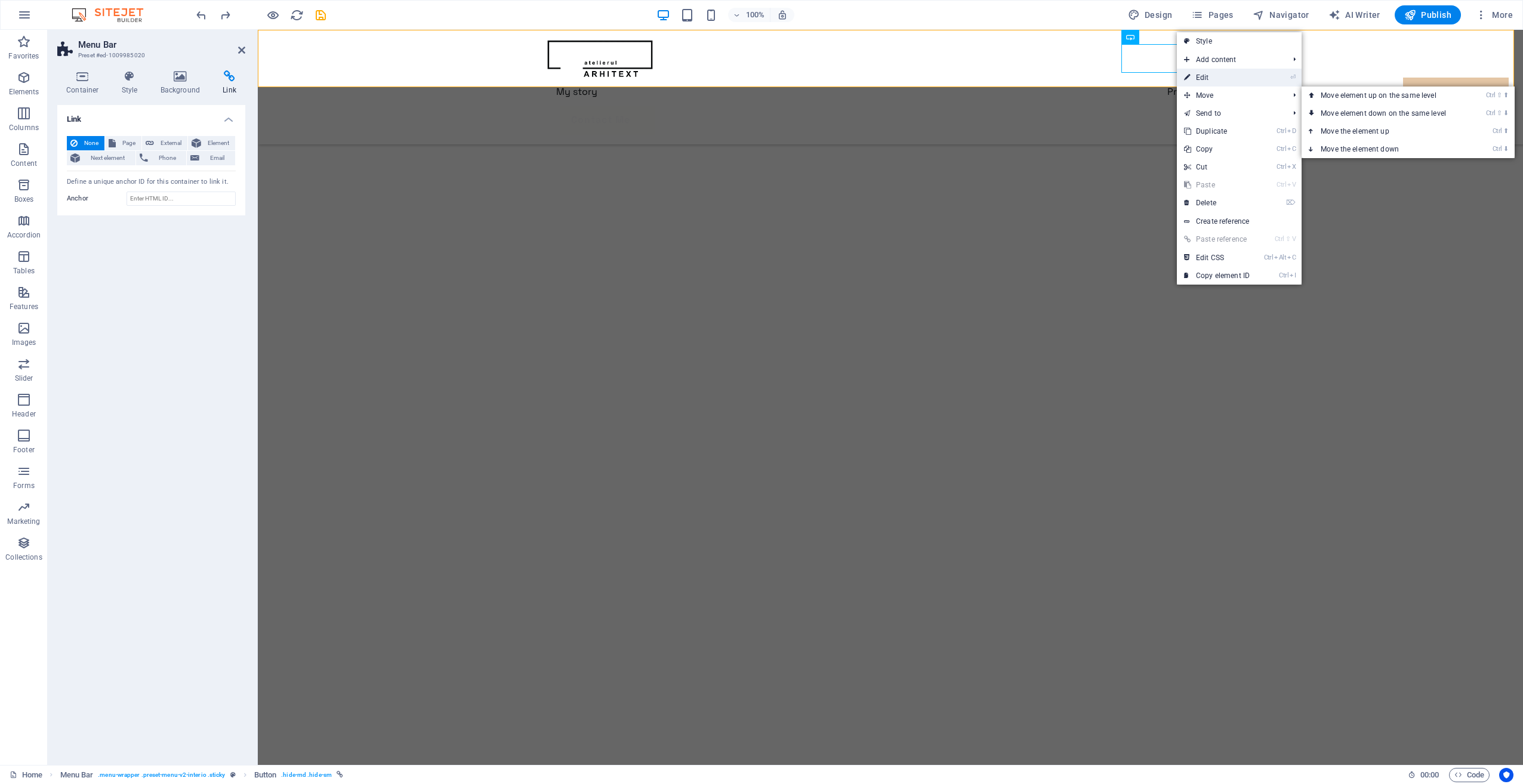
click at [1233, 78] on link "⏎ Edit" at bounding box center [1217, 78] width 80 height 17
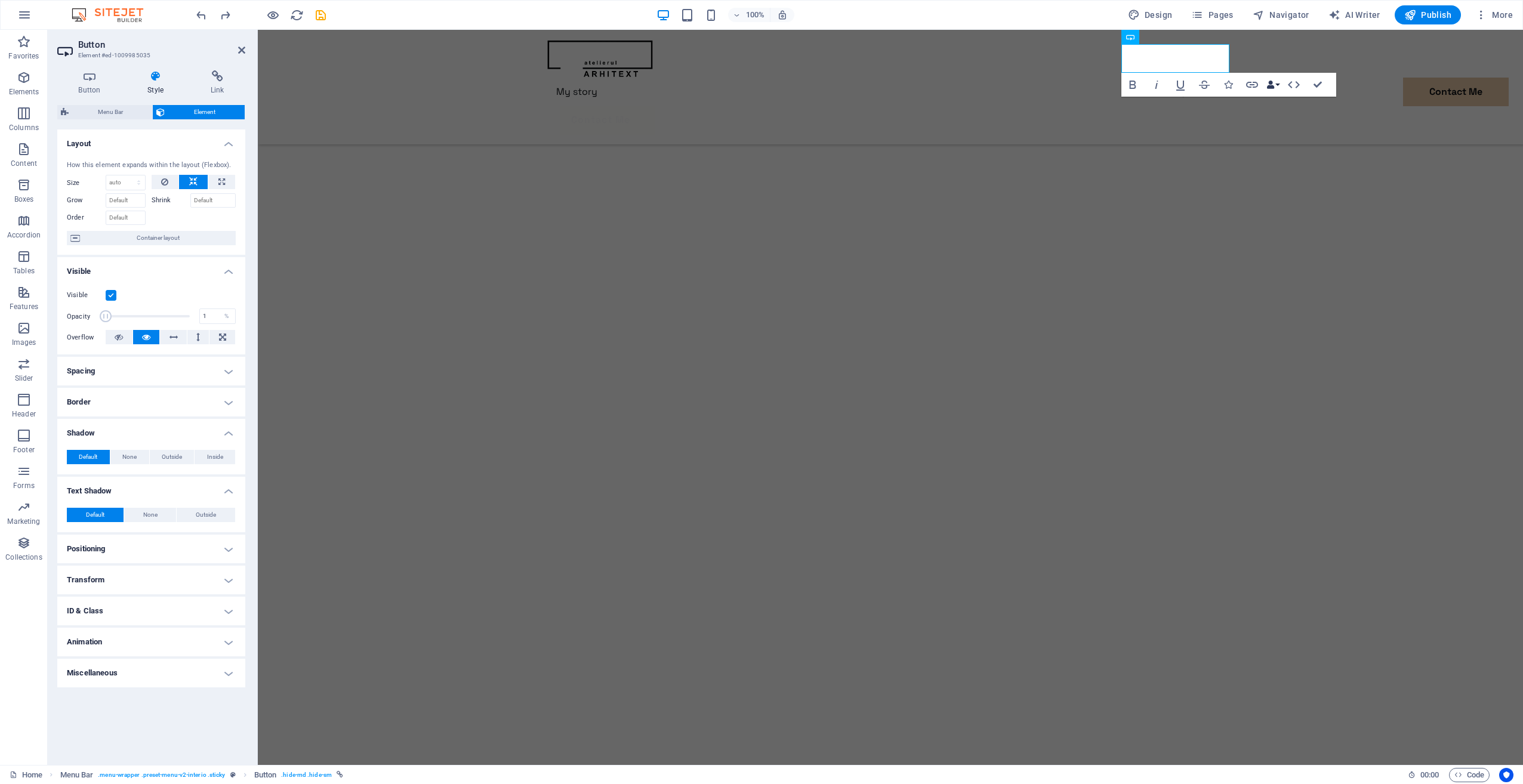
click at [1279, 81] on button "Data Bindings" at bounding box center [1273, 84] width 16 height 24
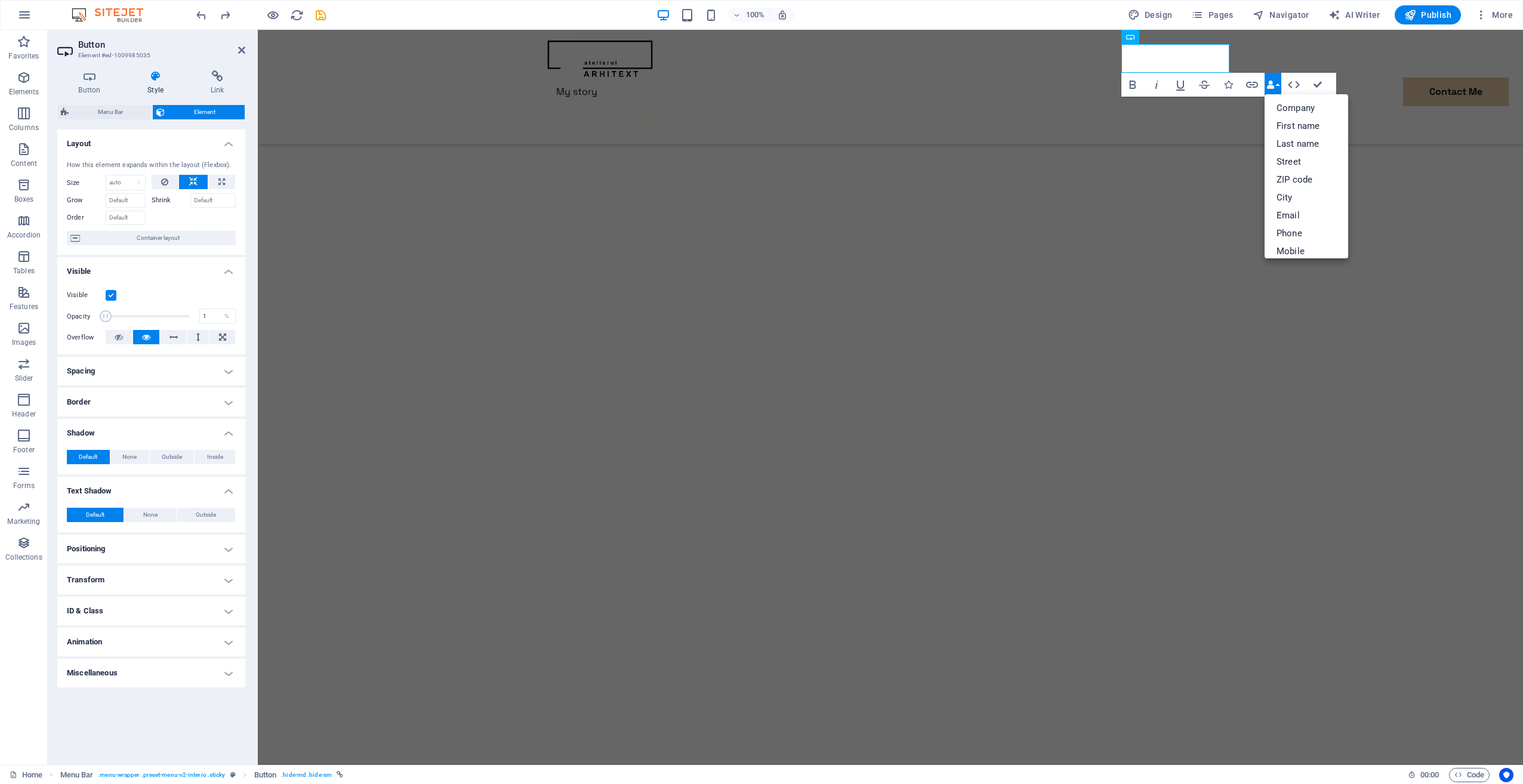
click at [1279, 78] on button "Data Bindings" at bounding box center [1273, 84] width 16 height 24
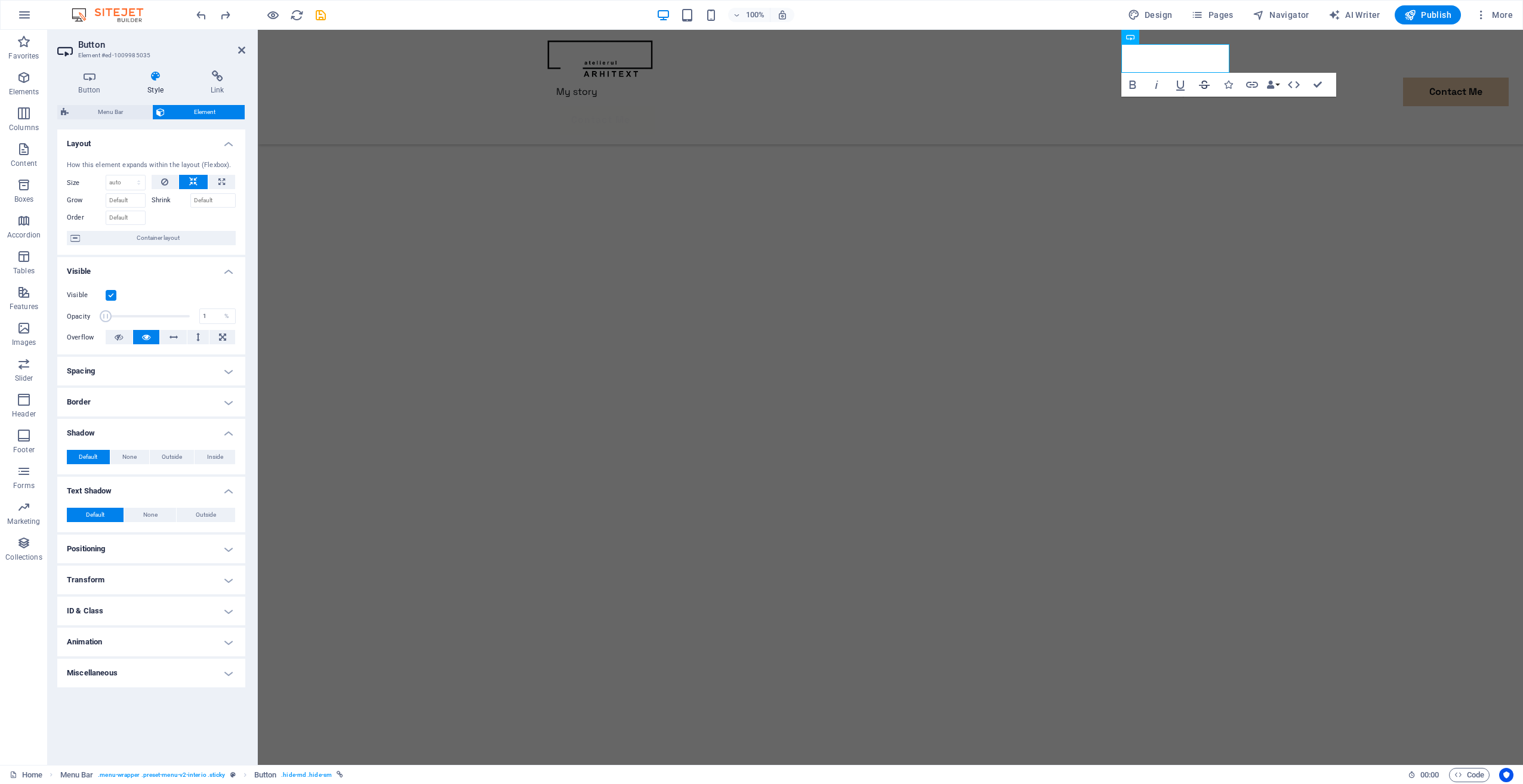
click at [1207, 82] on icon "button" at bounding box center [1204, 84] width 11 height 9
click at [654, 107] on link "Contact Me" at bounding box center [600, 121] width 108 height 29
drag, startPoint x: 1183, startPoint y: 51, endPoint x: 1167, endPoint y: 56, distance: 16.8
click at [654, 107] on link "Contact Me" at bounding box center [600, 121] width 108 height 29
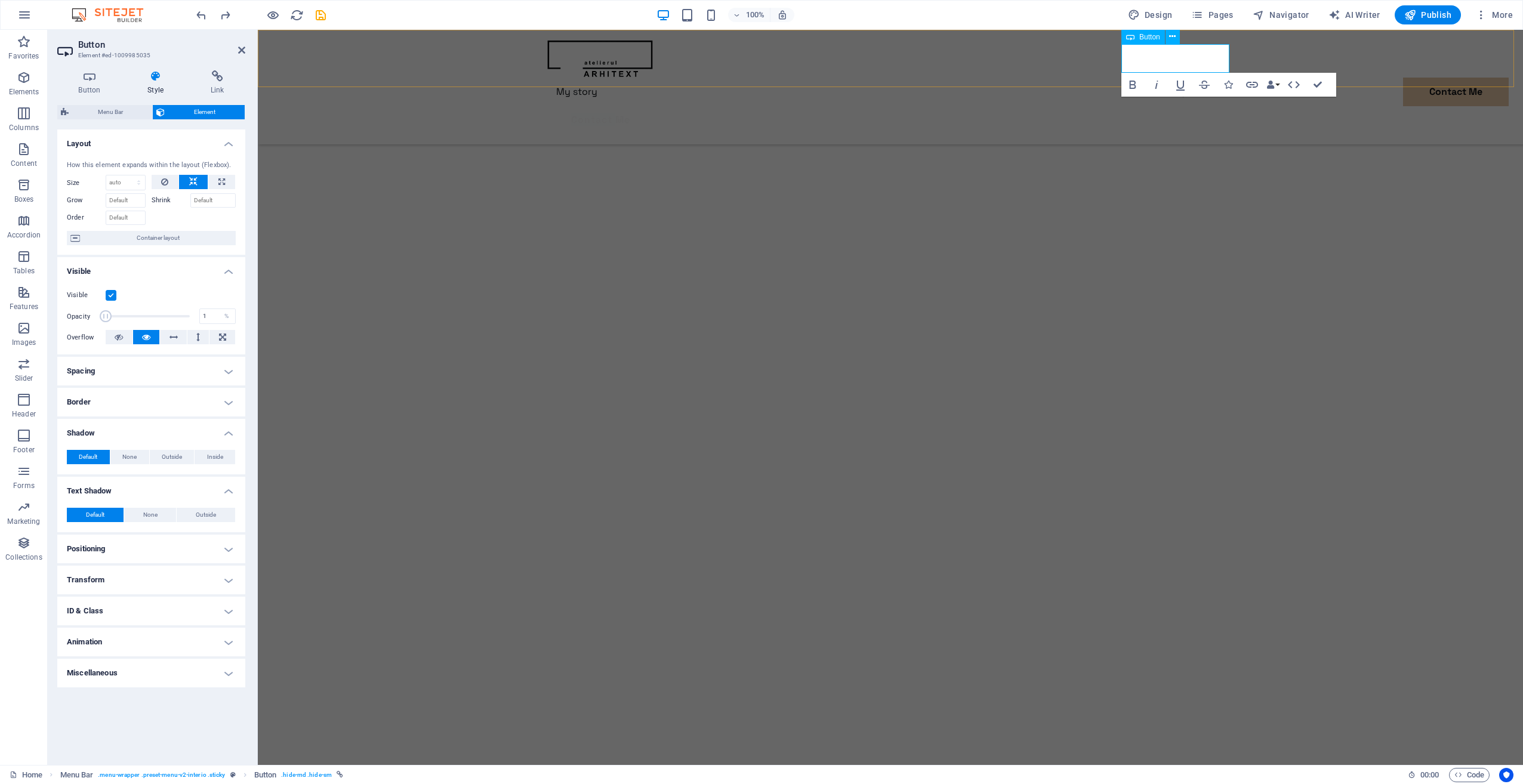
click at [654, 107] on link "Contact Me" at bounding box center [600, 121] width 108 height 29
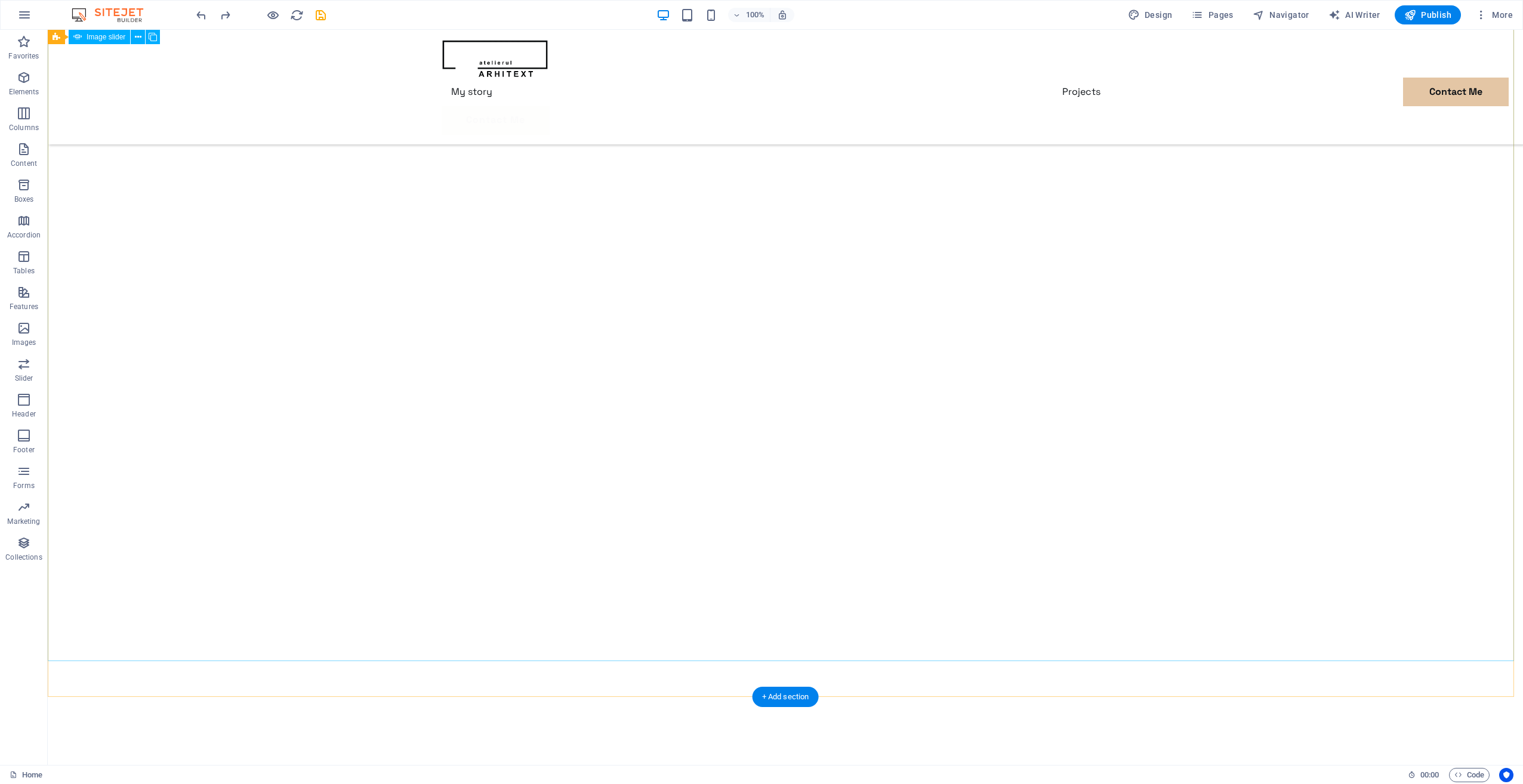
select select "%"
select select "ms"
select select "s"
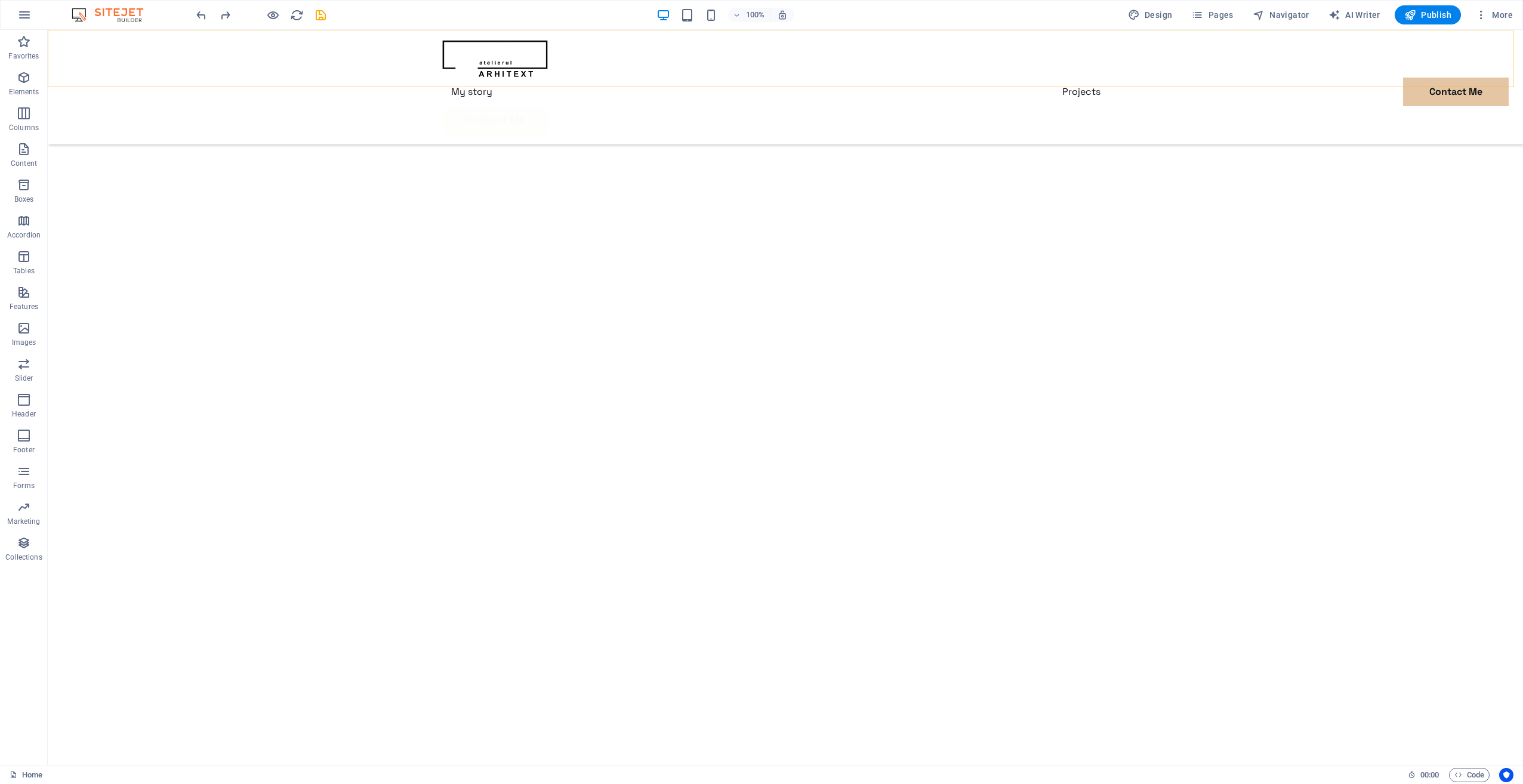
click at [937, 38] on div "Menu My story Projects Contact Me Contact Me" at bounding box center [785, 87] width 1475 height 114
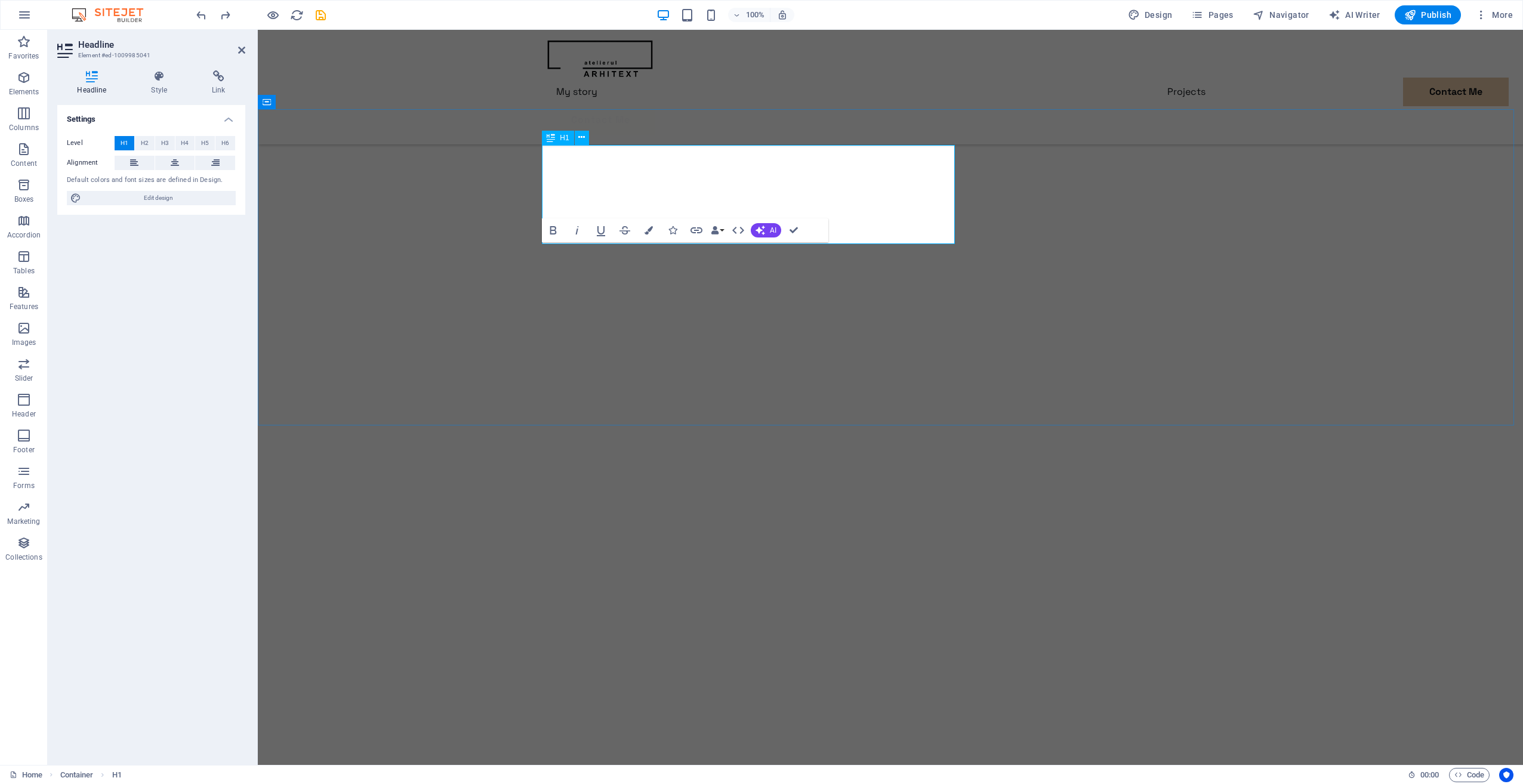
scroll to position [916, 0]
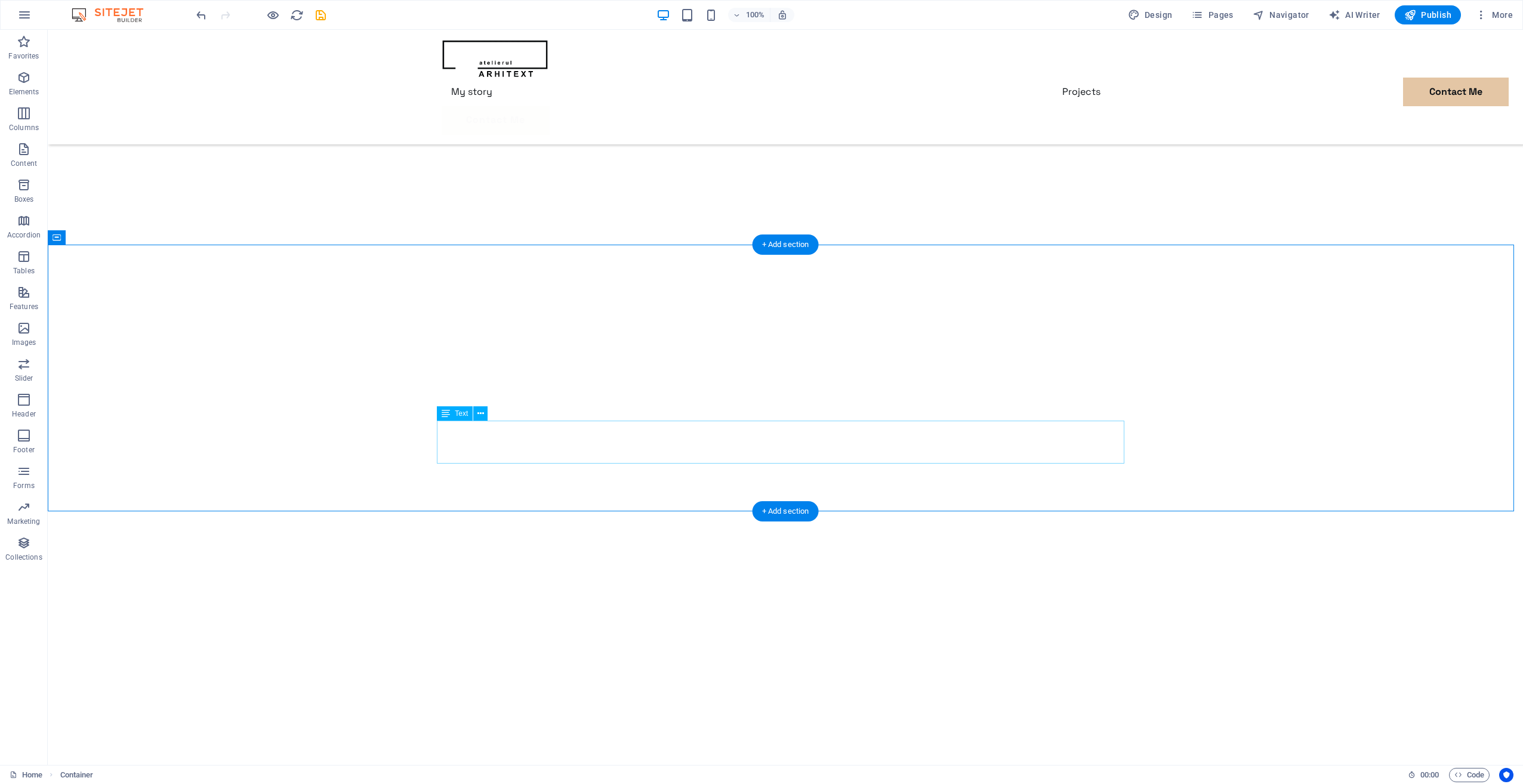
scroll to position [1155, 0]
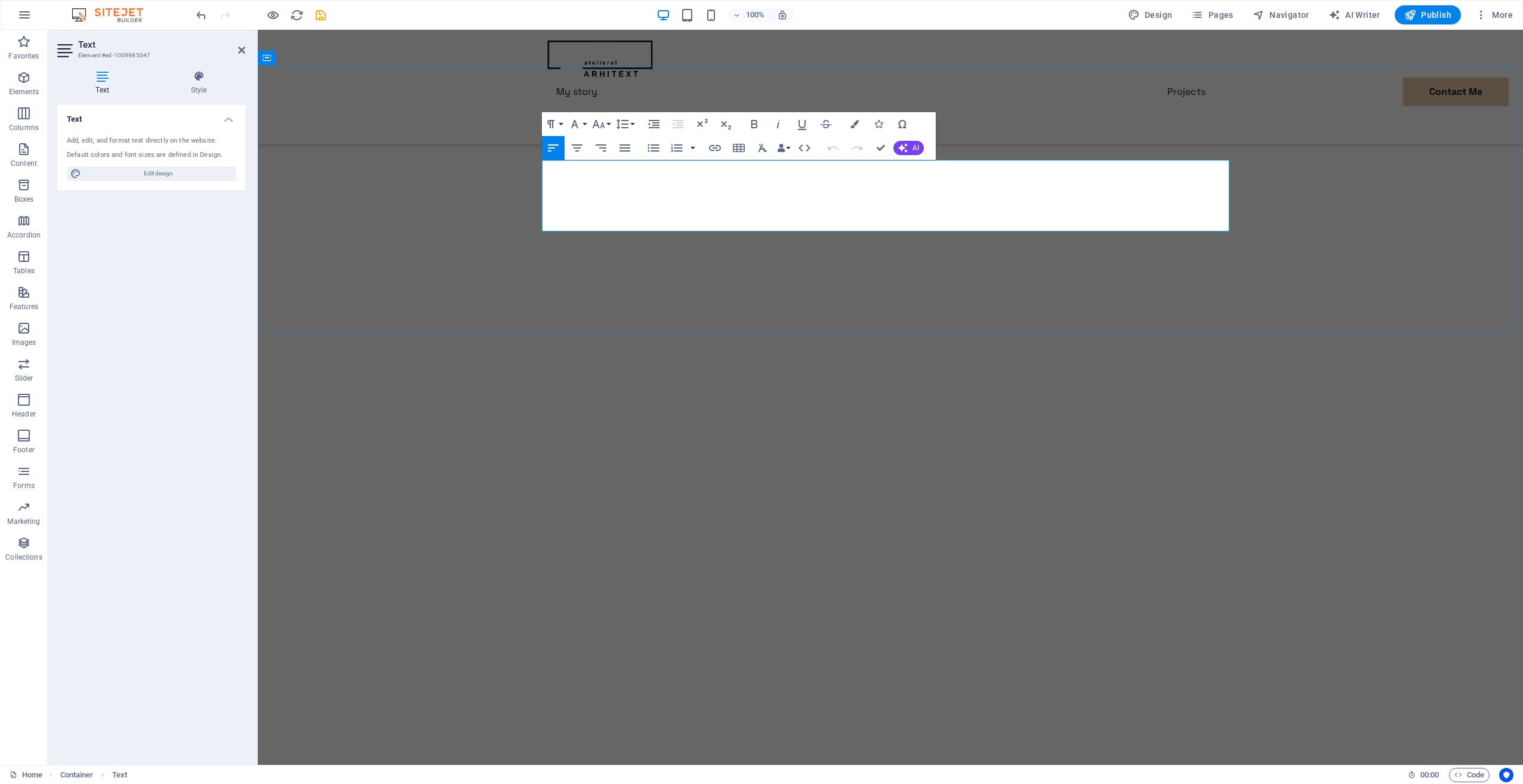
scroll to position [1057, 0]
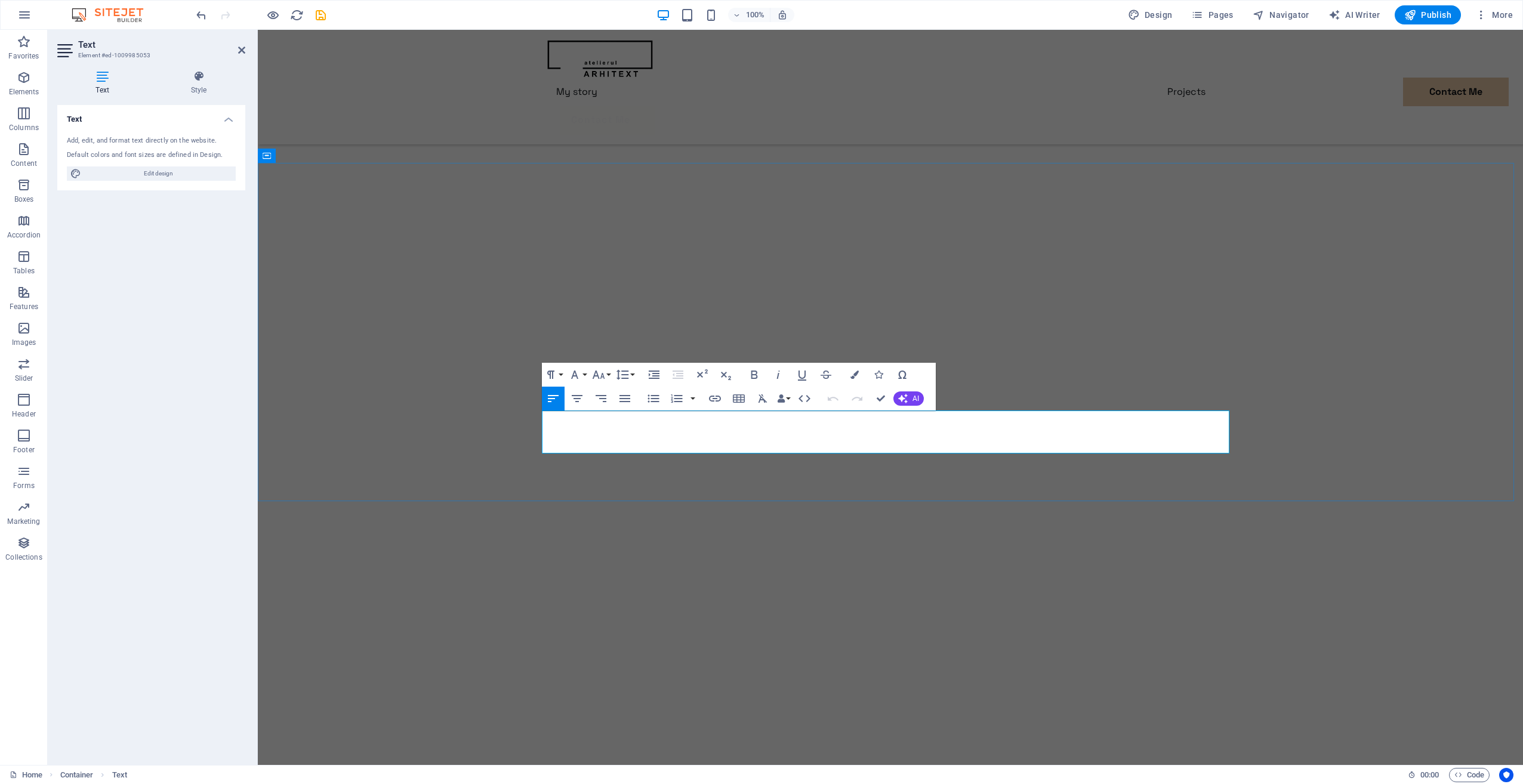
scroll to position [959, 0]
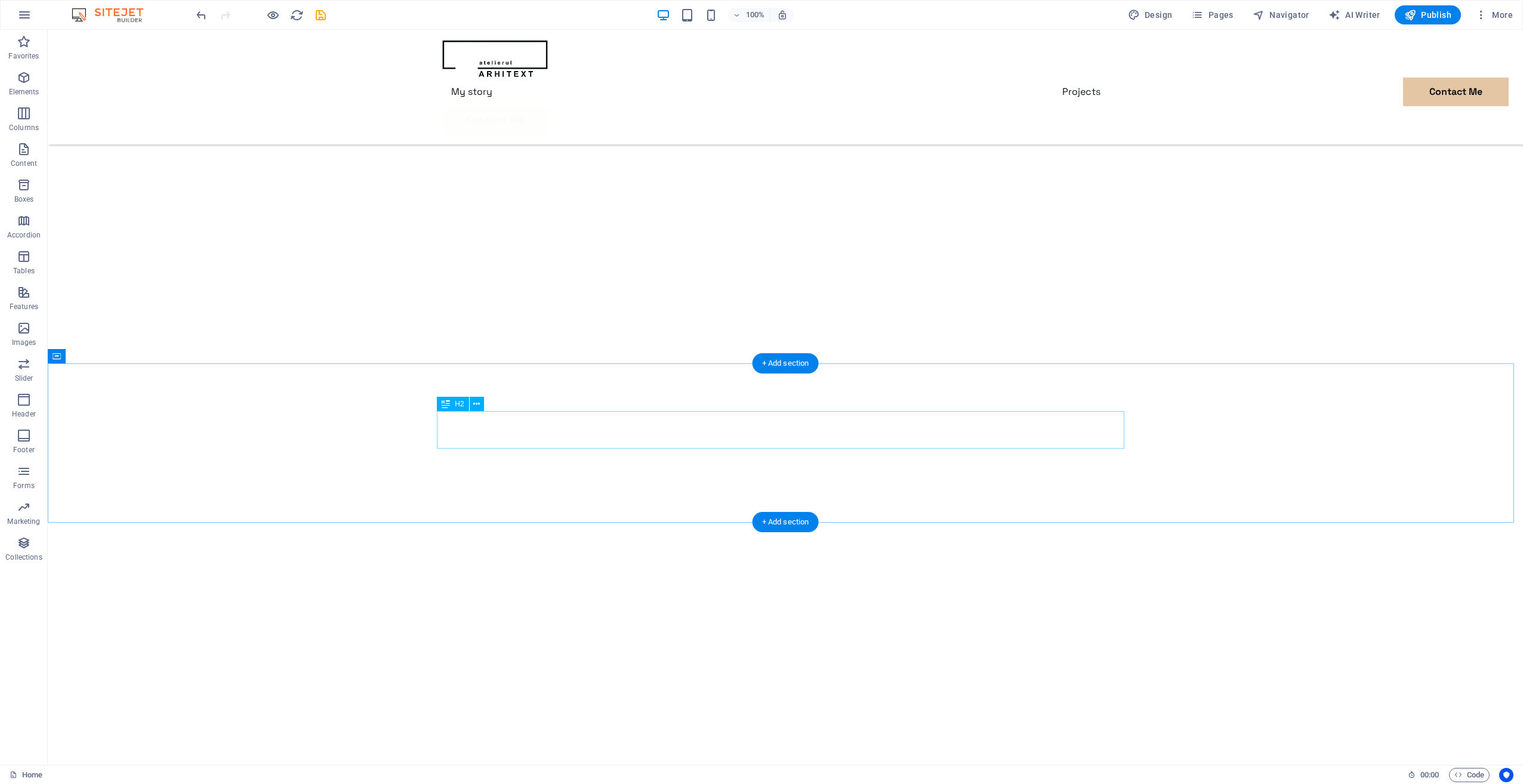
scroll to position [1615, 0]
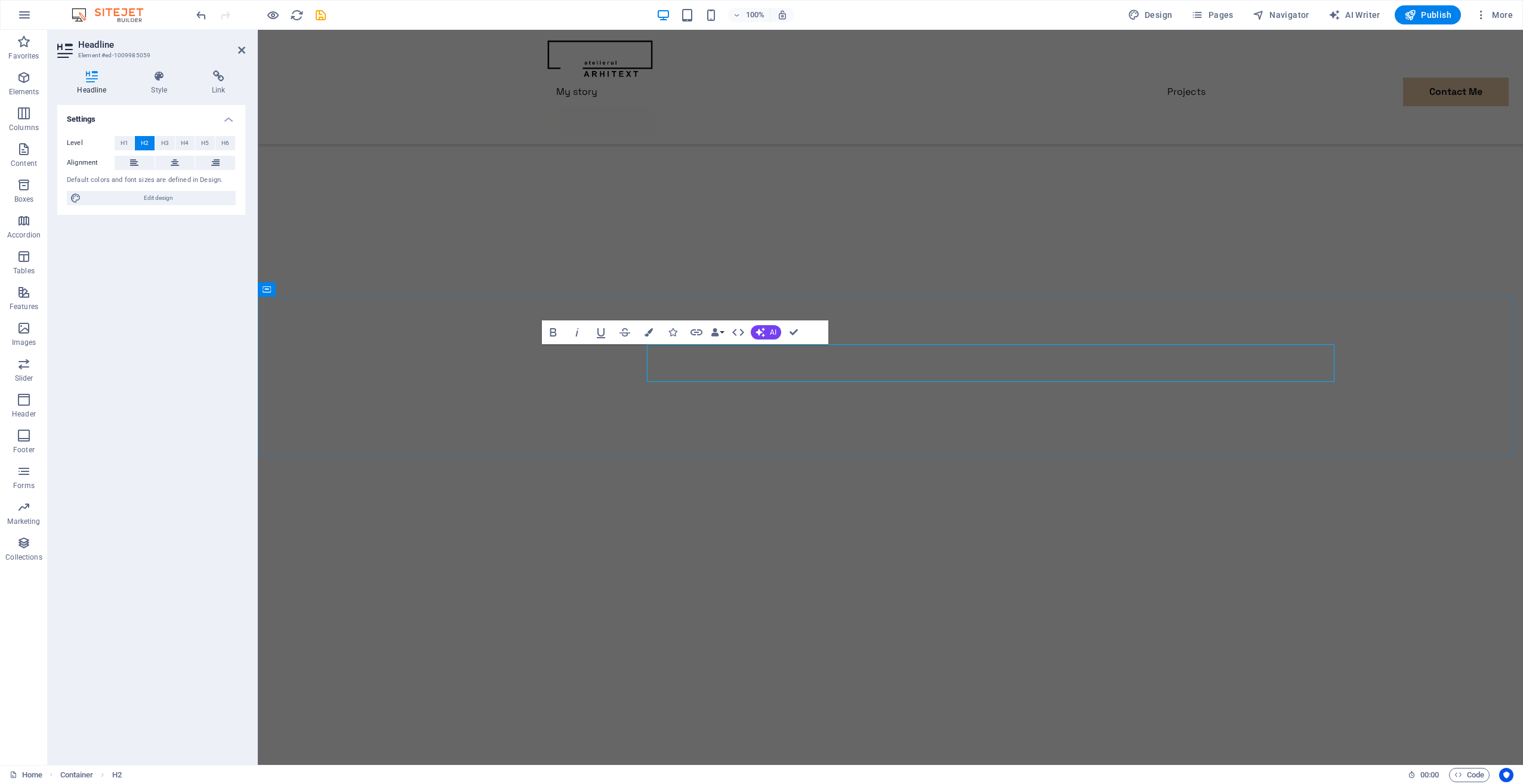
scroll to position [1519, 0]
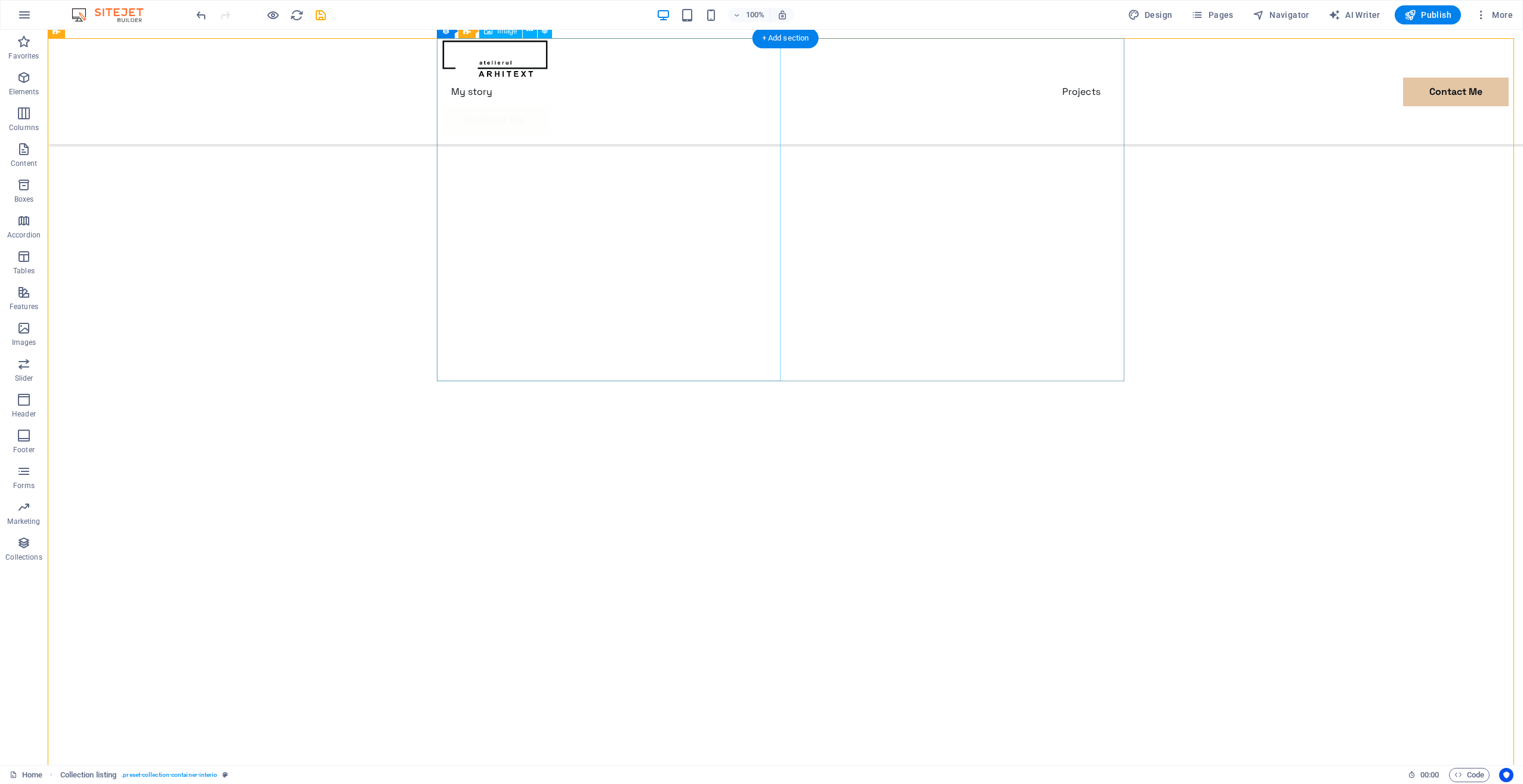
scroll to position [1615, 0]
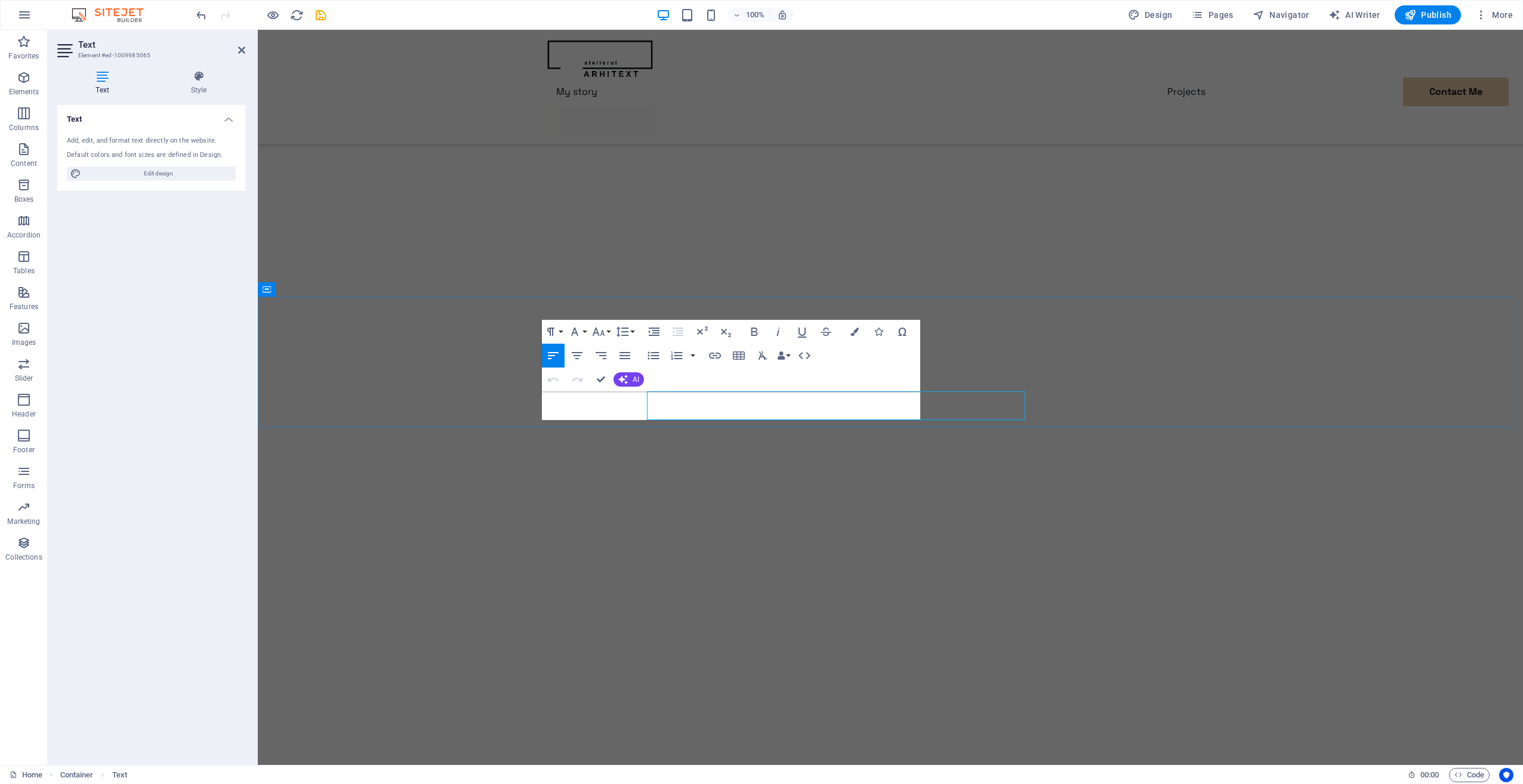
scroll to position [1519, 0]
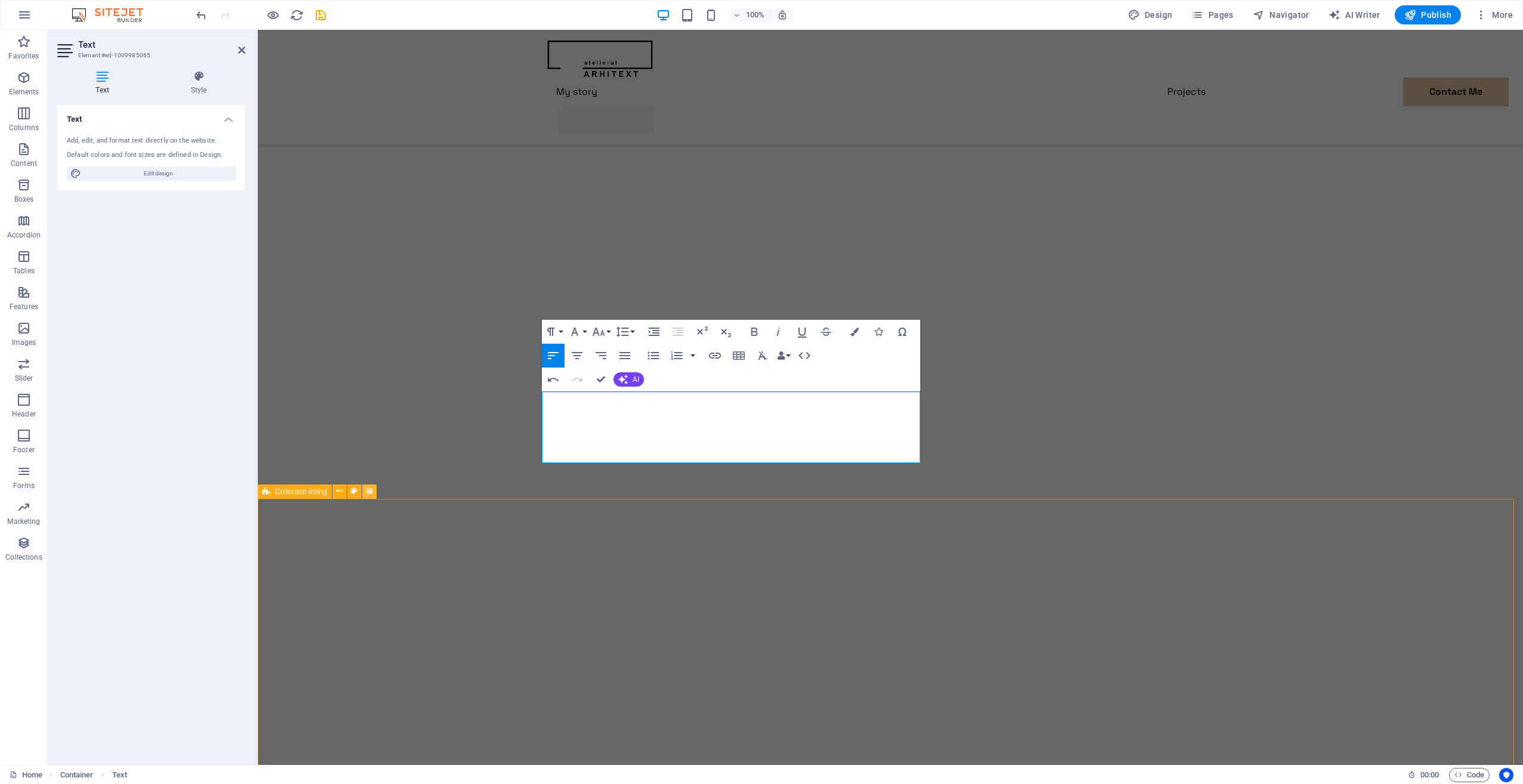
click at [365, 491] on icon at bounding box center [369, 491] width 9 height 13
select select "createdAt_DESC"
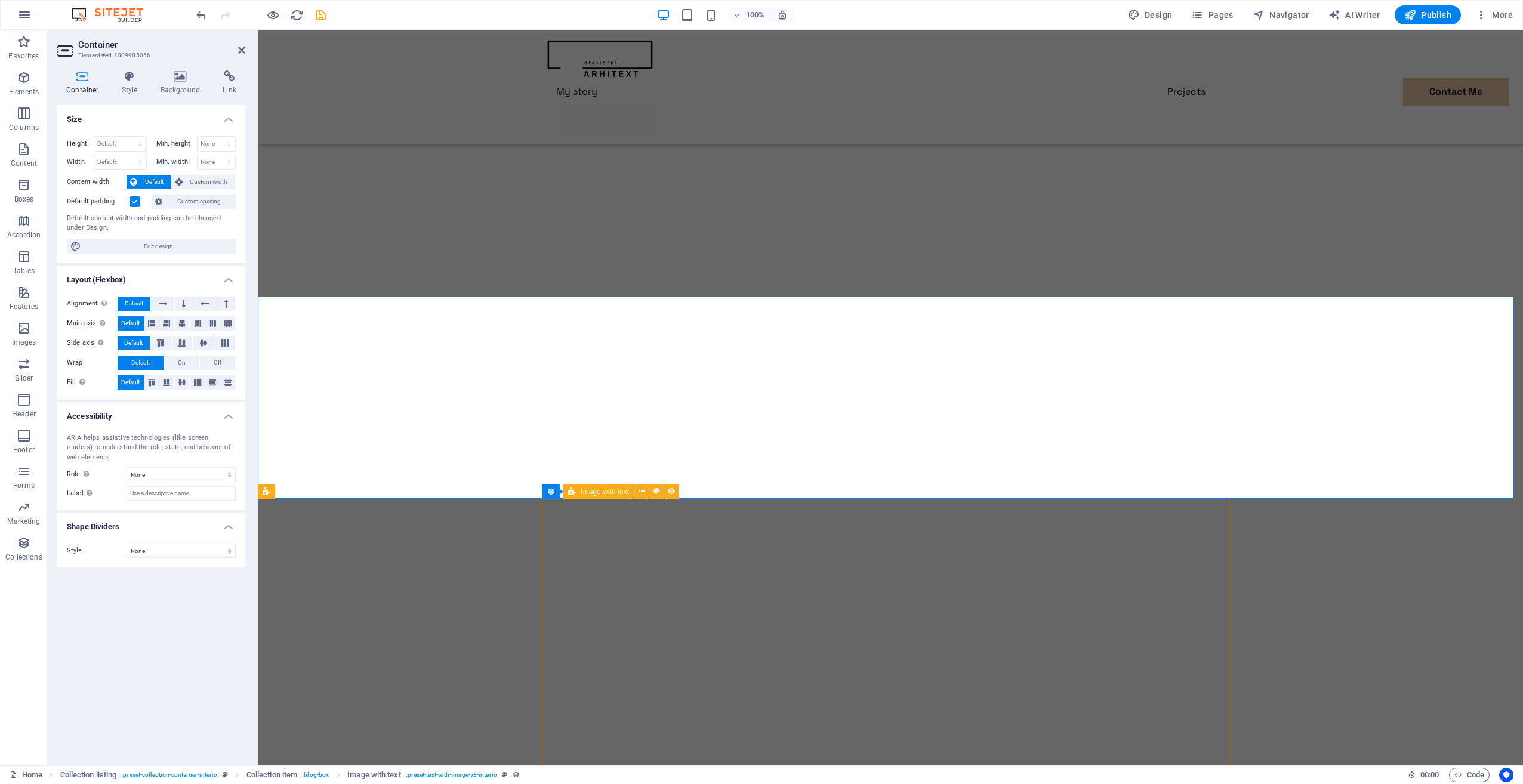
select select "createdAt_DESC"
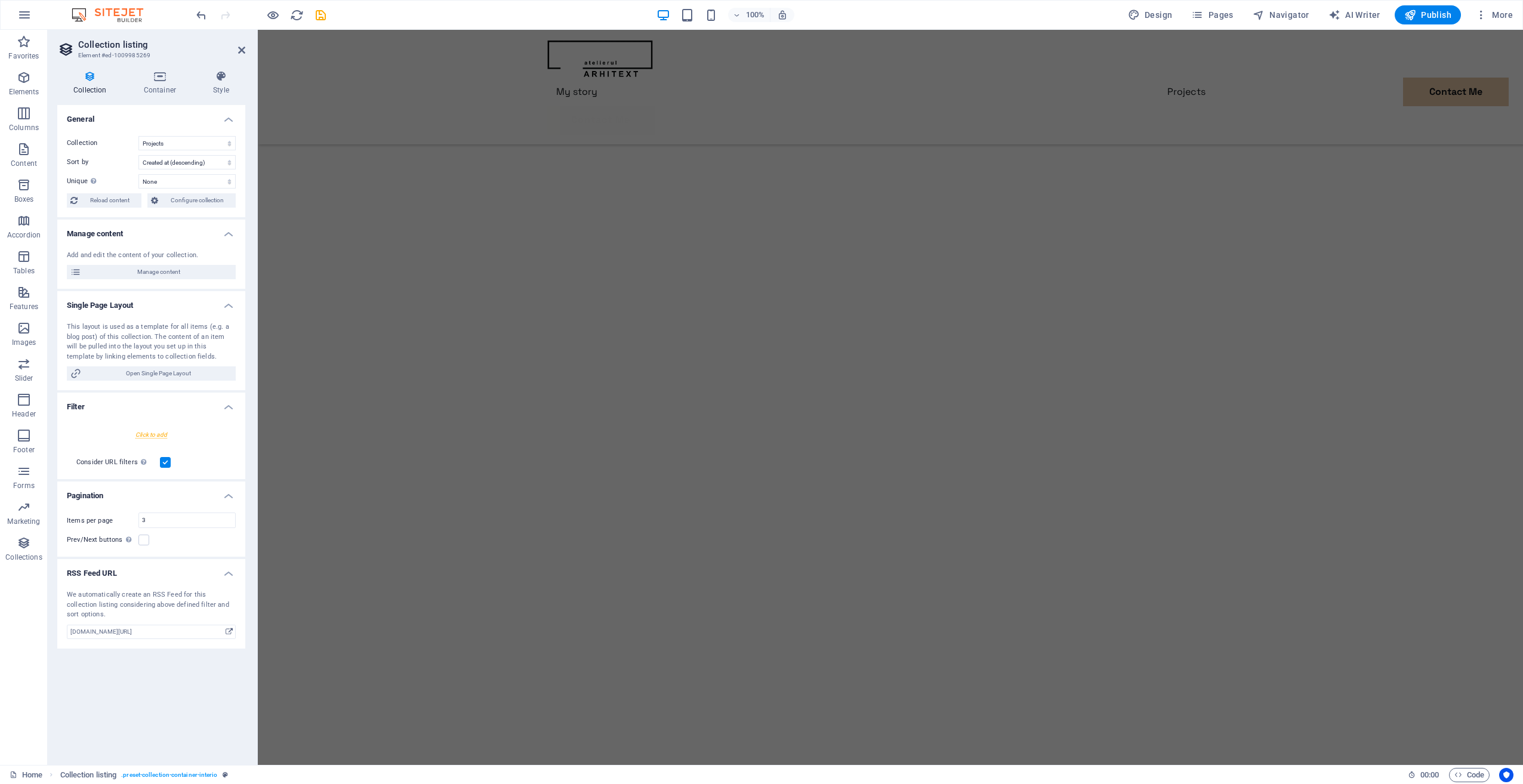
scroll to position [326, 0]
click at [1345, 66] on div "Menu My story Projects Contact Me Contact Me" at bounding box center [890, 87] width 1265 height 114
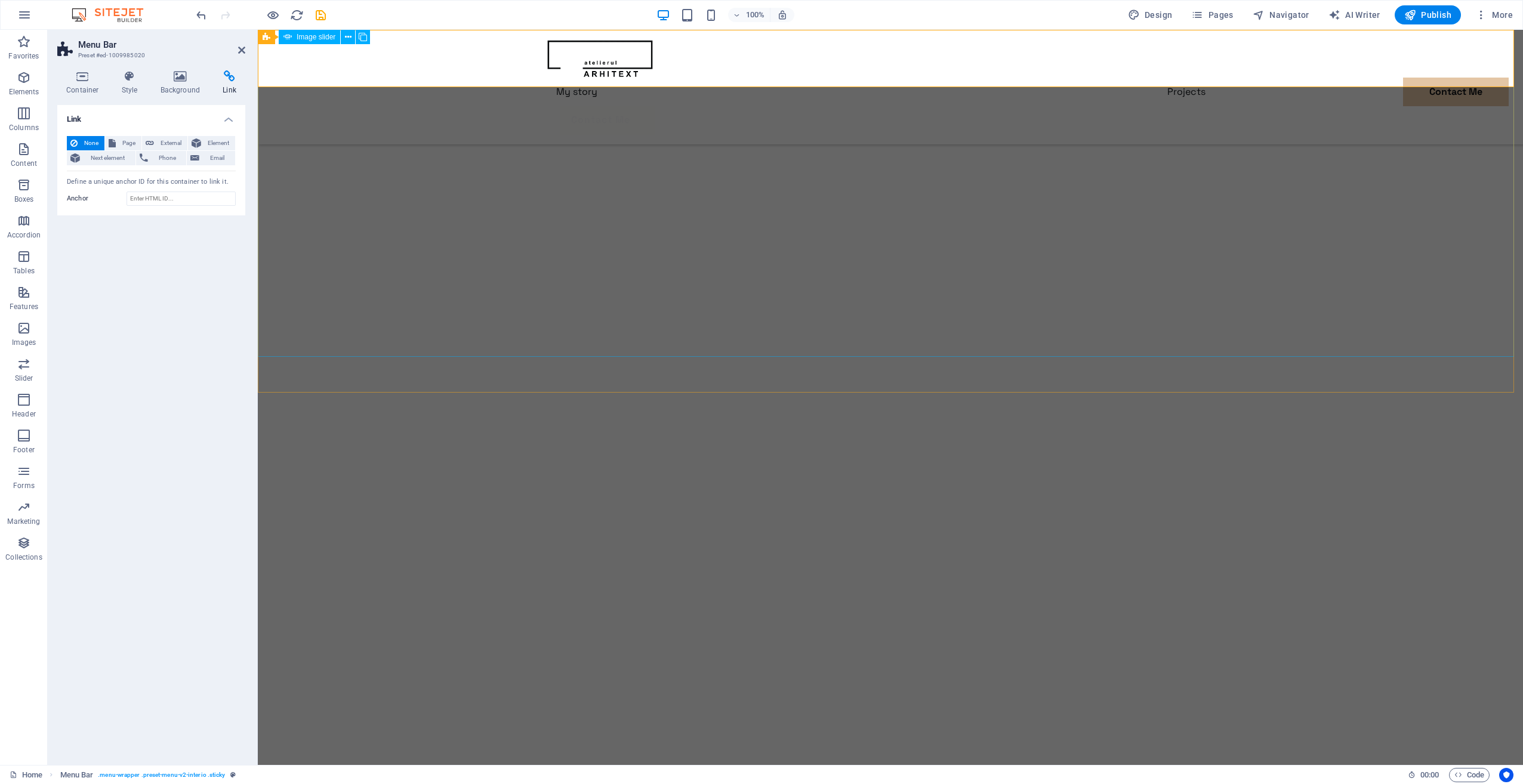
scroll to position [0, 0]
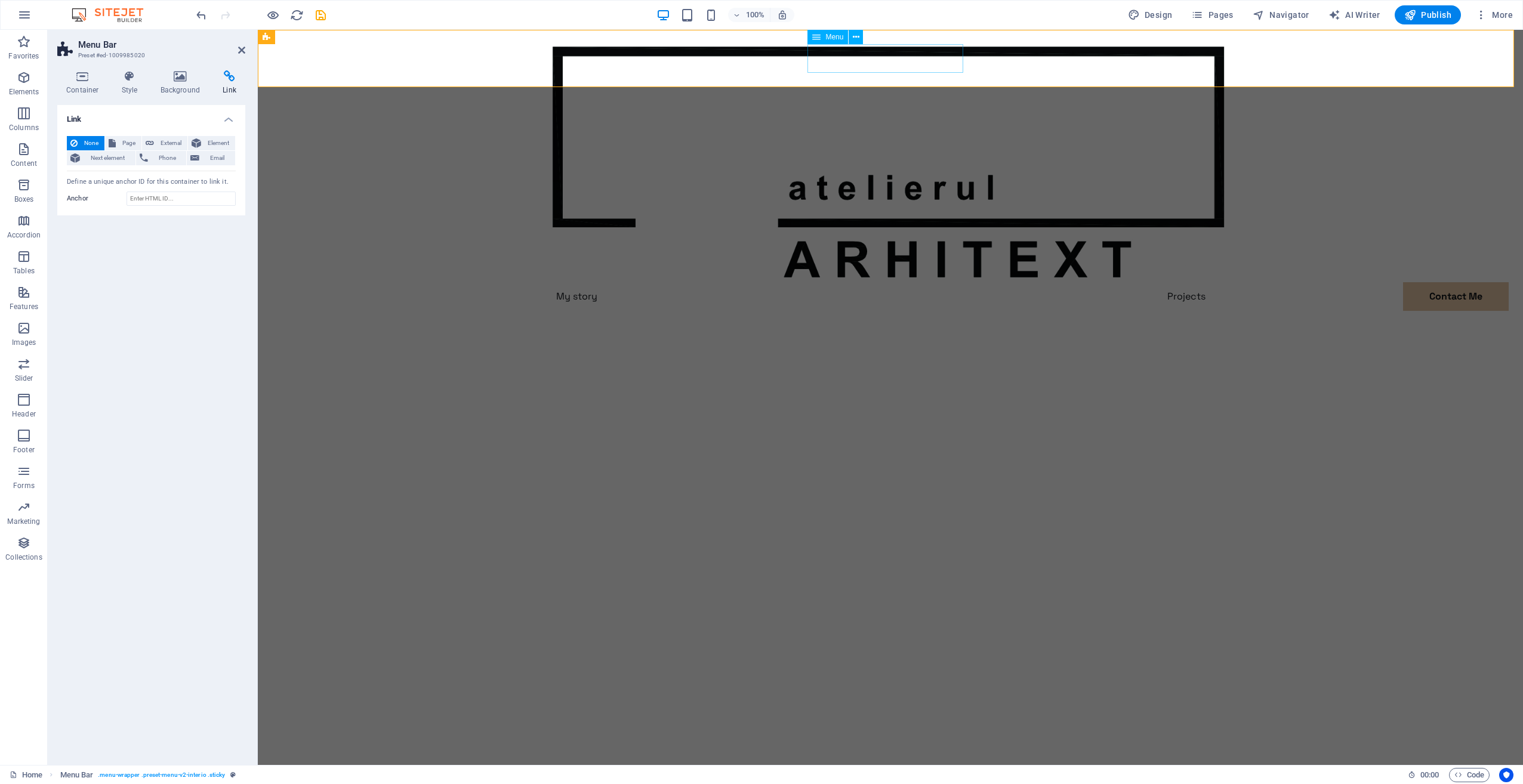
click at [896, 282] on nav "My story Projects Contact Me" at bounding box center [890, 297] width 687 height 29
click at [826, 39] on span "Menu" at bounding box center [835, 36] width 17 height 7
click at [858, 36] on icon at bounding box center [856, 37] width 7 height 13
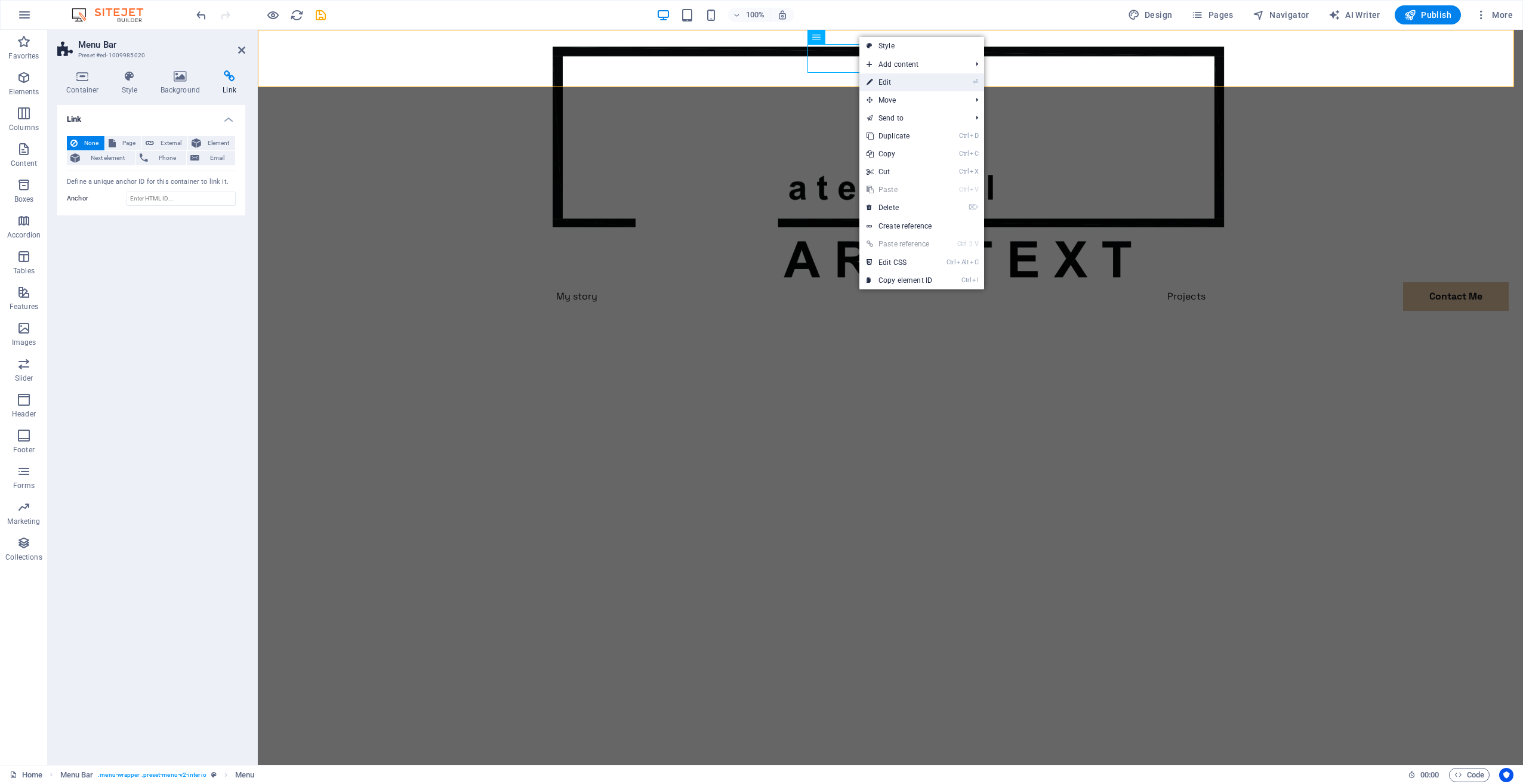
click at [887, 80] on link "⏎ Edit" at bounding box center [900, 82] width 80 height 17
select select
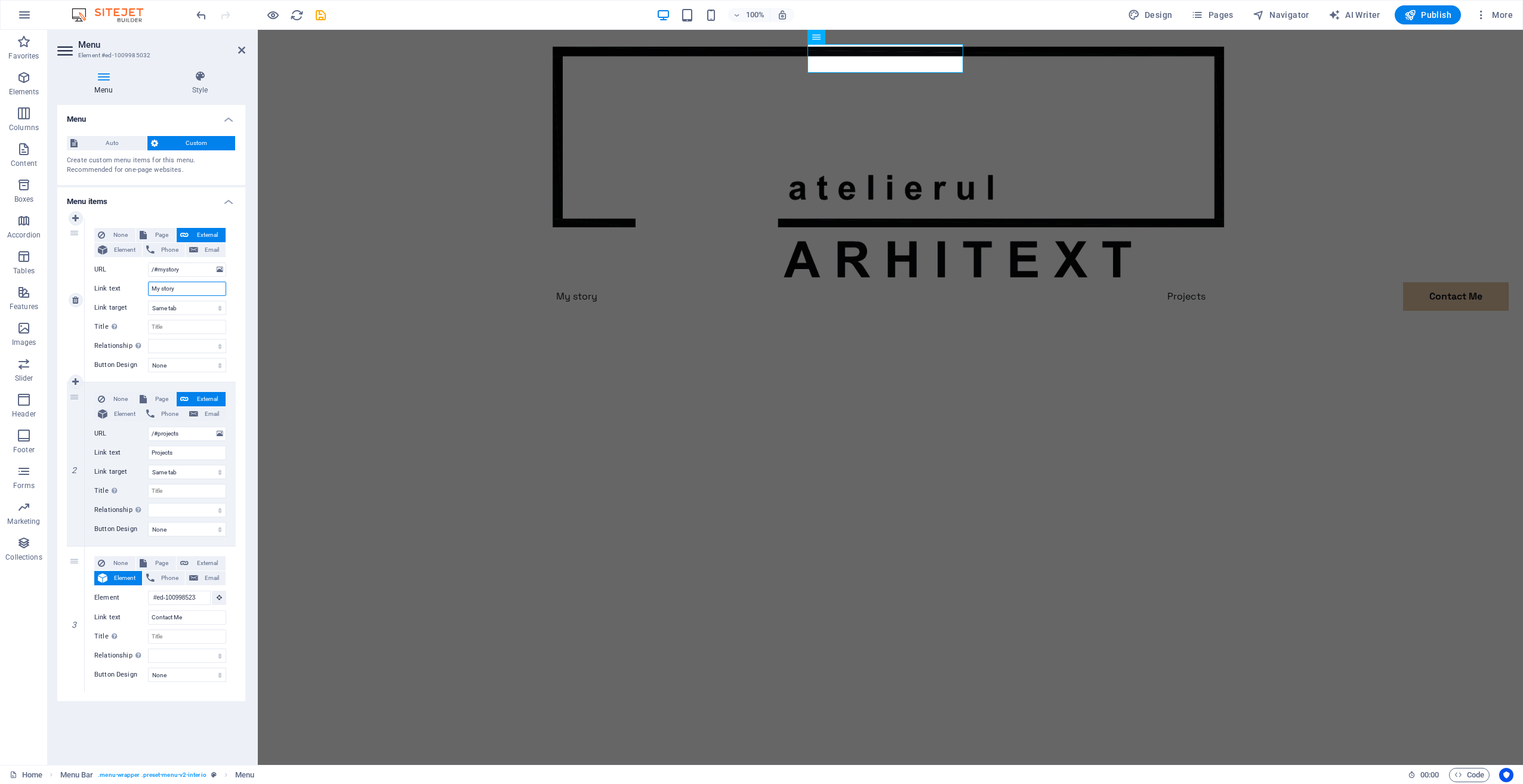
drag, startPoint x: 197, startPoint y: 290, endPoint x: 136, endPoint y: 285, distance: 61.2
click at [136, 285] on div "Link text My story" at bounding box center [160, 289] width 132 height 15
type input "Despre nooi"
select select
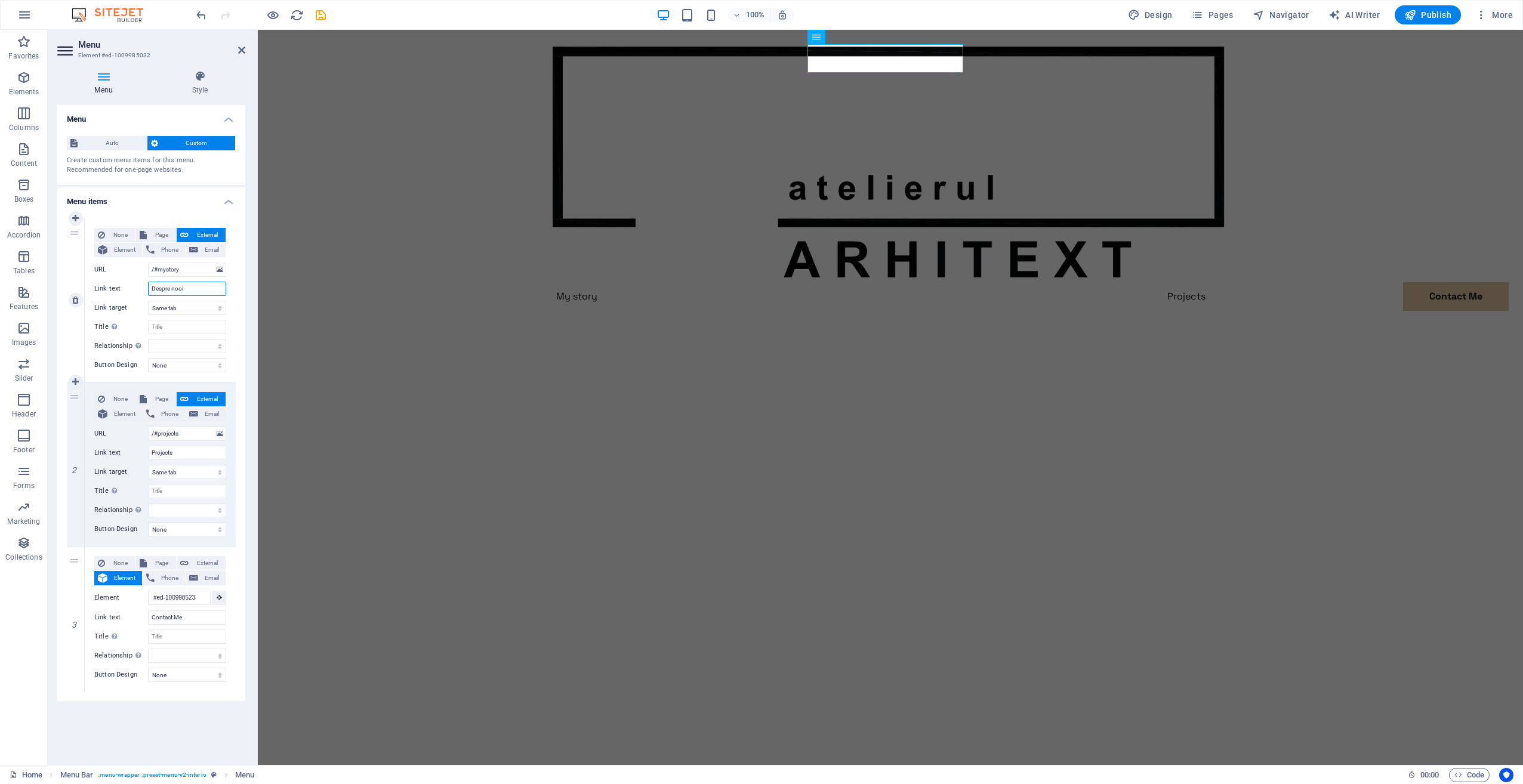
select select
type input "Despre noi"
select select
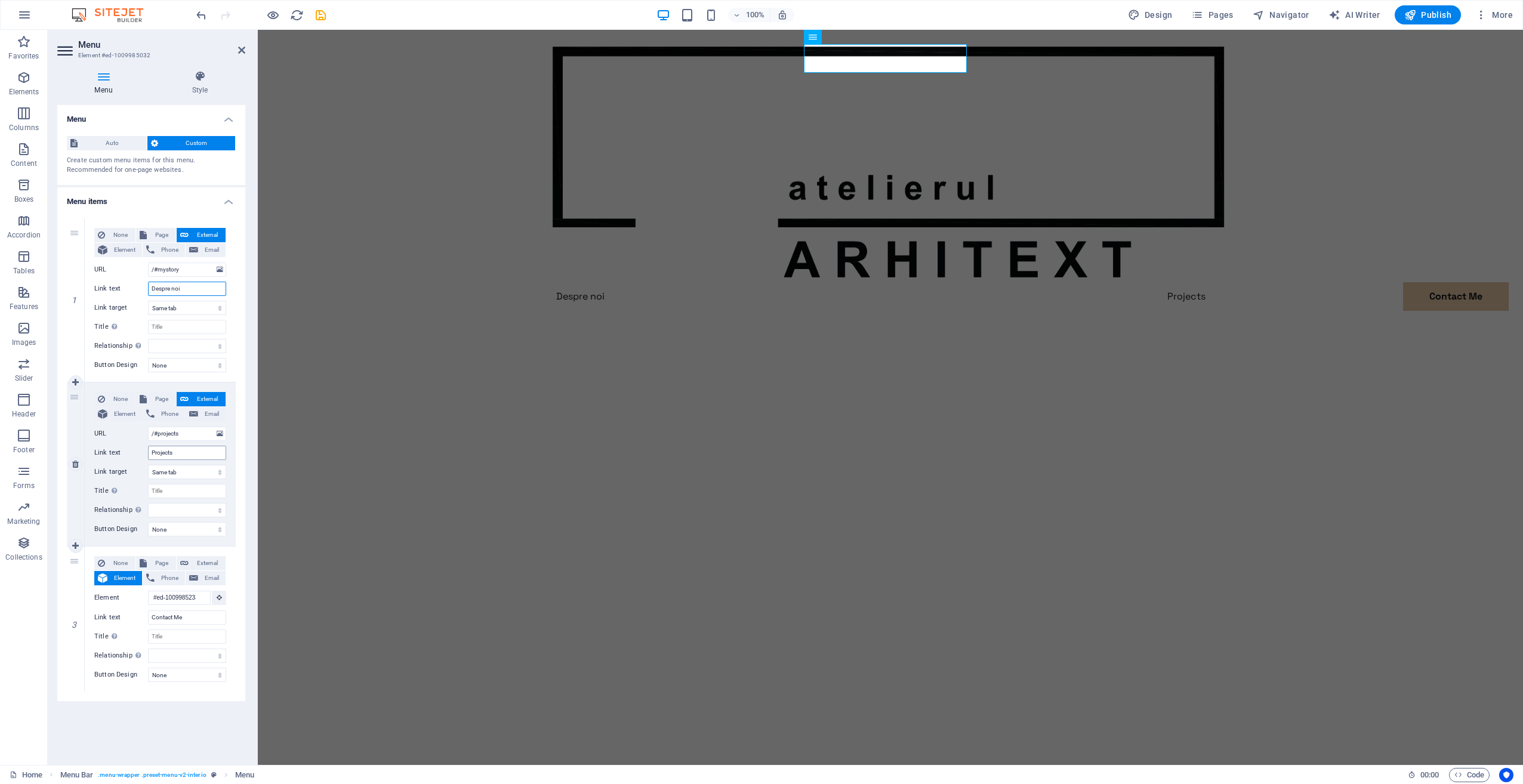
type input "Despre noi"
drag, startPoint x: 194, startPoint y: 452, endPoint x: 126, endPoint y: 450, distance: 68.0
click at [126, 450] on div "Link text Projects" at bounding box center [160, 453] width 132 height 15
type input "Proiecte"
select select
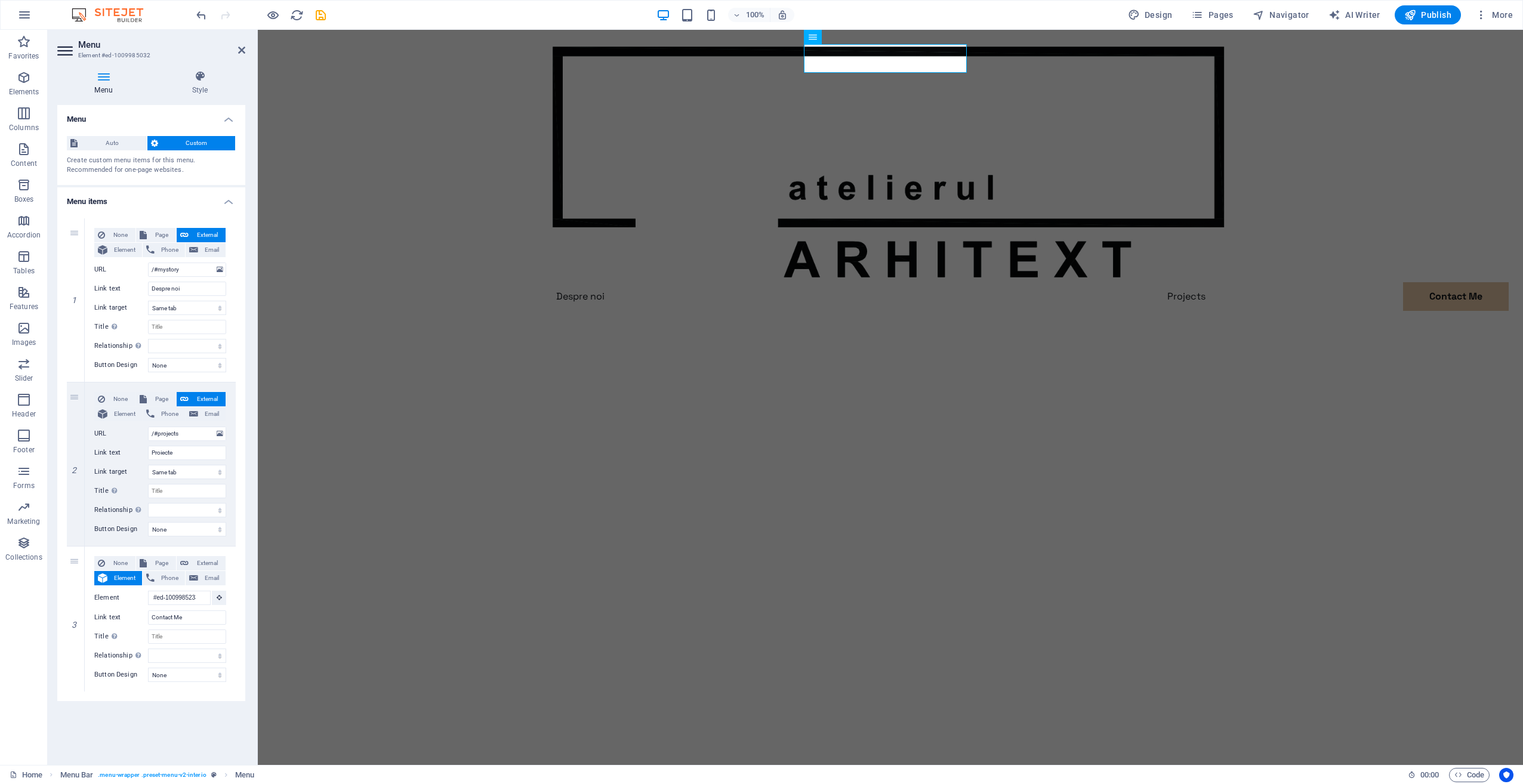
select select
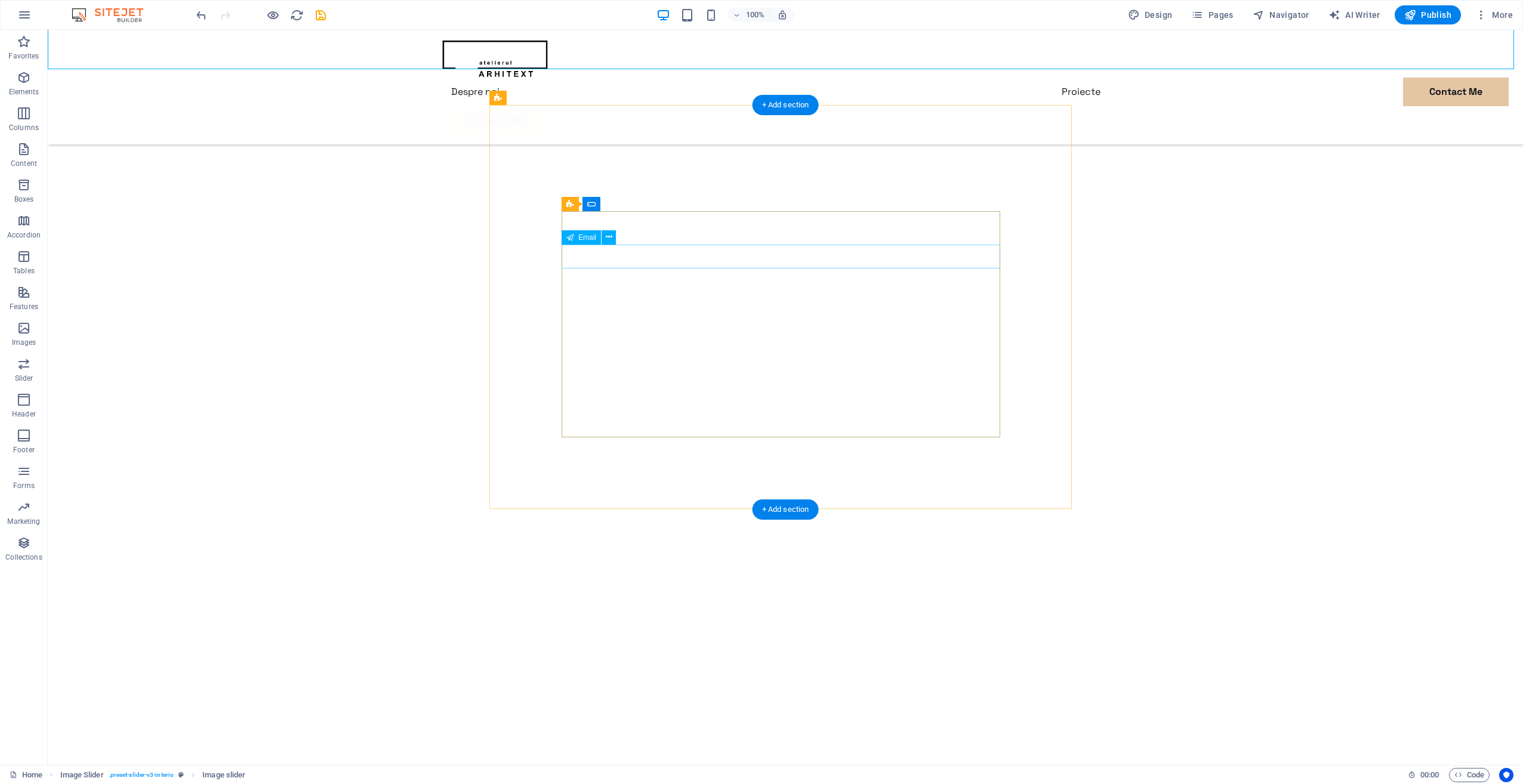
scroll to position [537, 0]
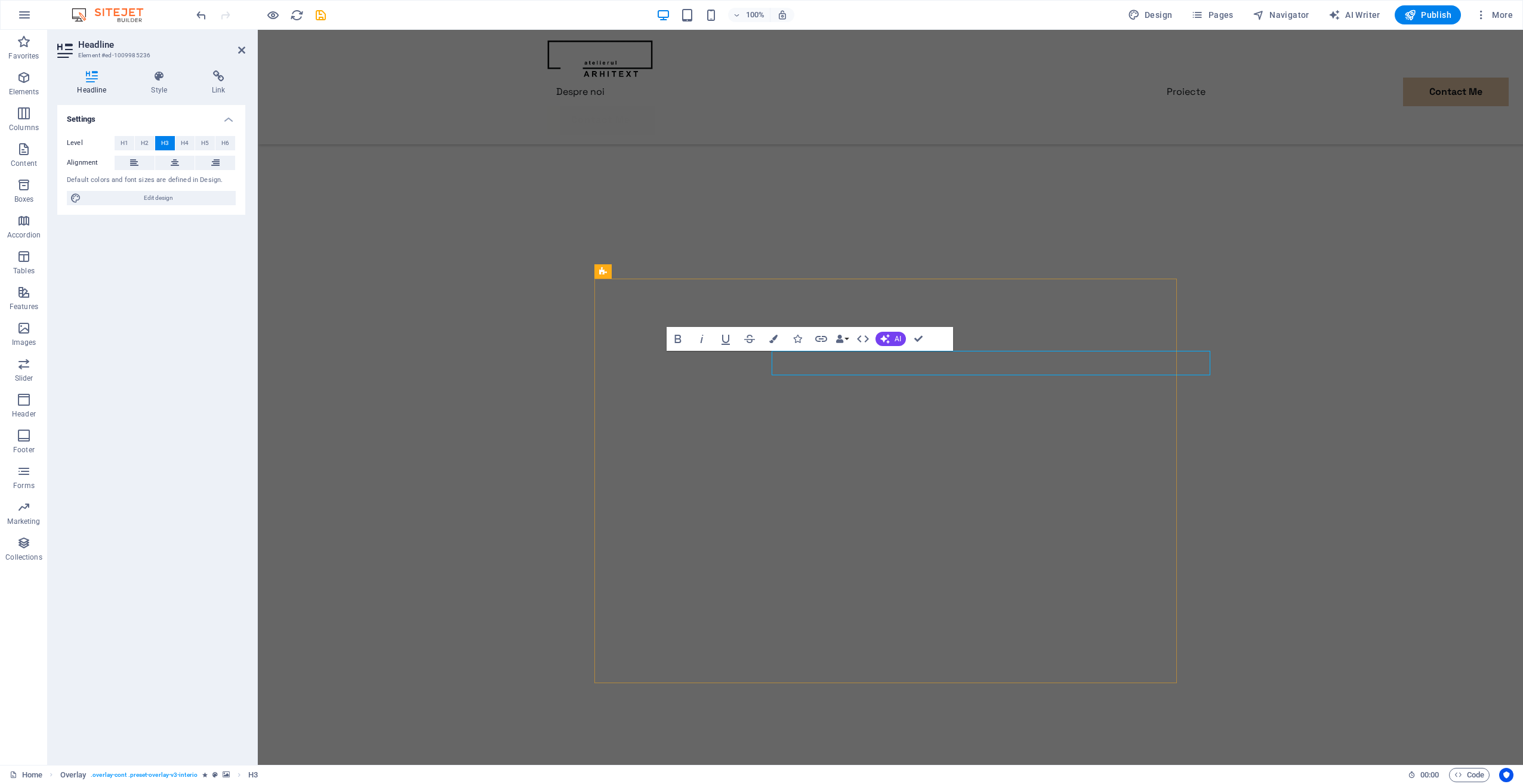
scroll to position [439, 0]
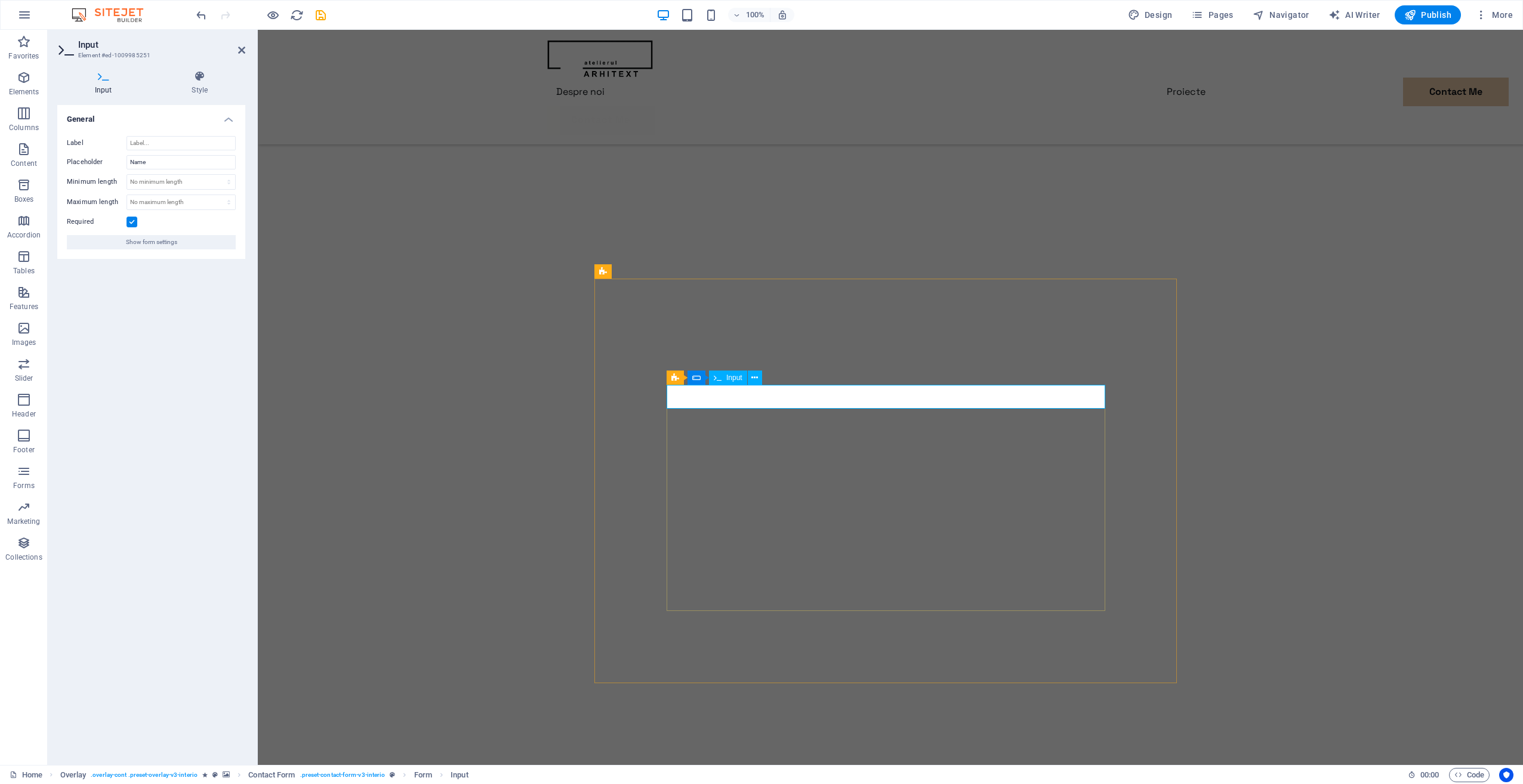
drag, startPoint x: 697, startPoint y: 401, endPoint x: 666, endPoint y: 392, distance: 32.3
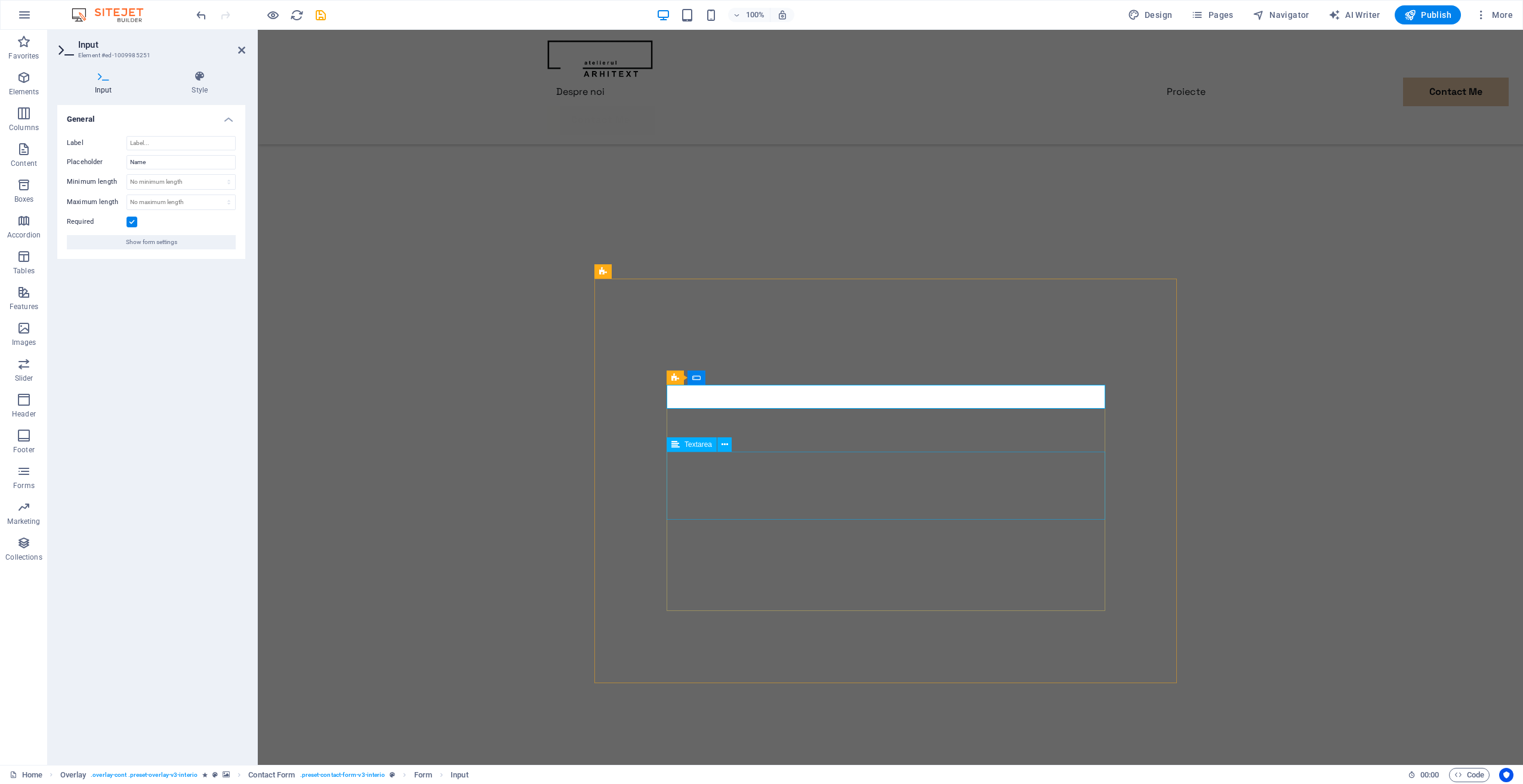
type input "Nume"
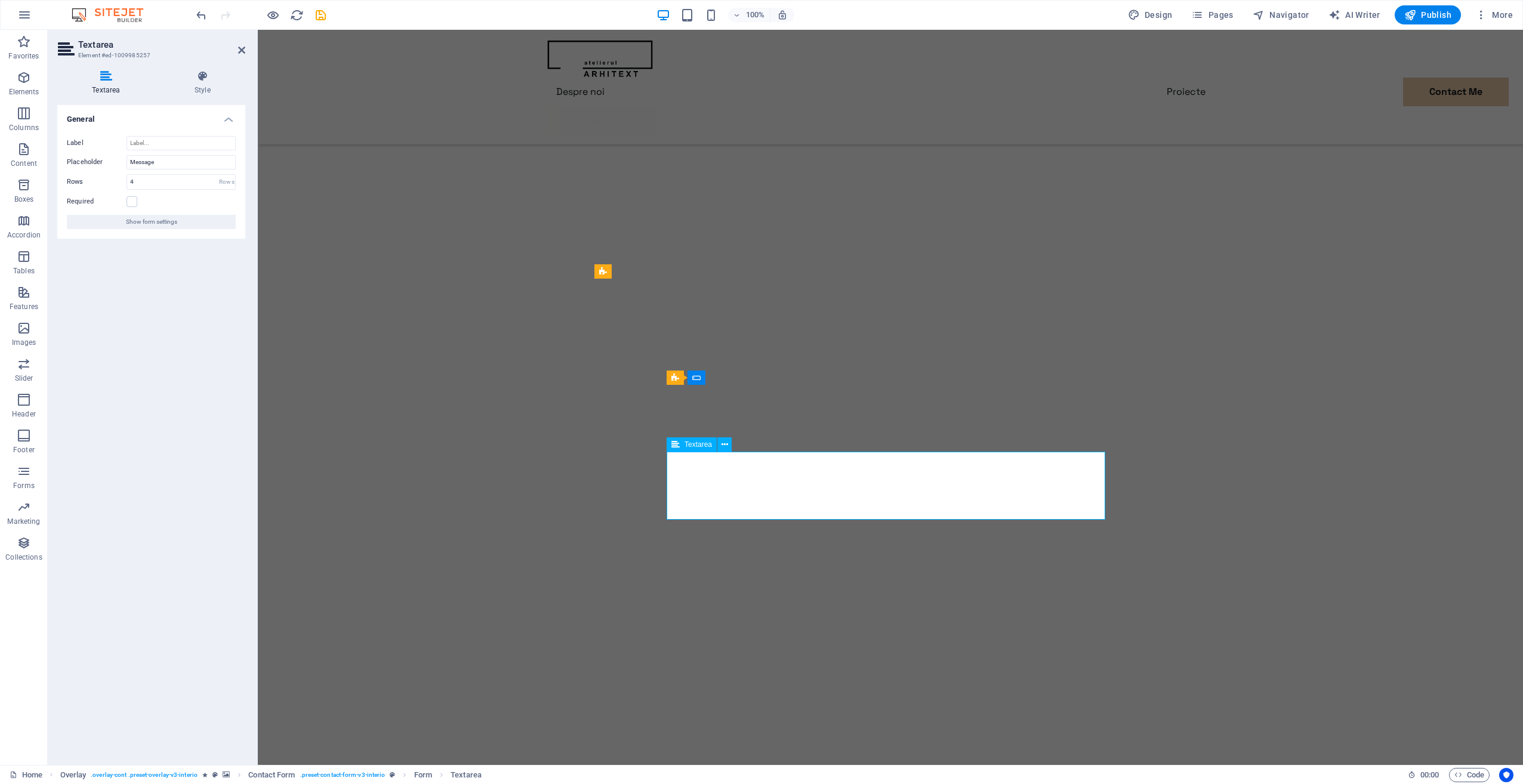
type textarea "Mesaj"
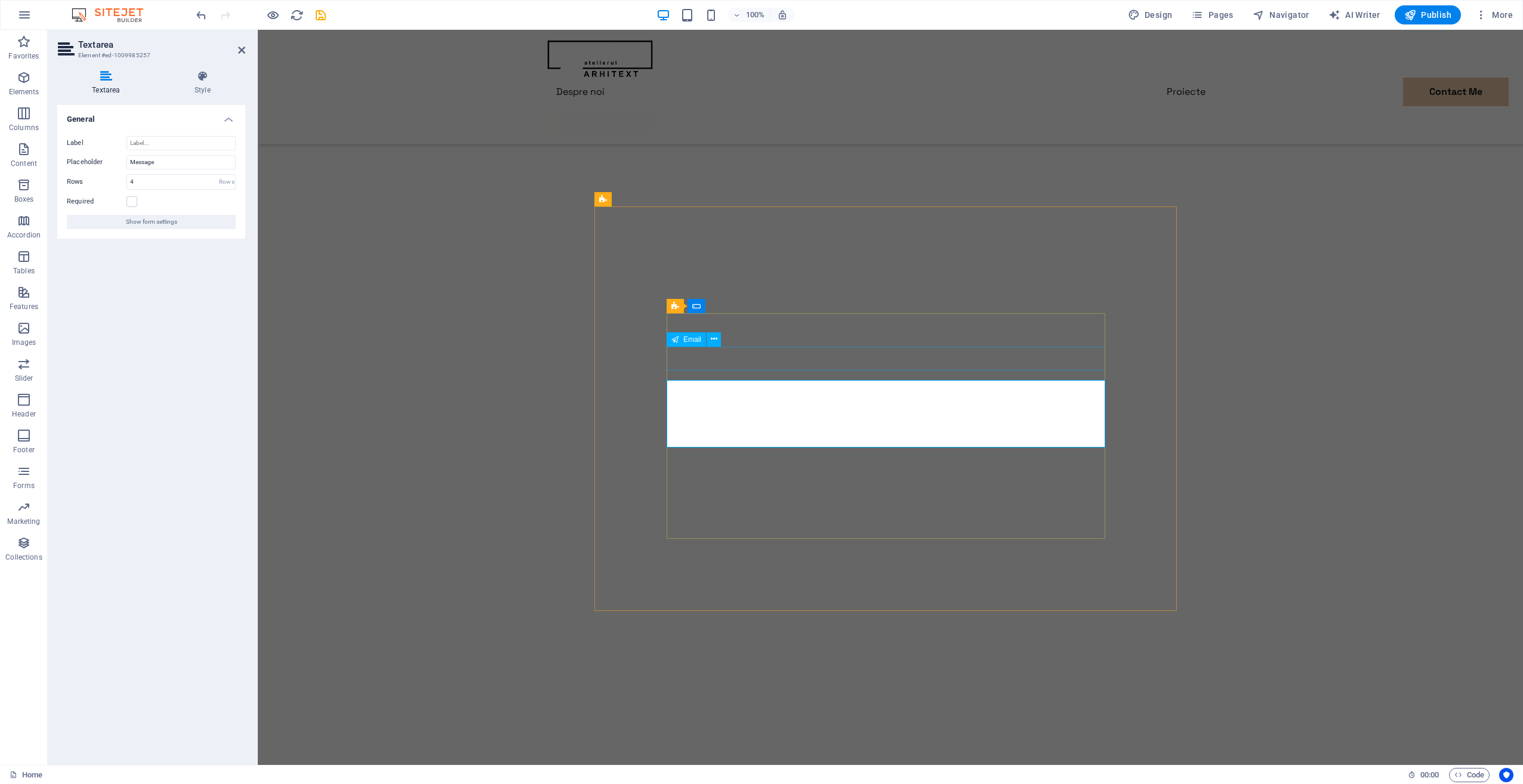
scroll to position [798, 0]
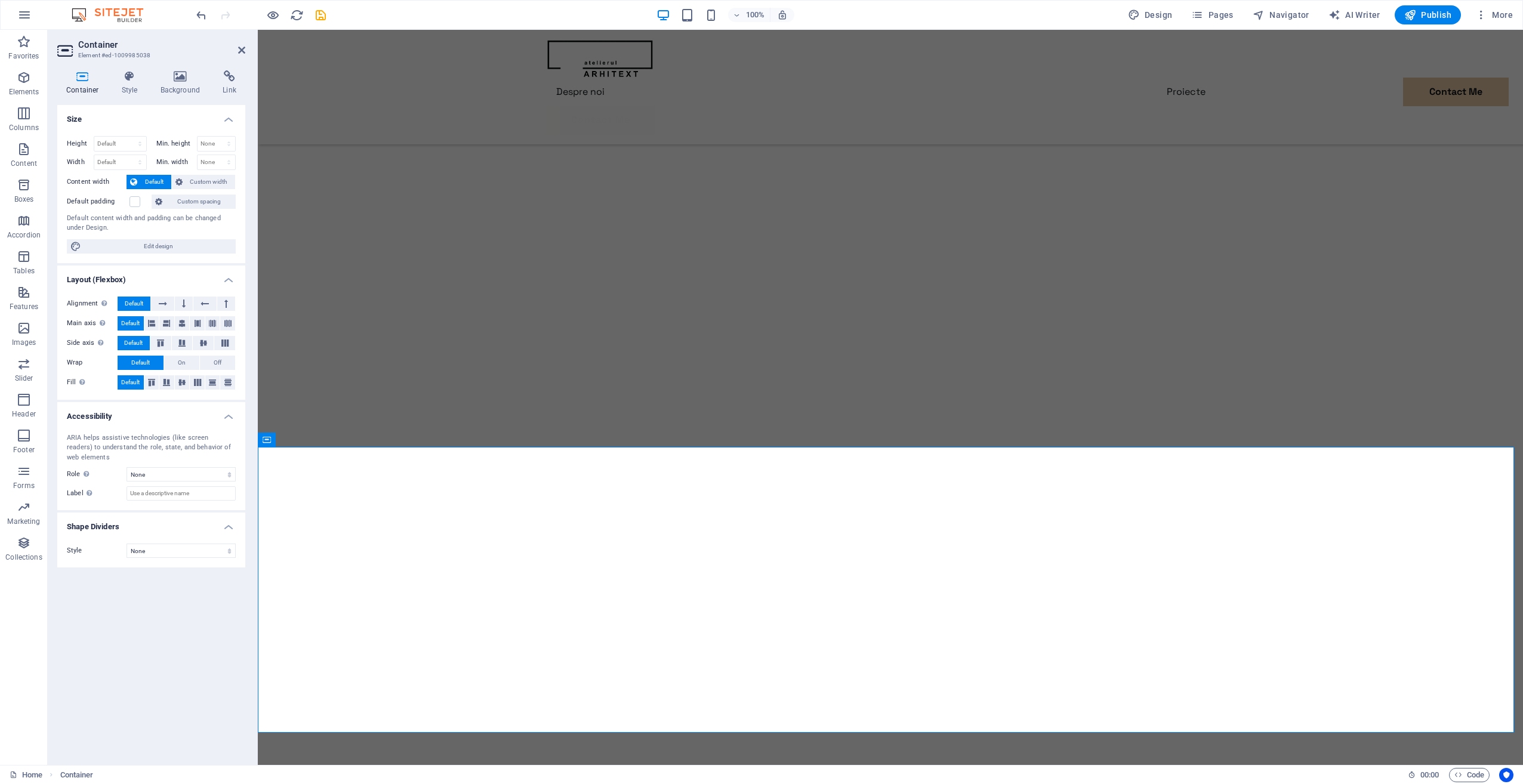
scroll to position [499, 0]
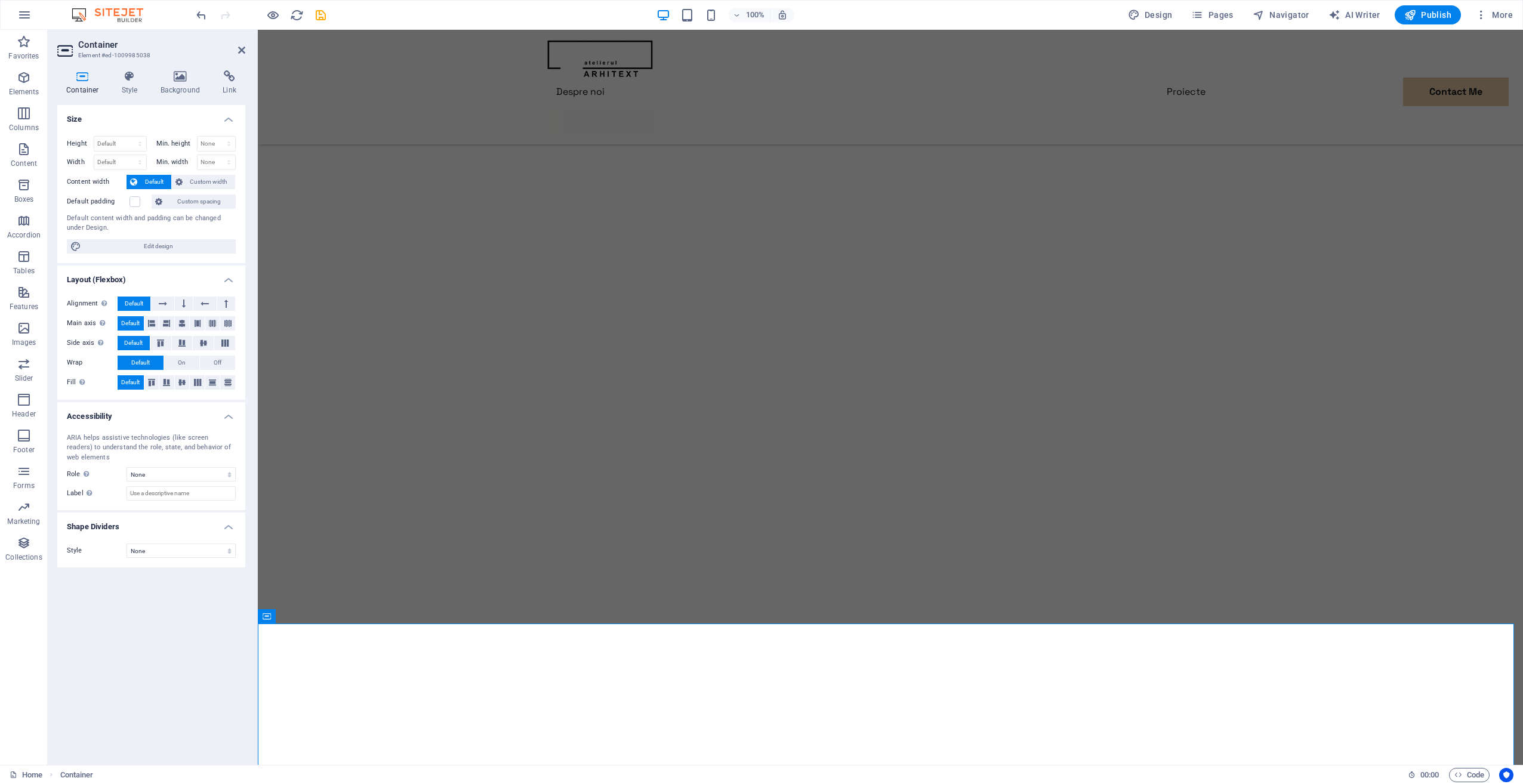
select select "px"
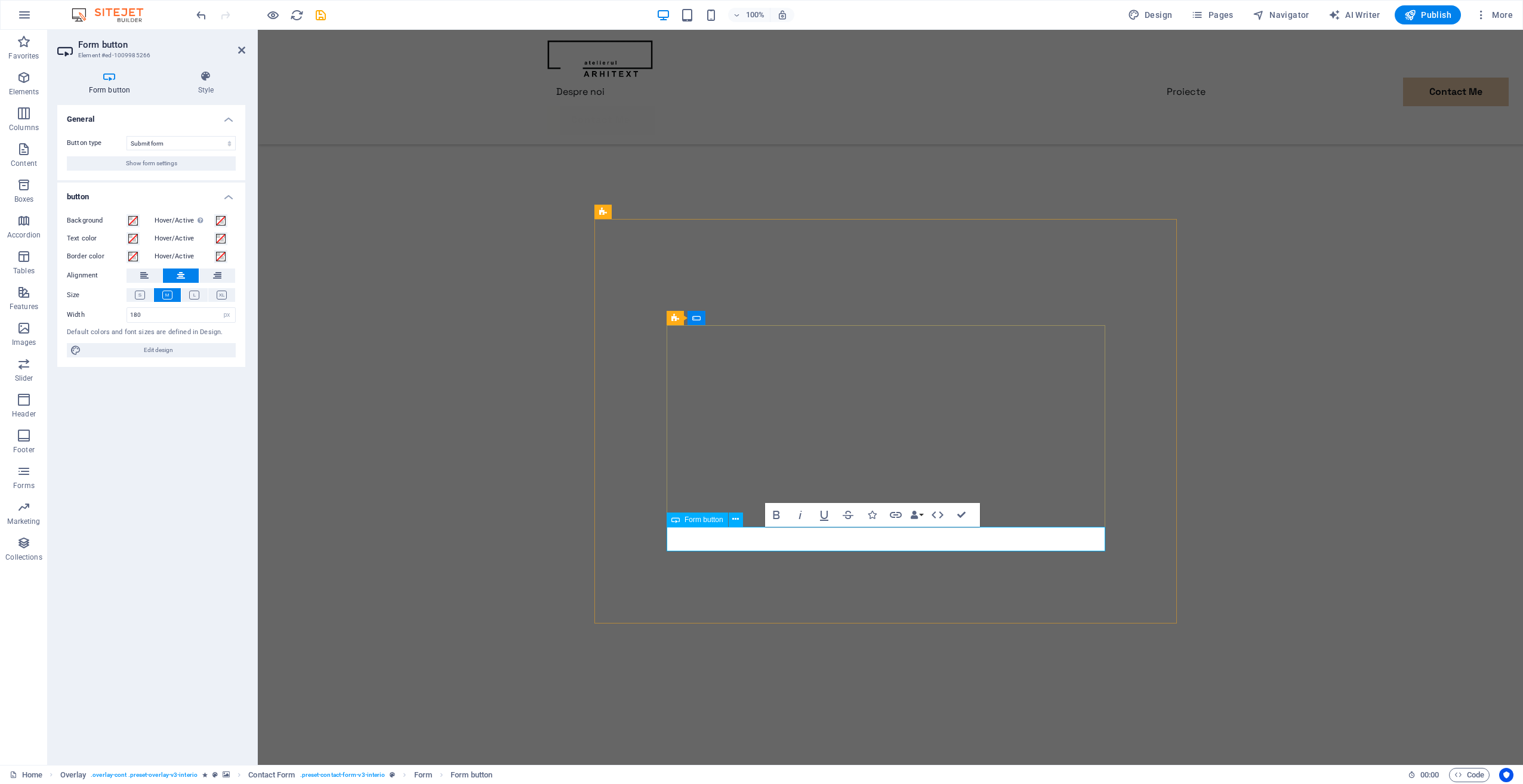
type button "Submit"
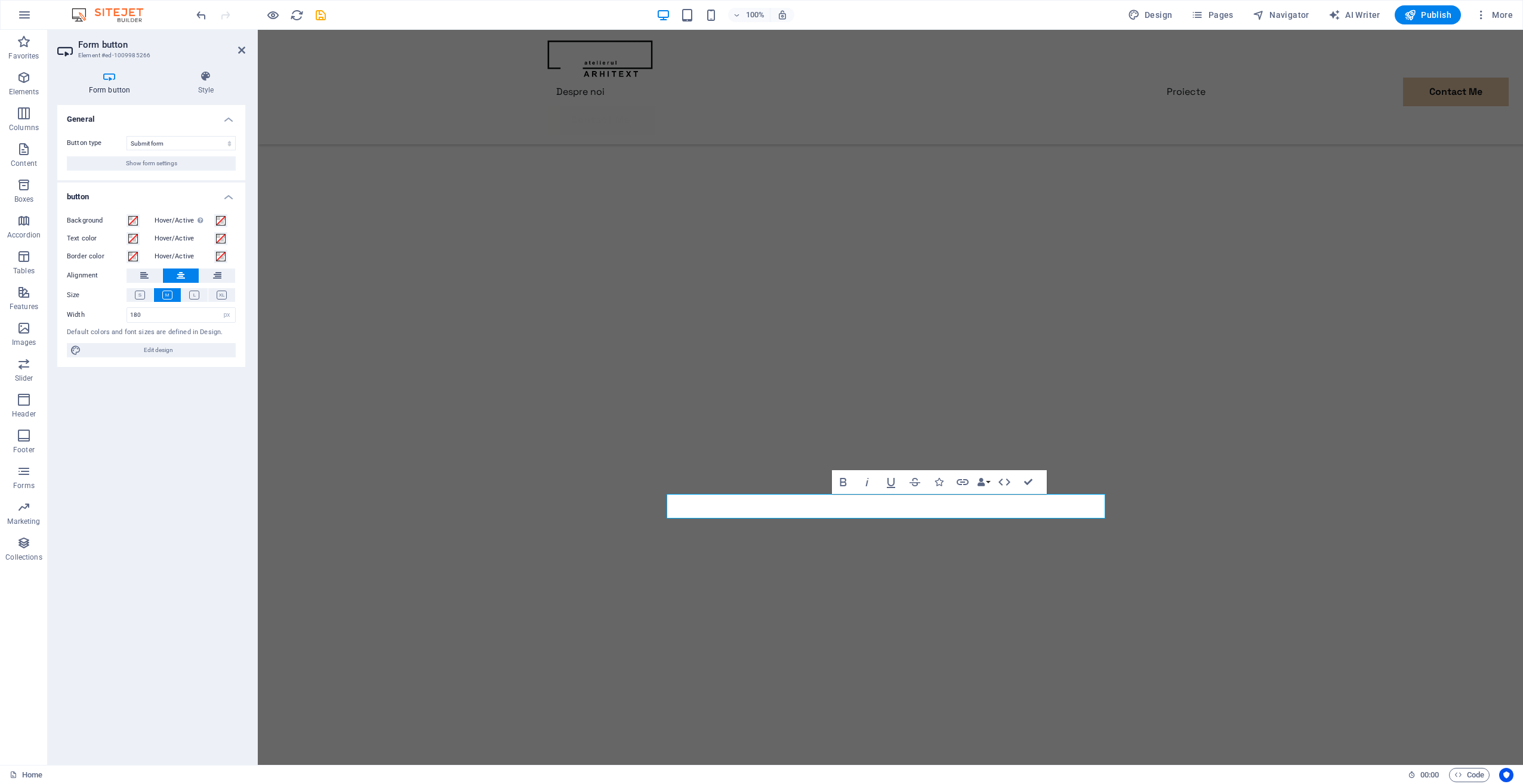
scroll to position [976, 0]
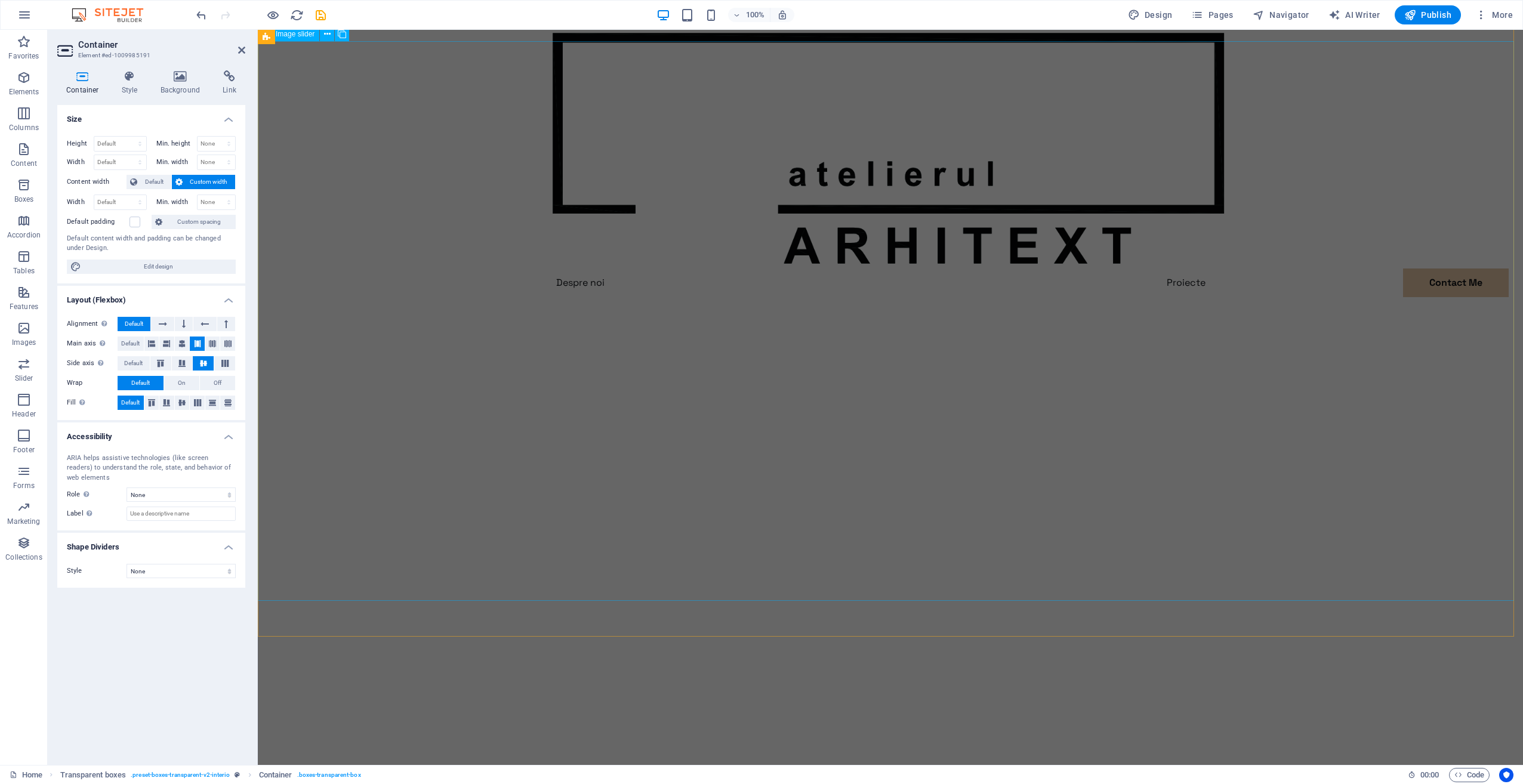
scroll to position [0, 0]
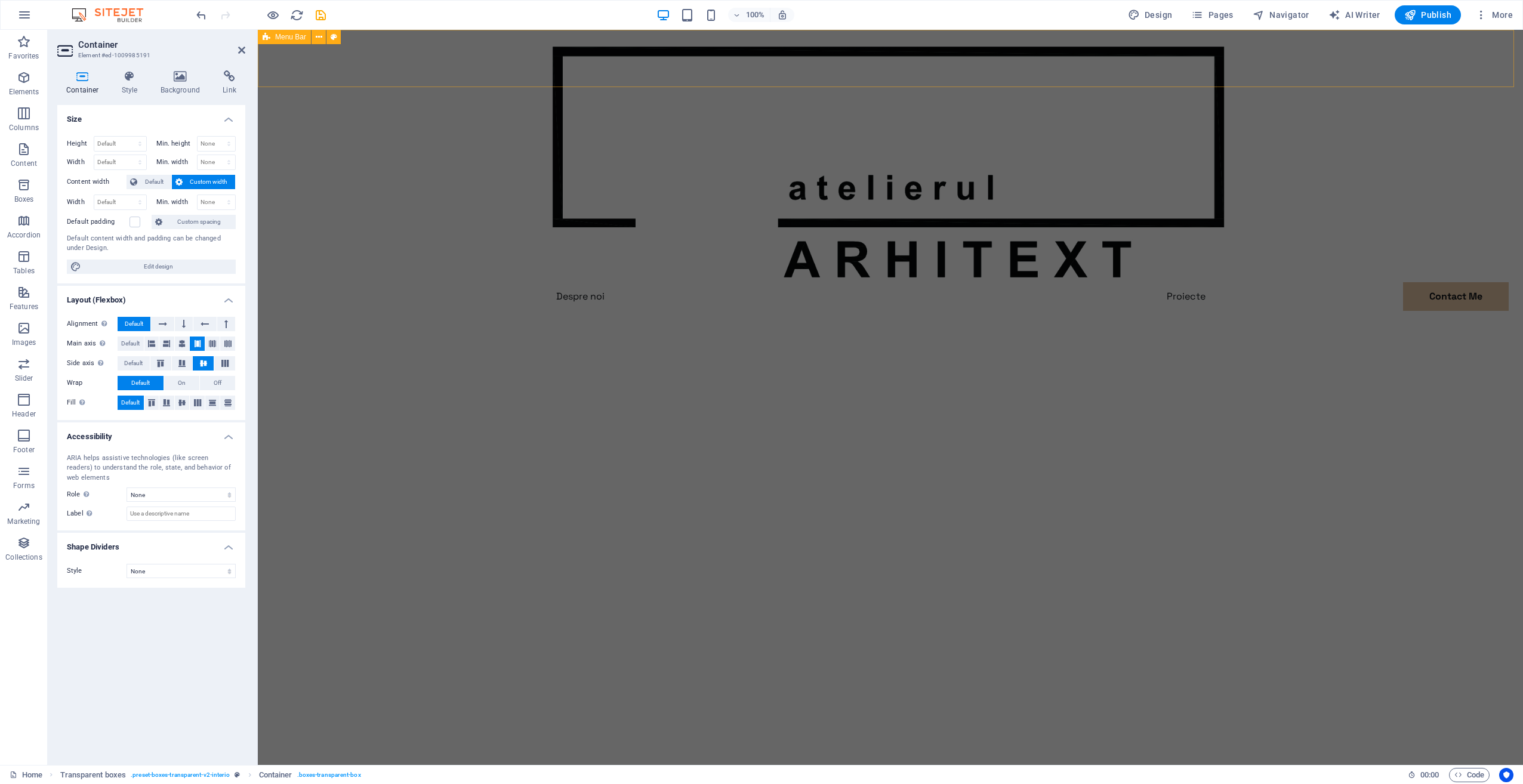
click at [479, 67] on div "Menu Despre noi Proiecte Contact Me Contact Me" at bounding box center [890, 190] width 1265 height 320
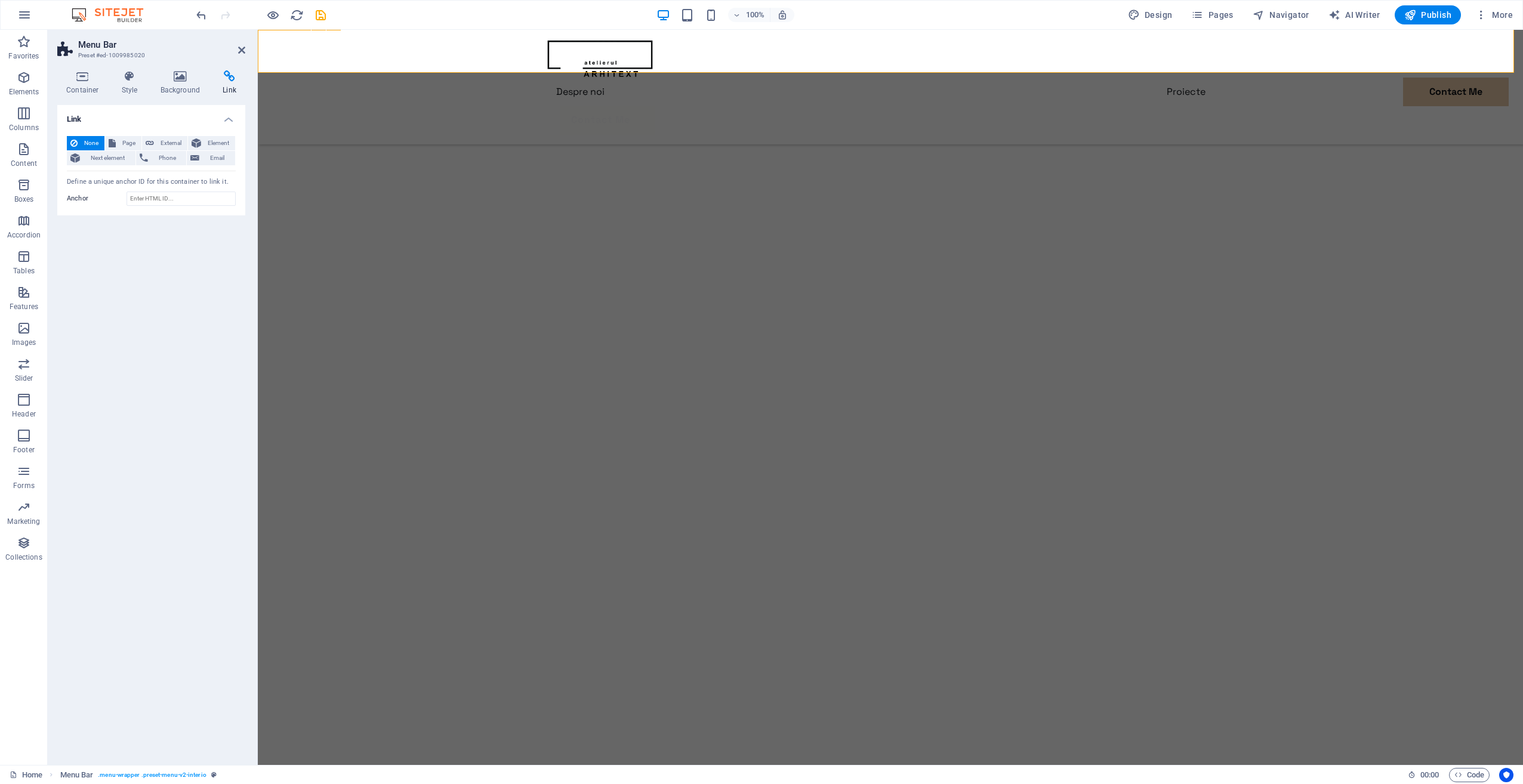
scroll to position [478, 0]
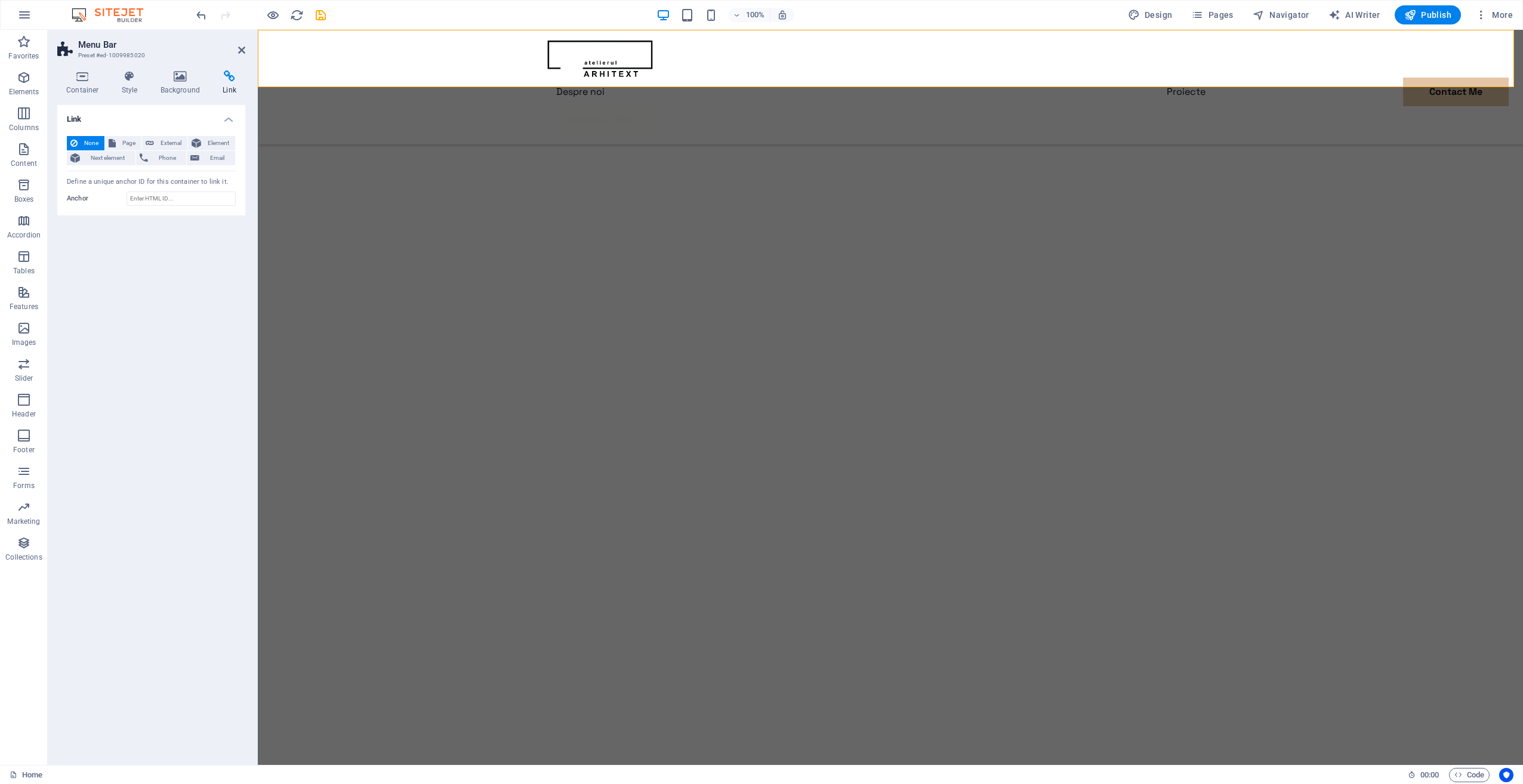
click at [239, 47] on icon at bounding box center [241, 50] width 7 height 10
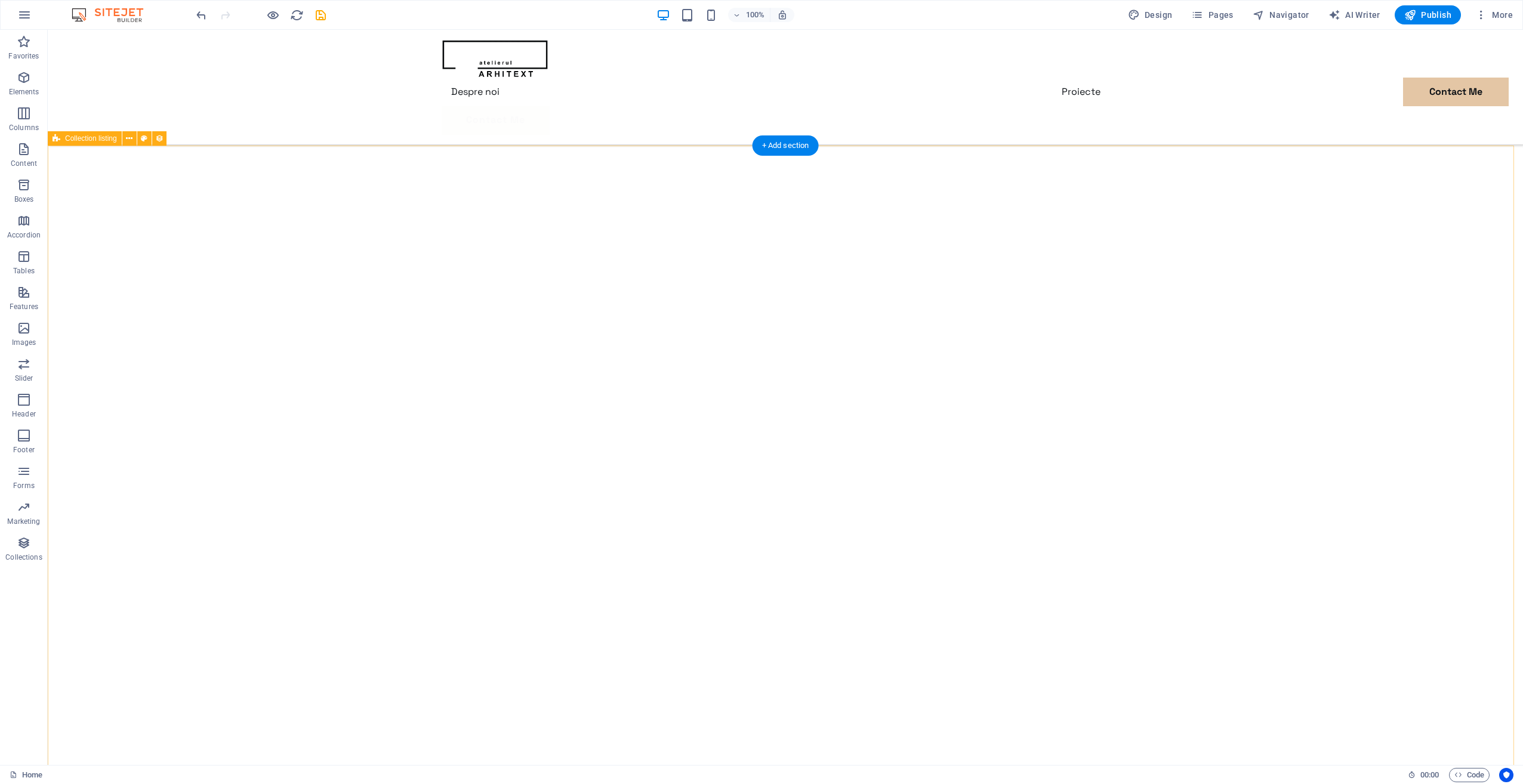
scroll to position [1552, 0]
click at [1444, 19] on span "Publish" at bounding box center [1428, 15] width 48 height 12
checkbox input "false"
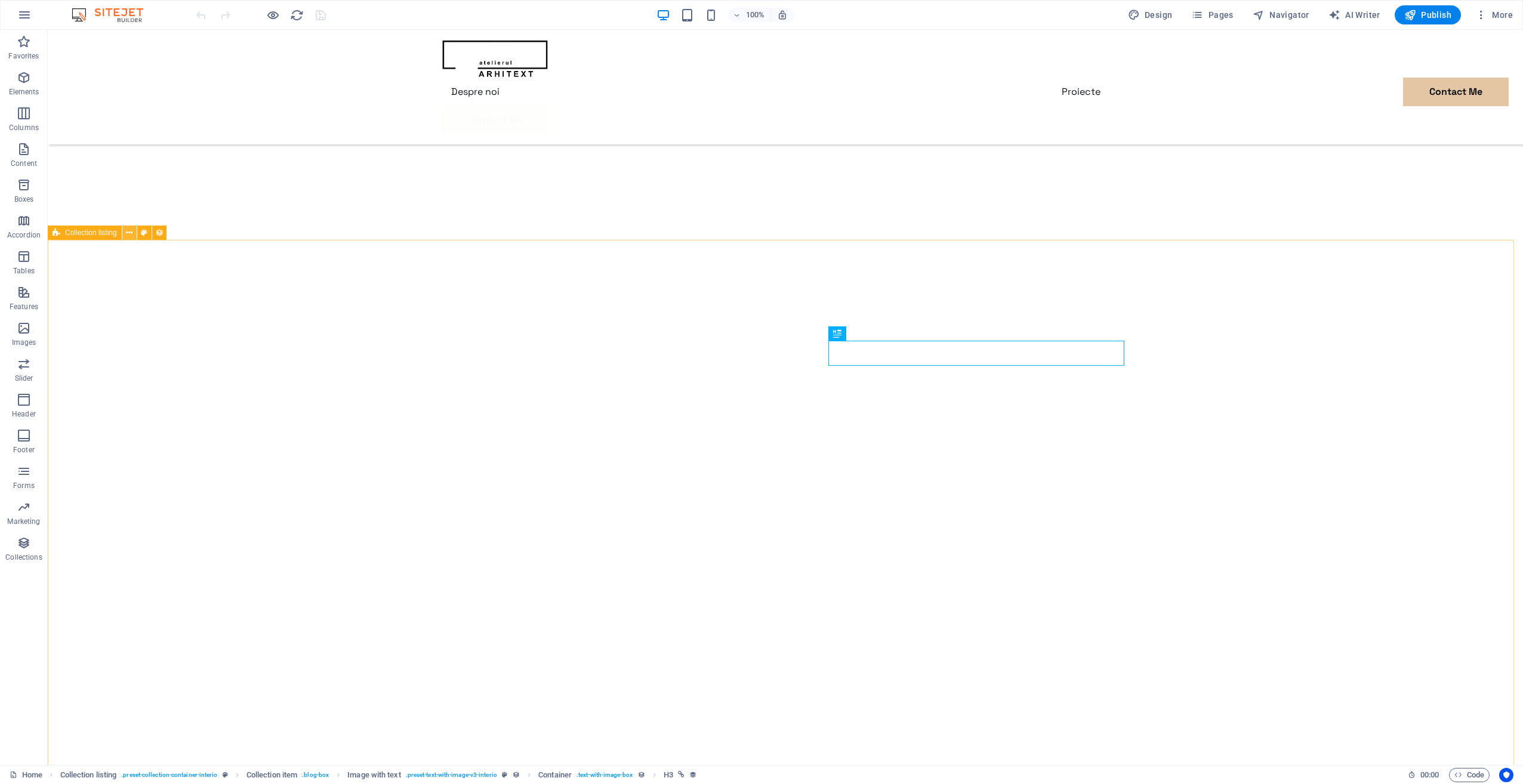
click at [129, 230] on icon at bounding box center [129, 233] width 7 height 13
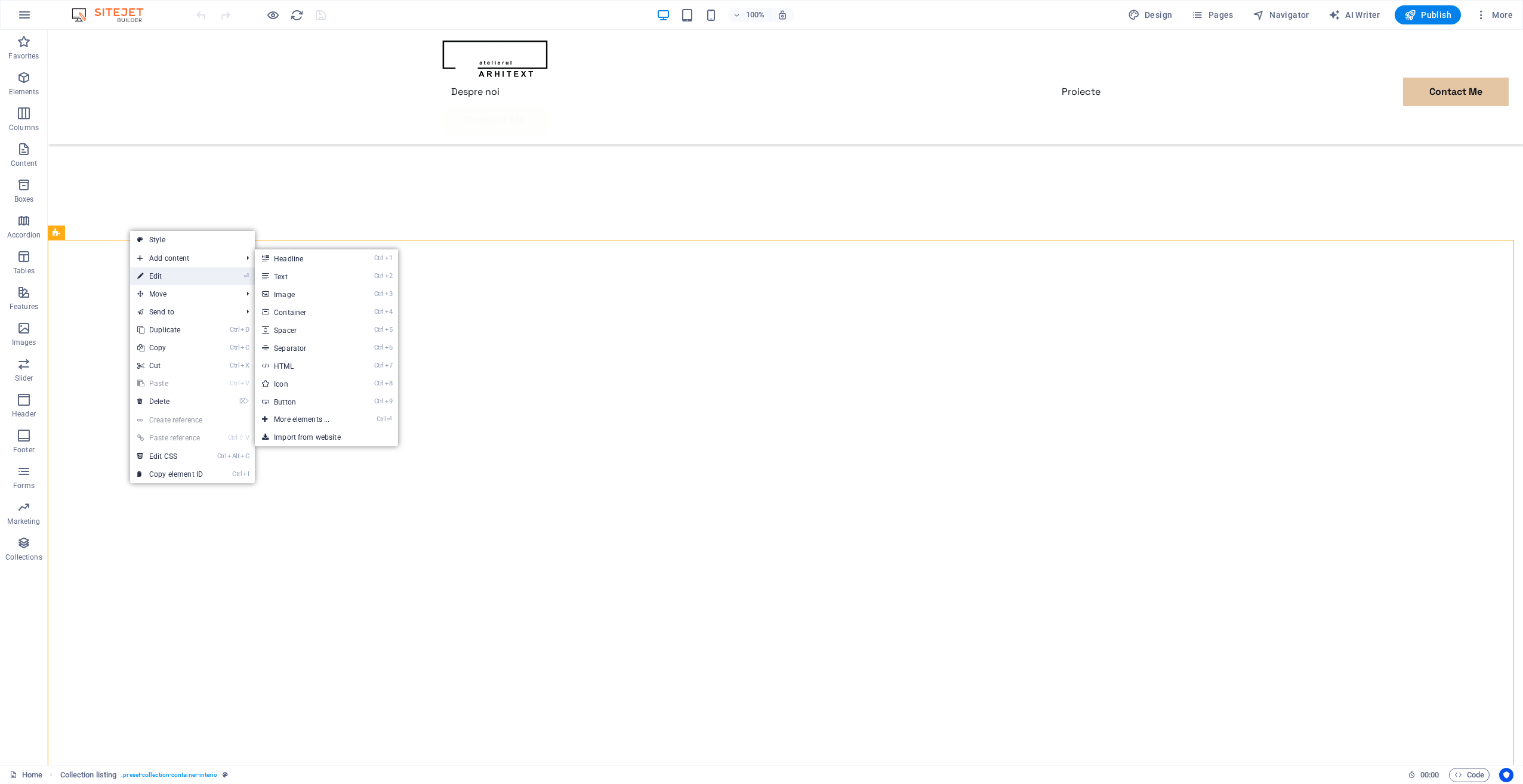
click at [175, 272] on link "⏎ Edit" at bounding box center [170, 276] width 80 height 17
select select "createdAt_DESC"
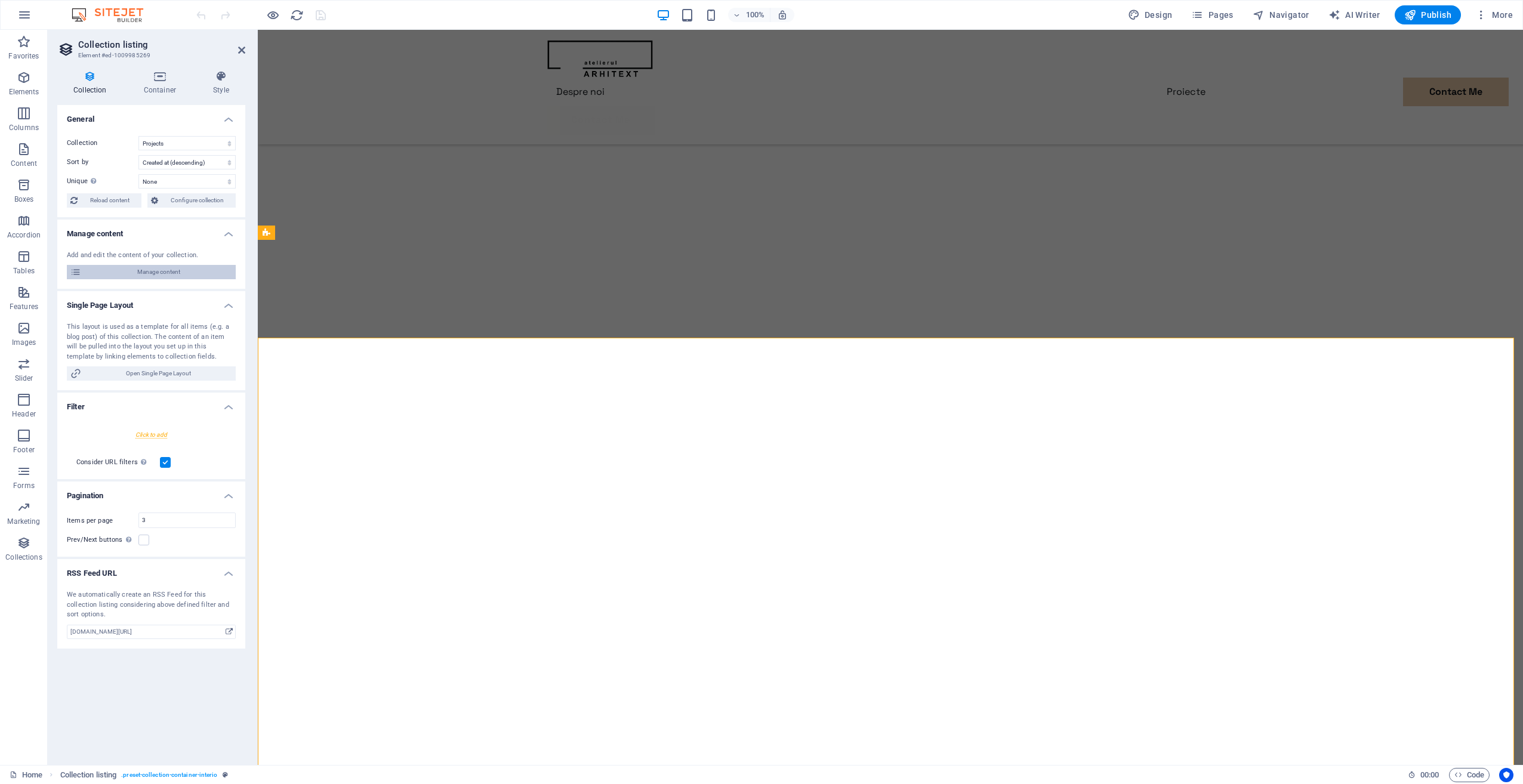
scroll to position [1777, 0]
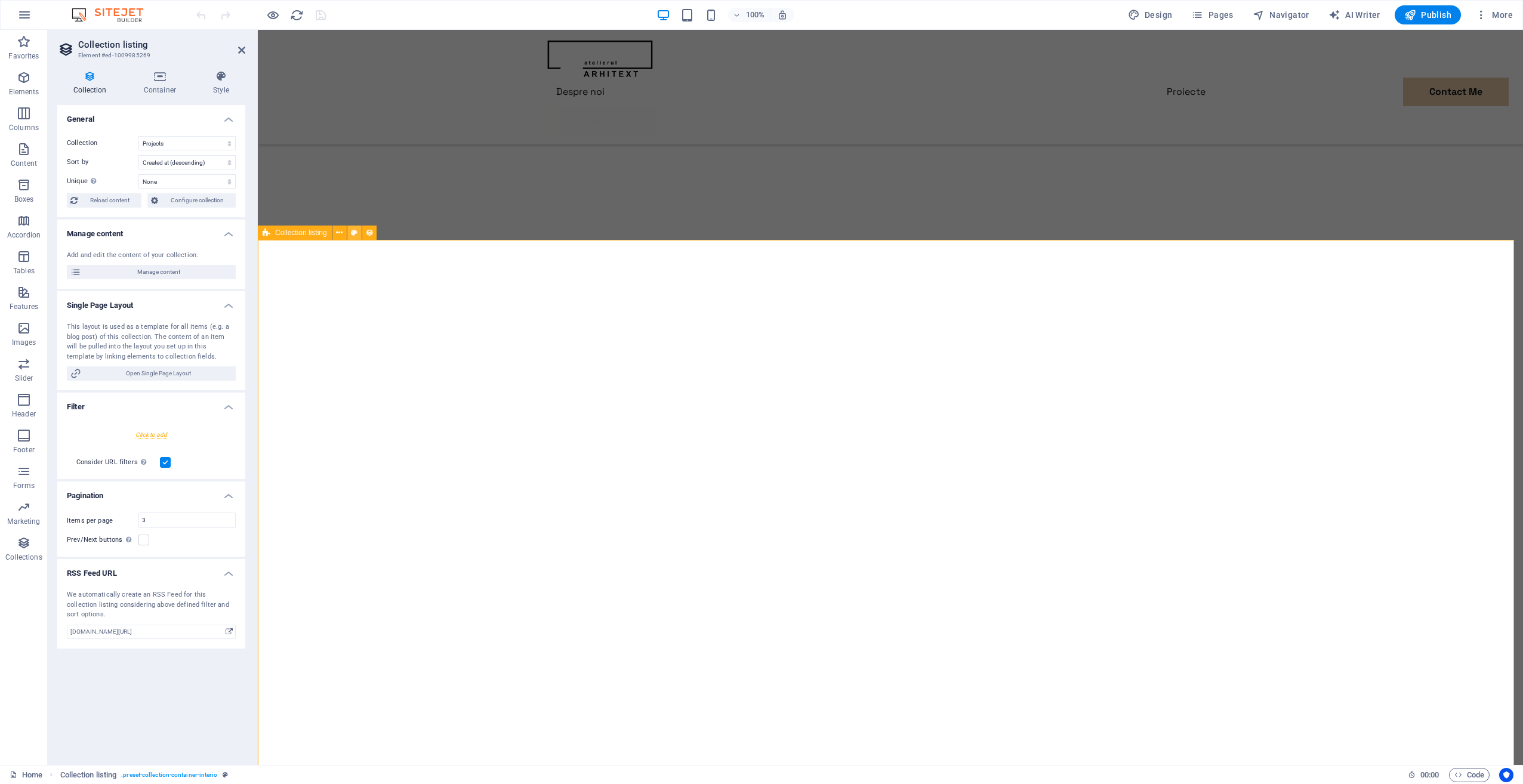
click at [358, 233] on button at bounding box center [354, 233] width 15 height 15
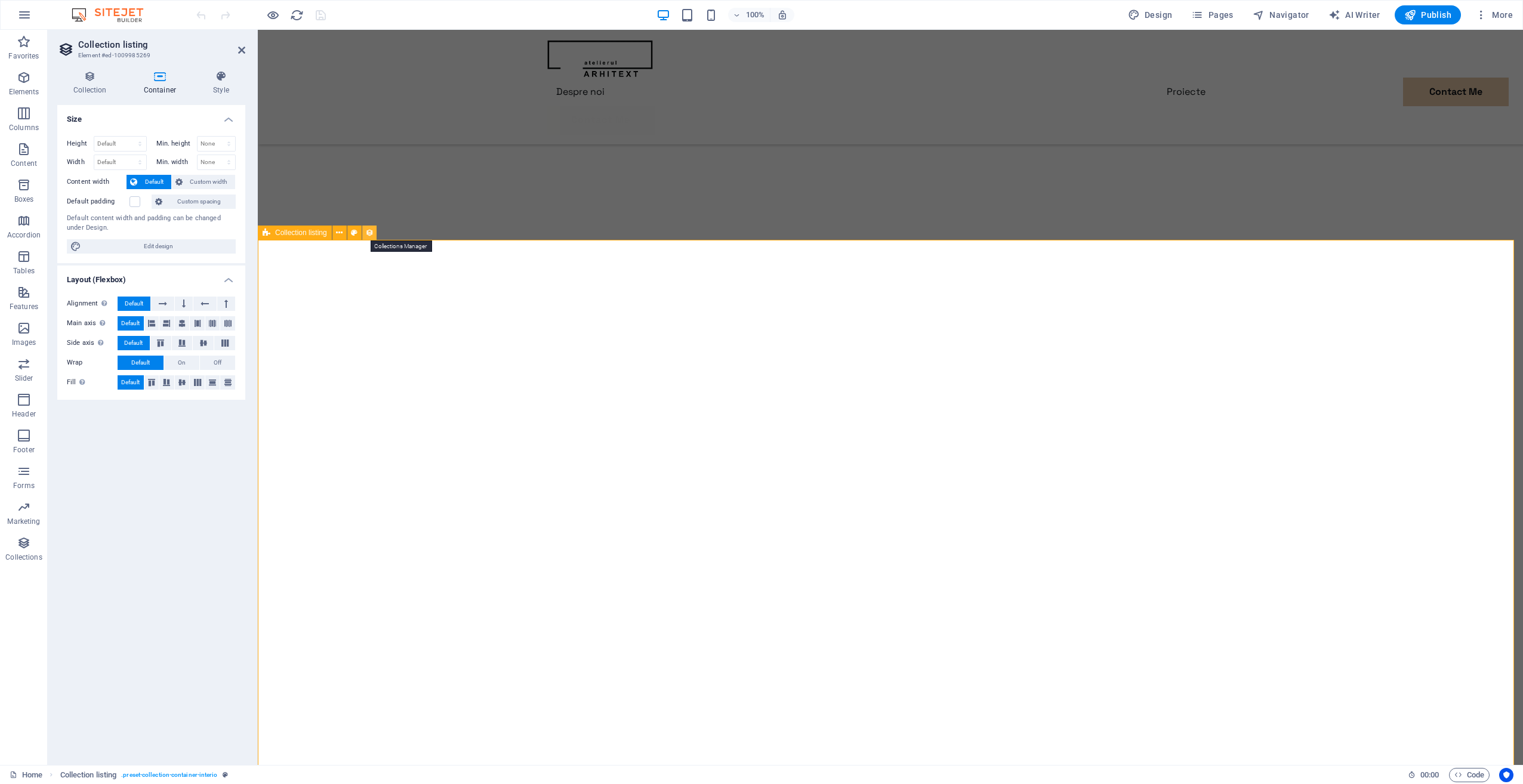
click at [369, 235] on icon at bounding box center [369, 233] width 9 height 13
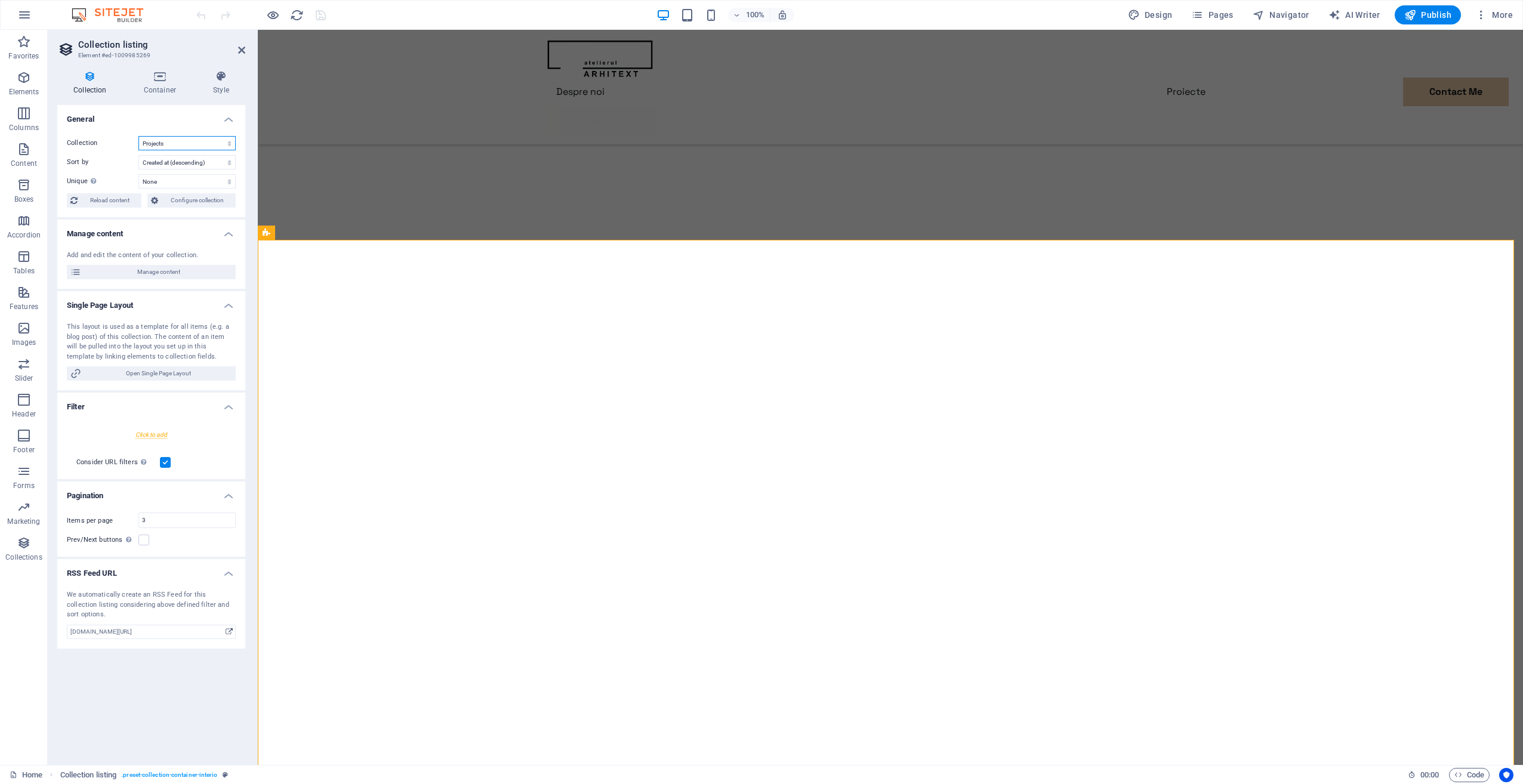
click at [189, 139] on select "Projects" at bounding box center [187, 142] width 97 height 15
click at [179, 142] on select "Projects" at bounding box center [187, 142] width 97 height 15
click at [194, 162] on select "Created at (ascending) Created at (descending) Updated at (ascending) Updated a…" at bounding box center [187, 162] width 97 height 15
click at [185, 162] on select "Created at (ascending) Created at (descending) Updated at (ascending) Updated a…" at bounding box center [187, 162] width 97 height 15
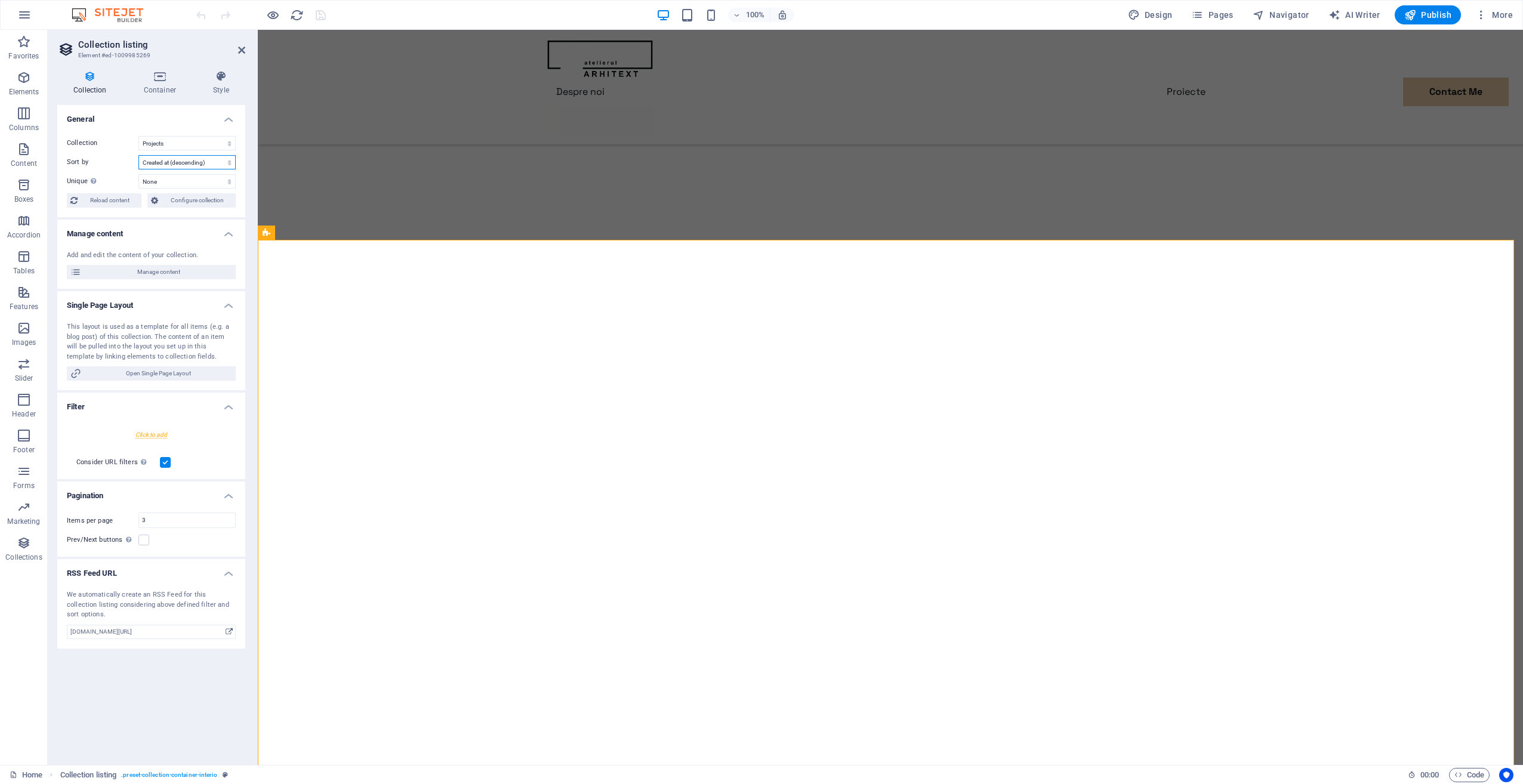
click at [185, 162] on select "Created at (ascending) Created at (descending) Updated at (ascending) Updated a…" at bounding box center [187, 162] width 97 height 15
click at [187, 175] on select "None Project Title Modern Minimalist Loft Vintage Glam Boudoir Sea Side House S…" at bounding box center [187, 181] width 97 height 15
click at [162, 78] on icon at bounding box center [160, 77] width 65 height 12
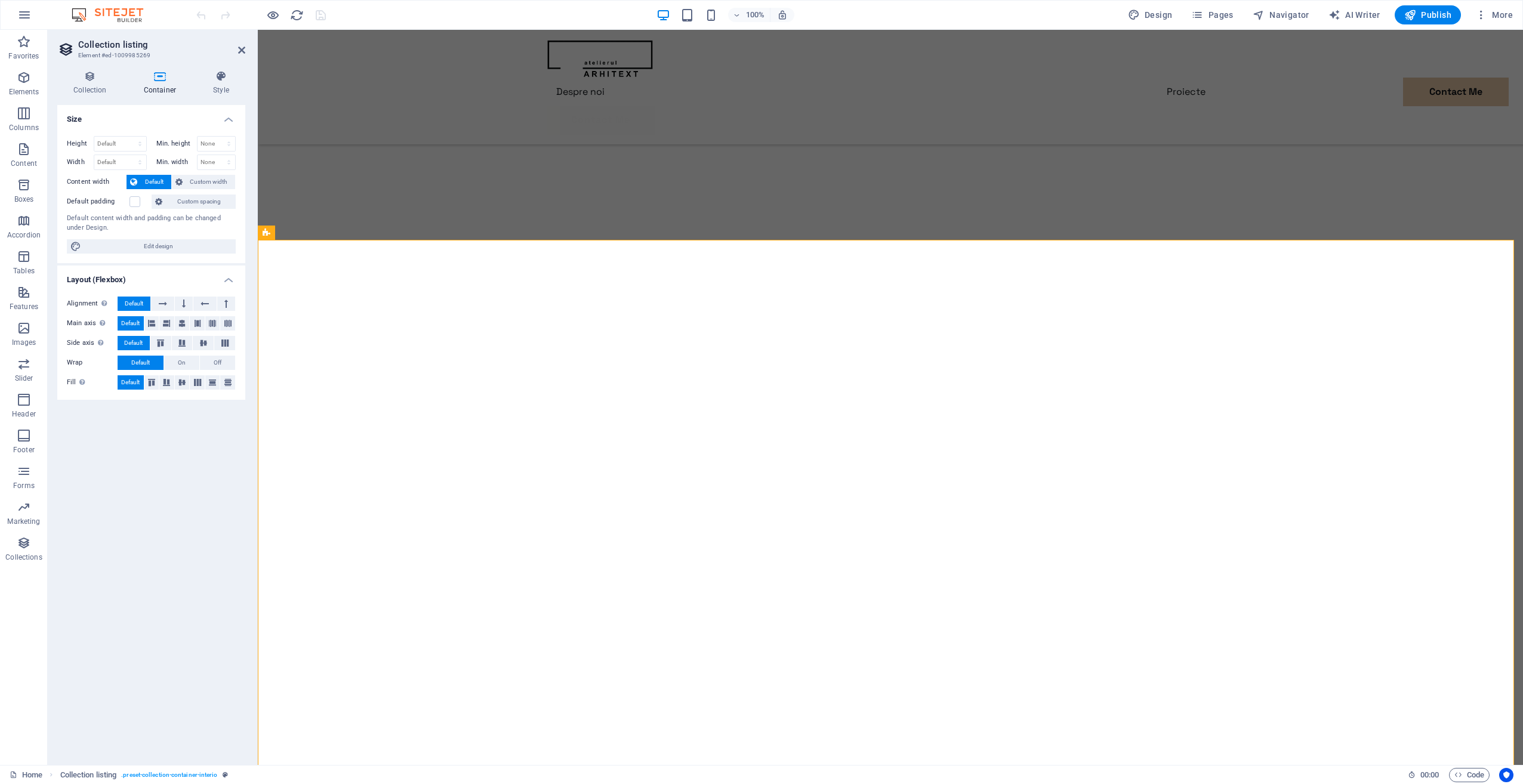
click at [225, 67] on div "Collection Container Style General Collection Projects Sort by Created at (asce…" at bounding box center [151, 413] width 207 height 705
click at [219, 84] on h4 "Style" at bounding box center [221, 83] width 48 height 25
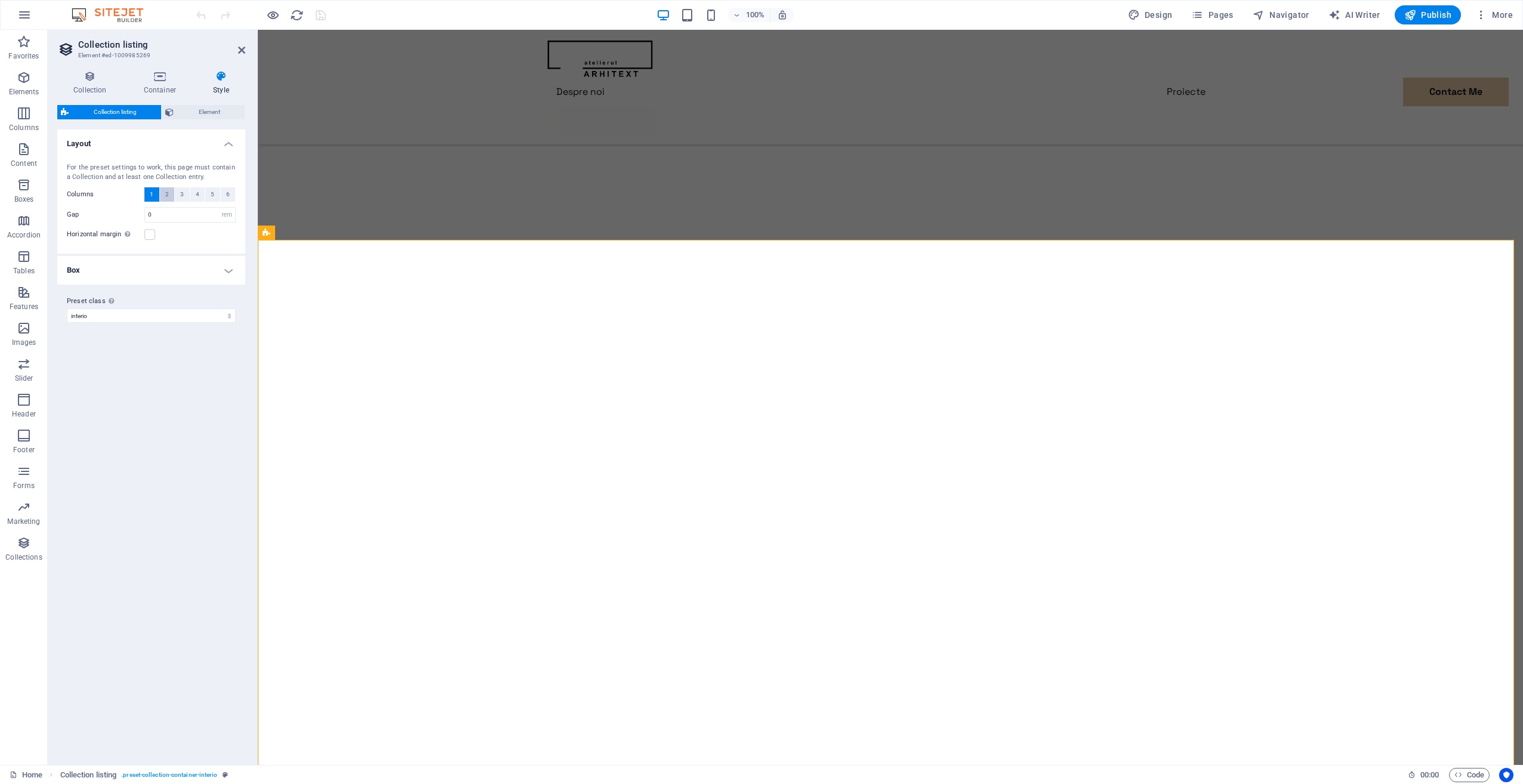
click at [170, 194] on button "2" at bounding box center [167, 194] width 15 height 15
click at [179, 191] on button "3" at bounding box center [181, 194] width 15 height 15
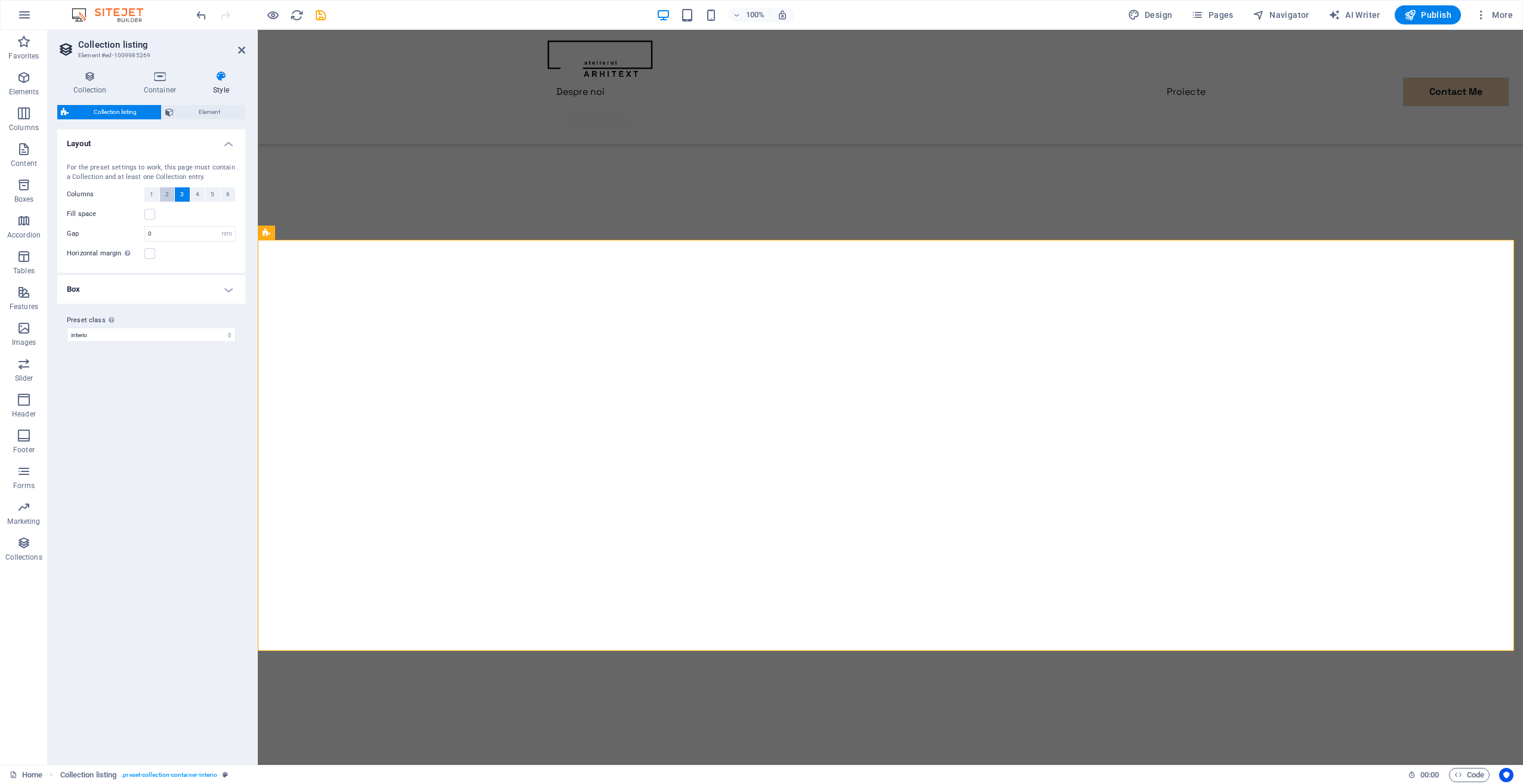
click at [161, 194] on button "2" at bounding box center [167, 194] width 15 height 15
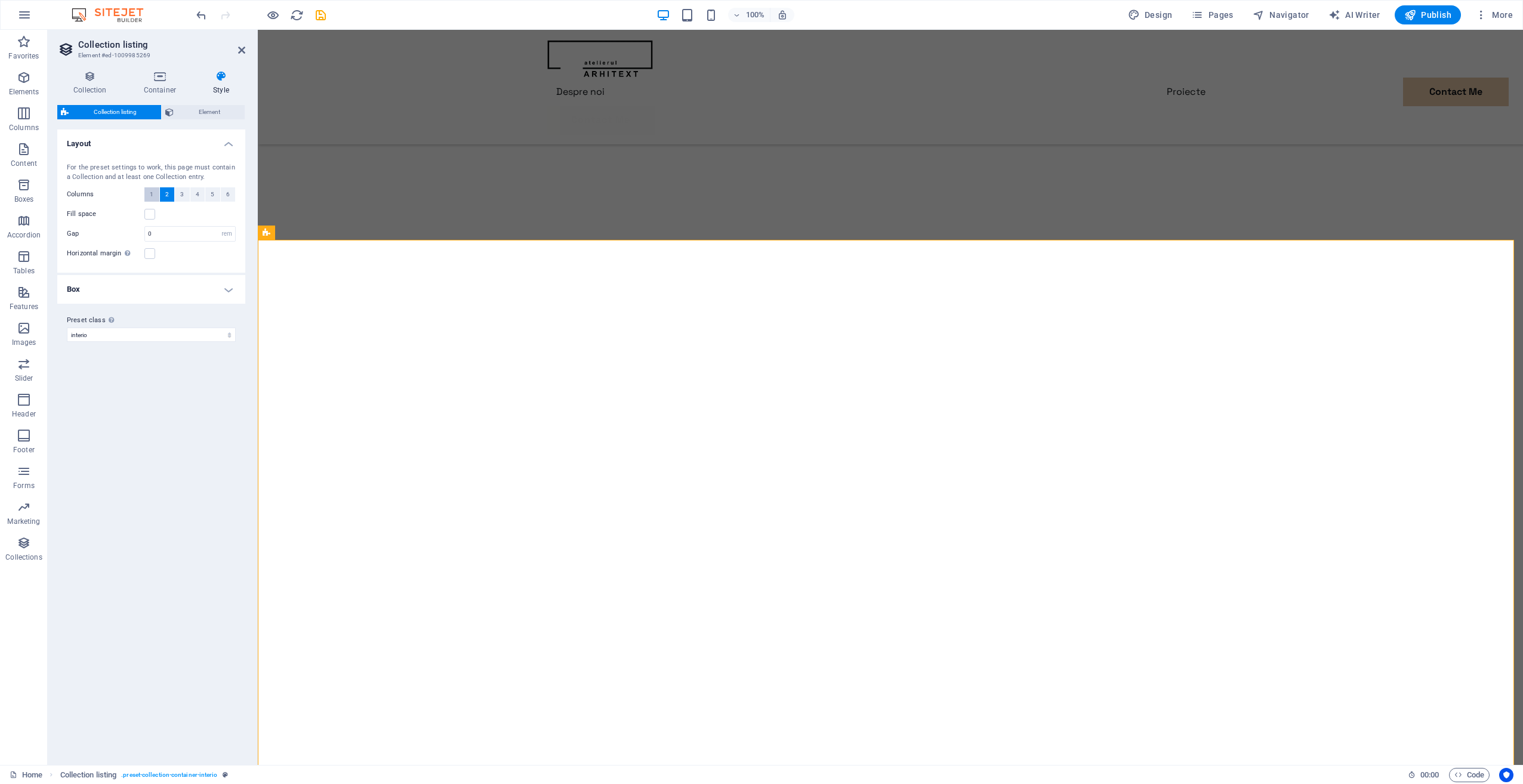
click at [151, 196] on span "1" at bounding box center [152, 194] width 4 height 15
click at [167, 190] on span "2" at bounding box center [168, 194] width 4 height 15
click at [206, 107] on span "Element" at bounding box center [209, 111] width 64 height 15
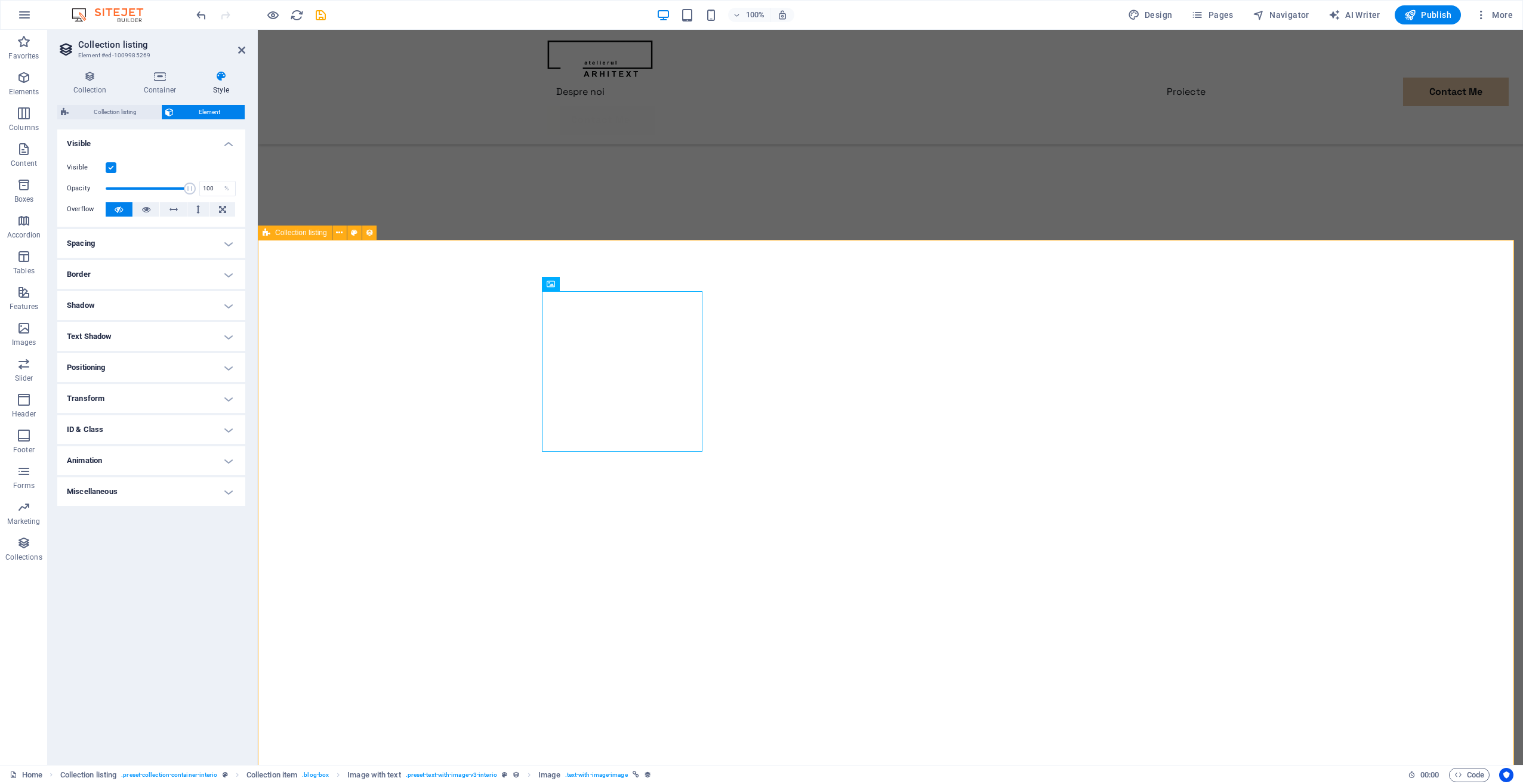
drag, startPoint x: 190, startPoint y: 184, endPoint x: 133, endPoint y: 184, distance: 57.0
click at [133, 184] on span at bounding box center [133, 188] width 12 height 12
type input "100"
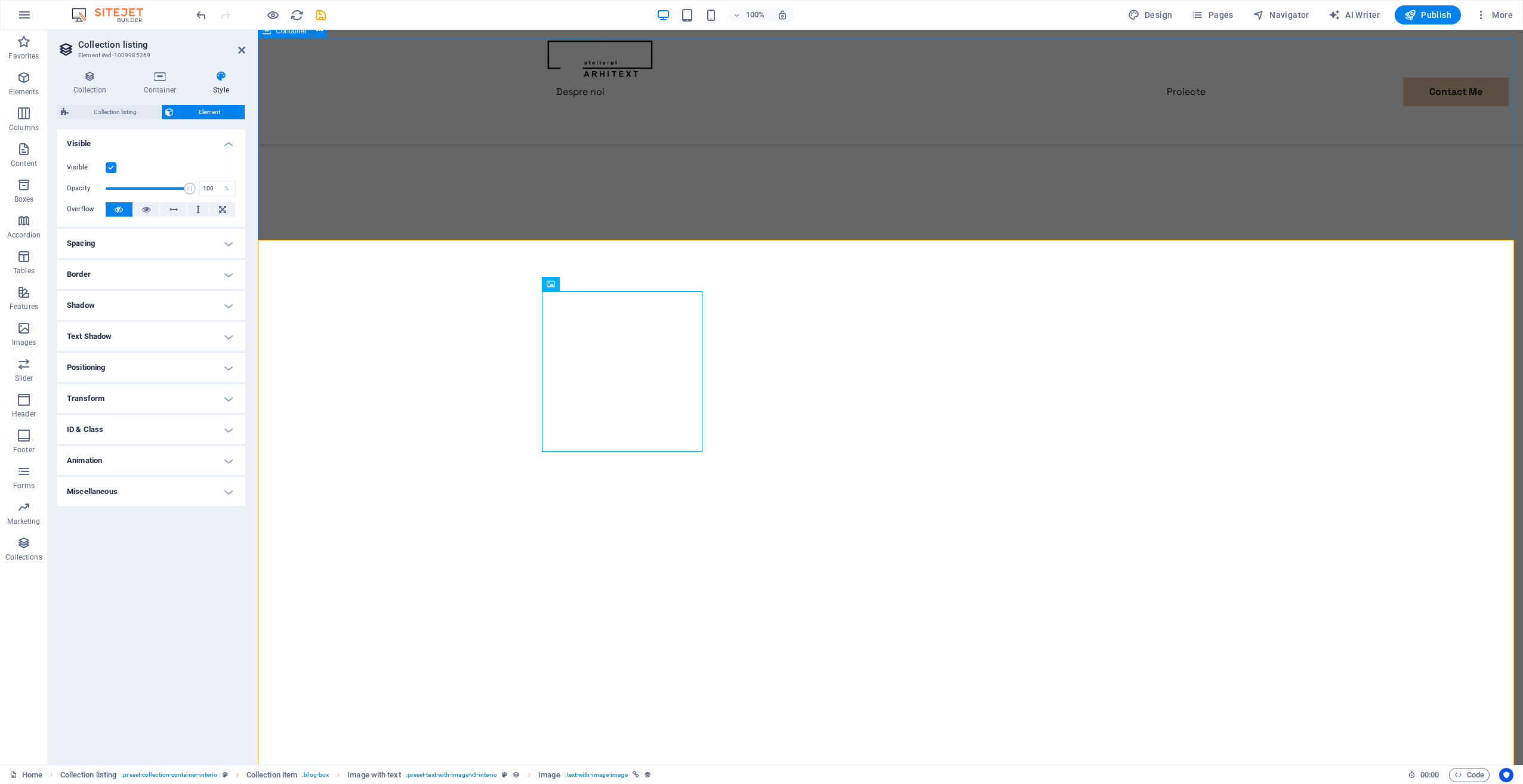
drag, startPoint x: 391, startPoint y: 214, endPoint x: 330, endPoint y: 201, distance: 62.4
drag, startPoint x: 192, startPoint y: 189, endPoint x: 203, endPoint y: 187, distance: 11.2
click at [203, 187] on div "Opacity 100 %" at bounding box center [151, 188] width 169 height 17
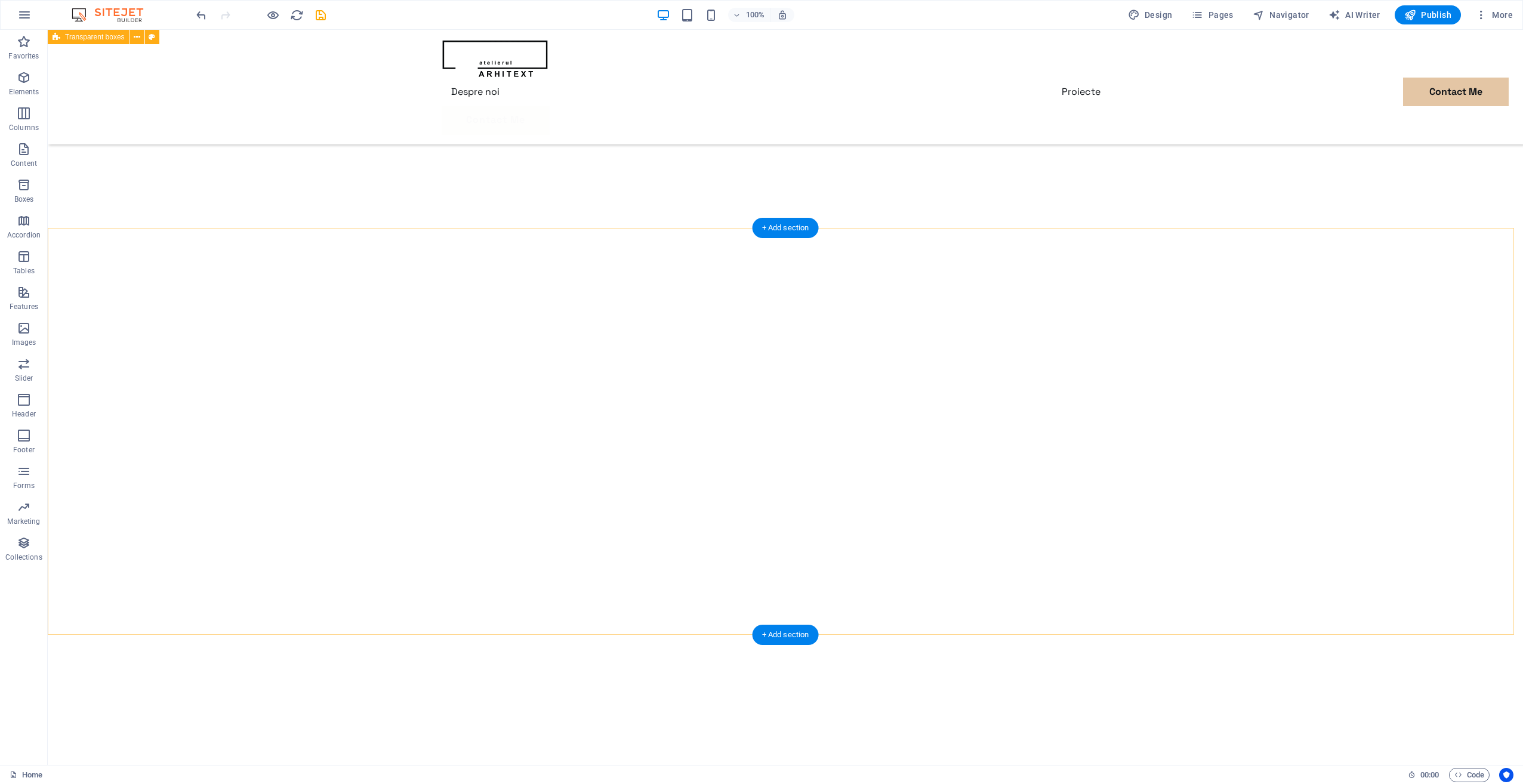
scroll to position [1278, 0]
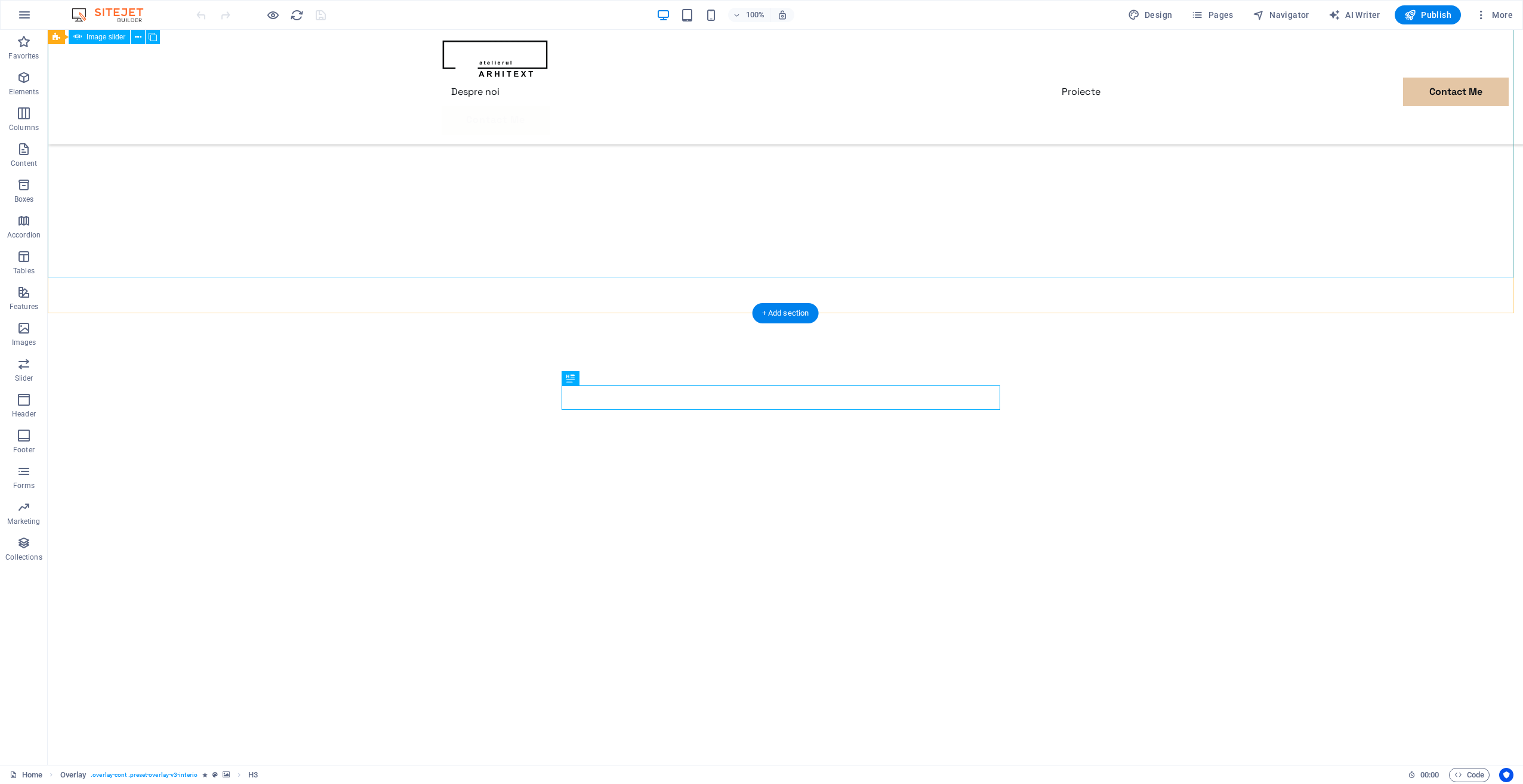
scroll to position [502, 0]
